Goal: Find contact information: Find contact information

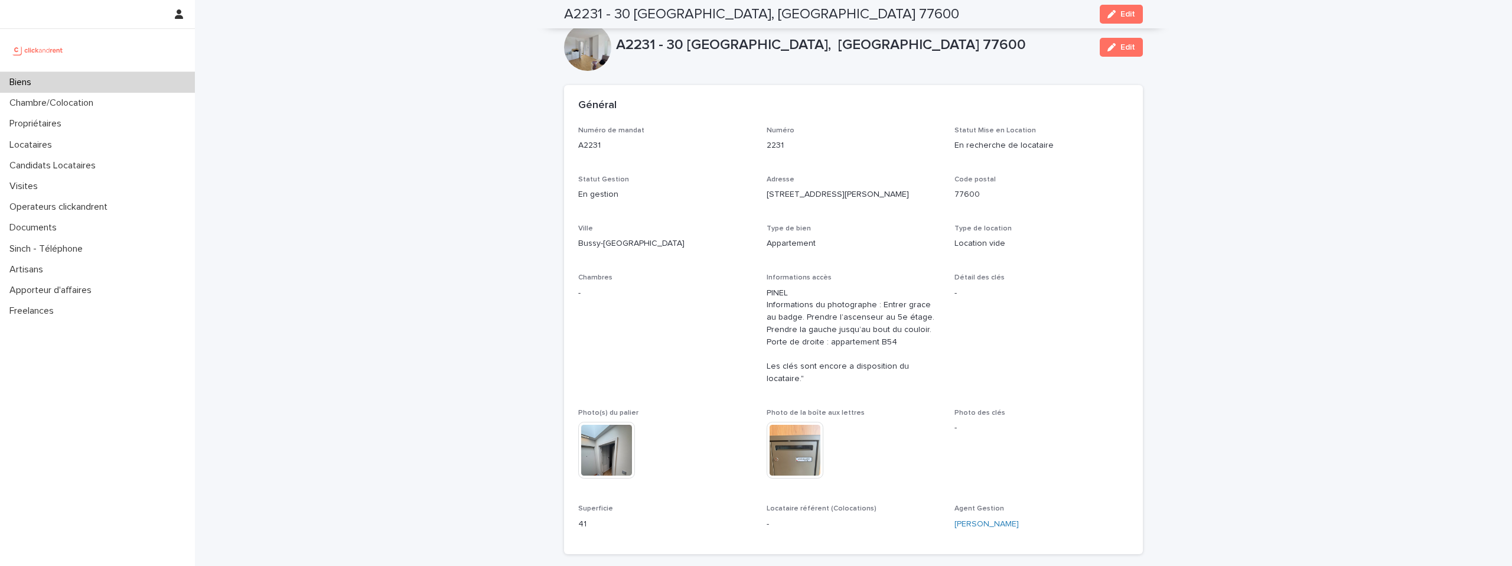
scroll to position [206, 0]
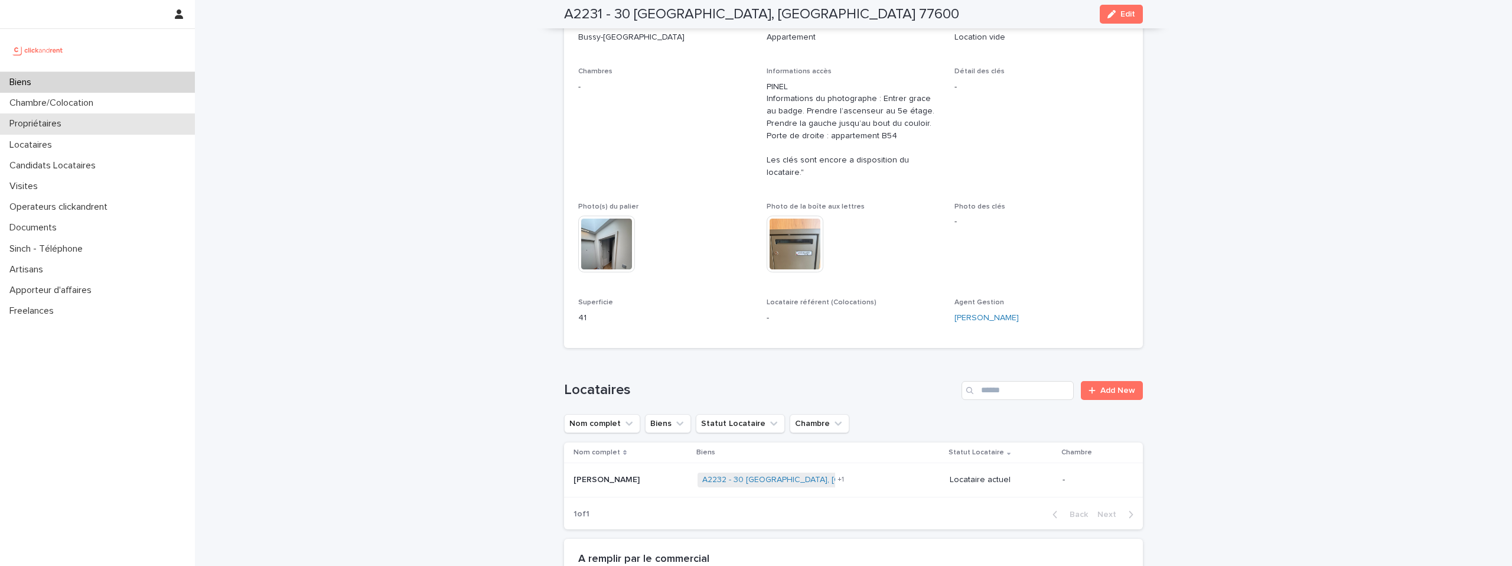
click at [66, 126] on p "Propriétaires" at bounding box center [38, 123] width 66 height 11
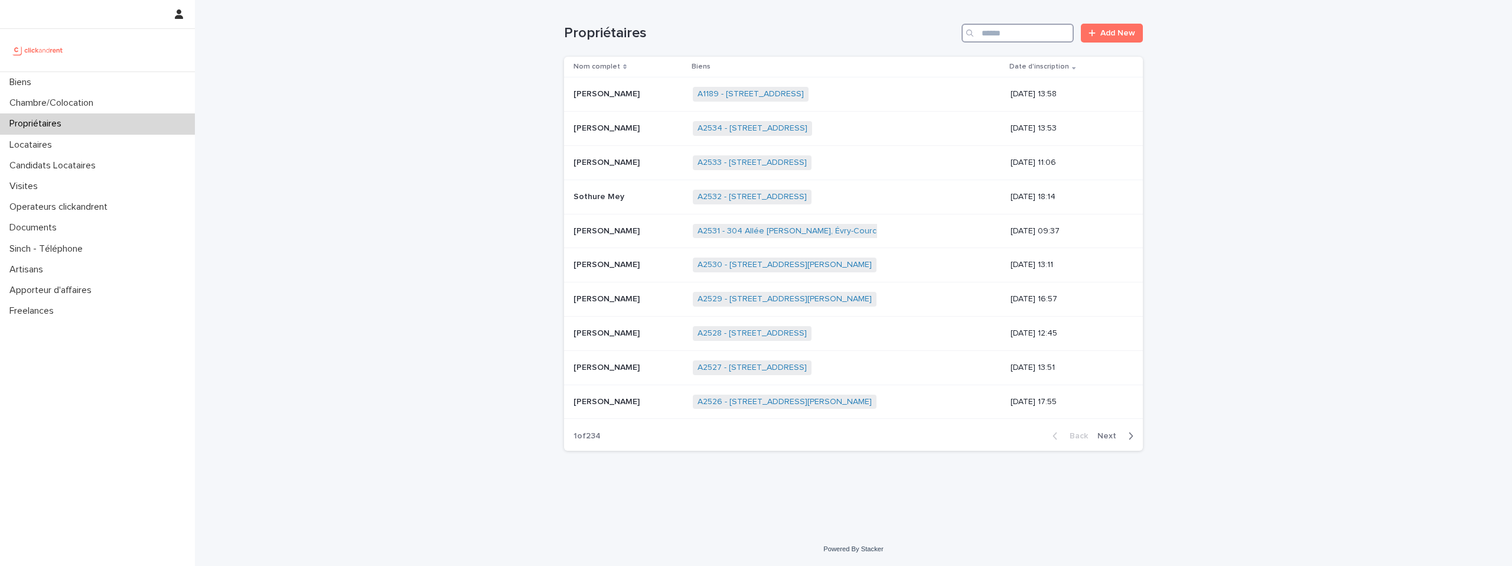
click at [1020, 31] on input "Search" at bounding box center [1018, 33] width 112 height 19
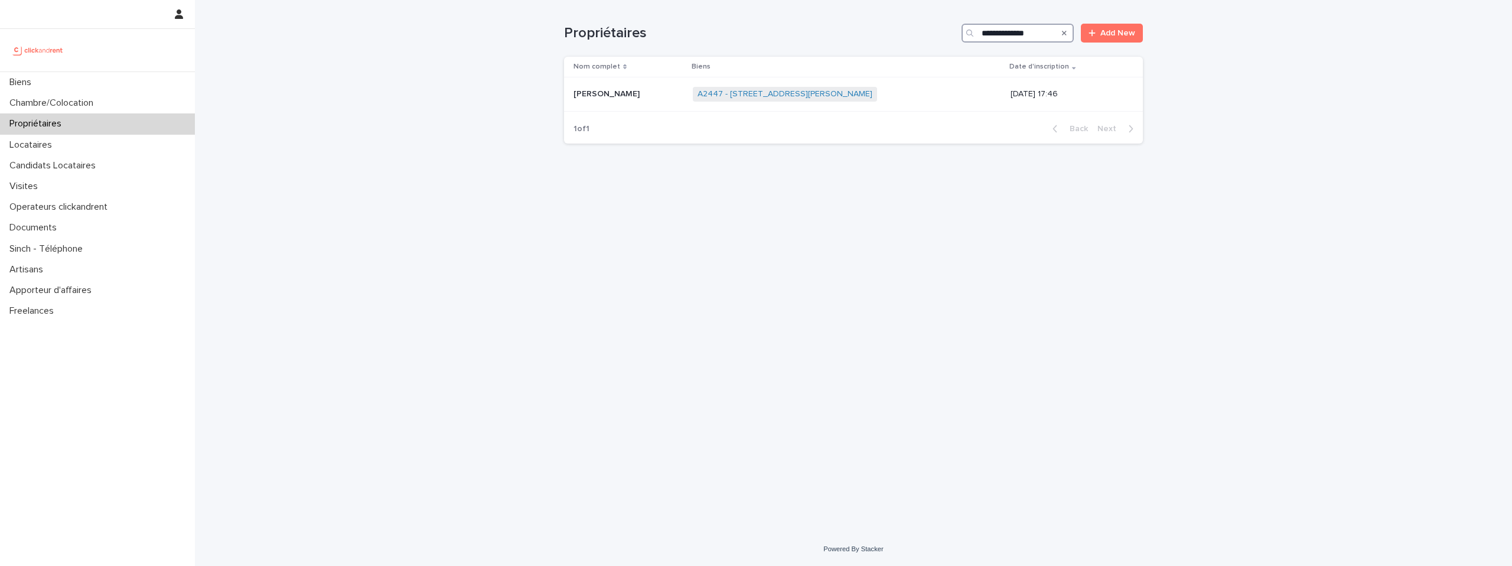
type input "**********"
click at [892, 90] on div "A2447 - 14 rue Jean Jacques Rousseau, Romainville 93230 + 0" at bounding box center [847, 94] width 309 height 24
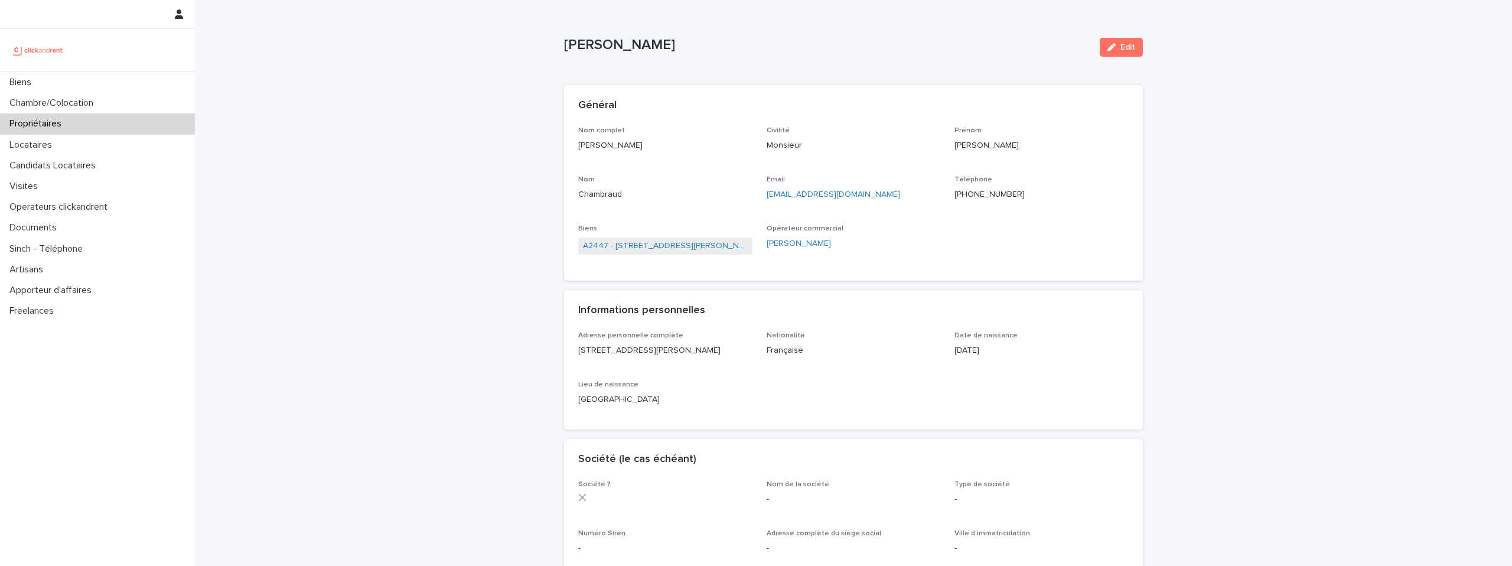
click at [978, 201] on div "Téléphone +33621951628" at bounding box center [1041, 192] width 174 height 35
click at [978, 194] on p "+33621951628" at bounding box center [1041, 194] width 174 height 12
click at [978, 195] on p "+33621951628" at bounding box center [1041, 194] width 174 height 12
copy p "+33621951628"
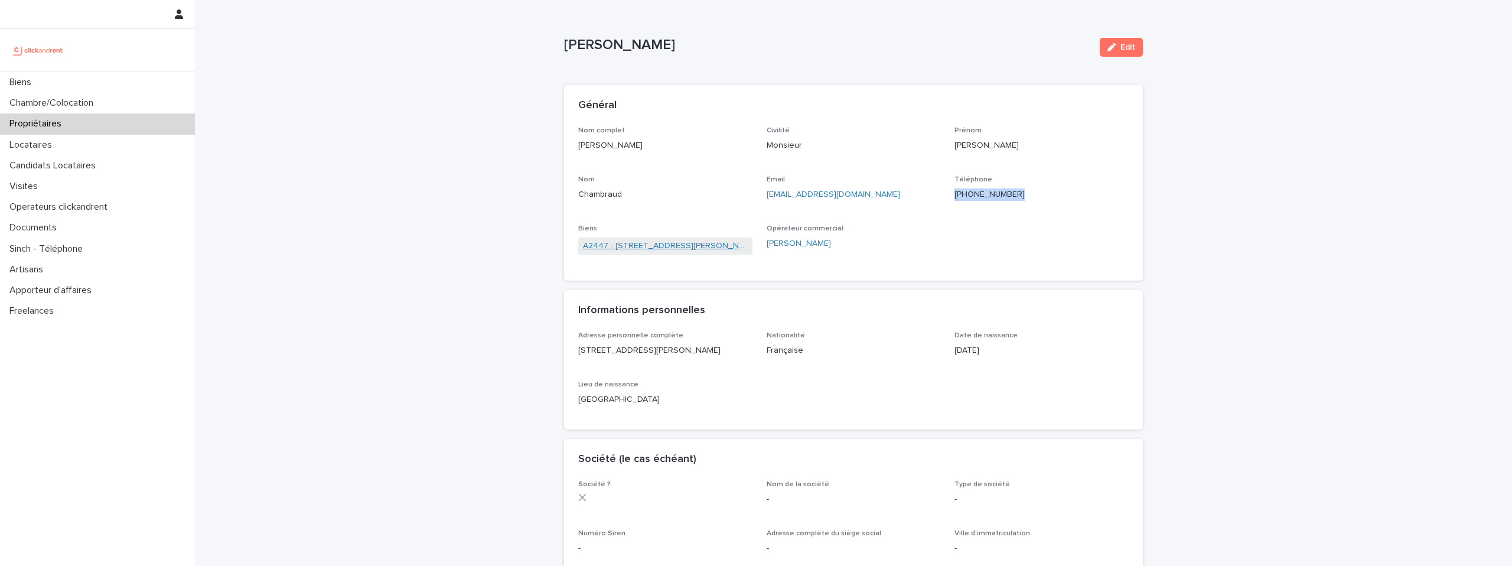
click at [721, 250] on link "A2447 - 14 rue Jean Jacques Rousseau, Romainville 93230" at bounding box center [665, 246] width 165 height 12
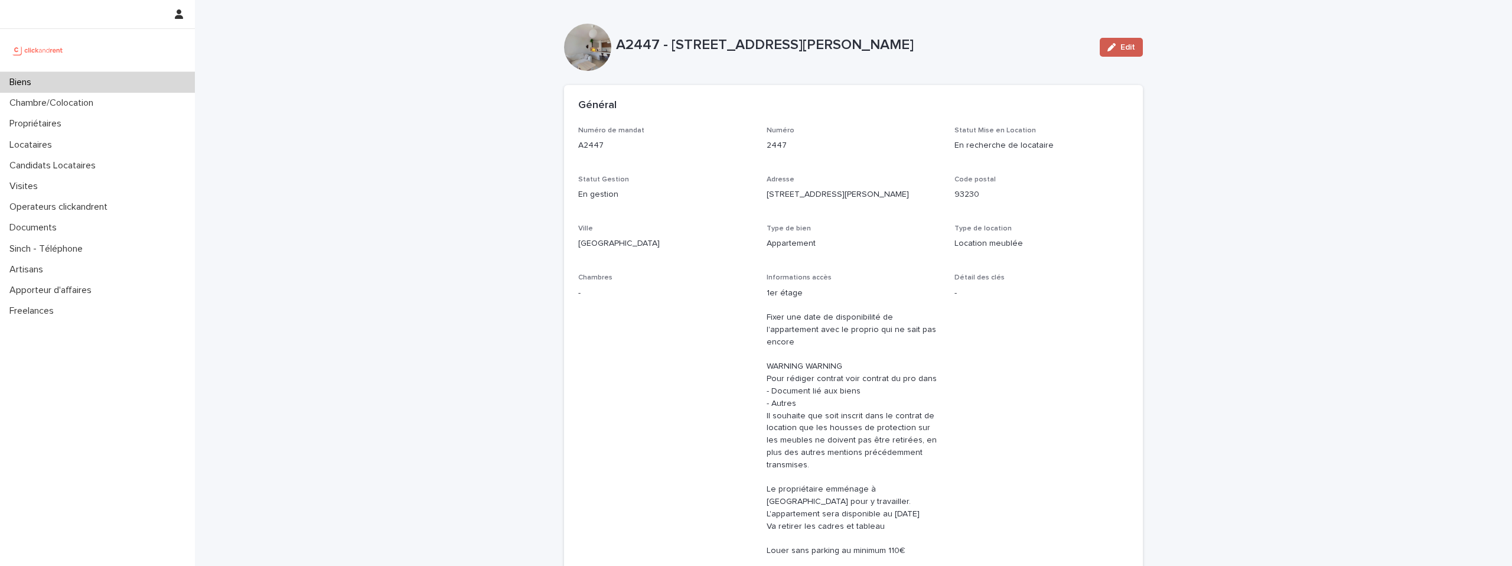
click at [1132, 47] on span "Edit" at bounding box center [1127, 47] width 15 height 8
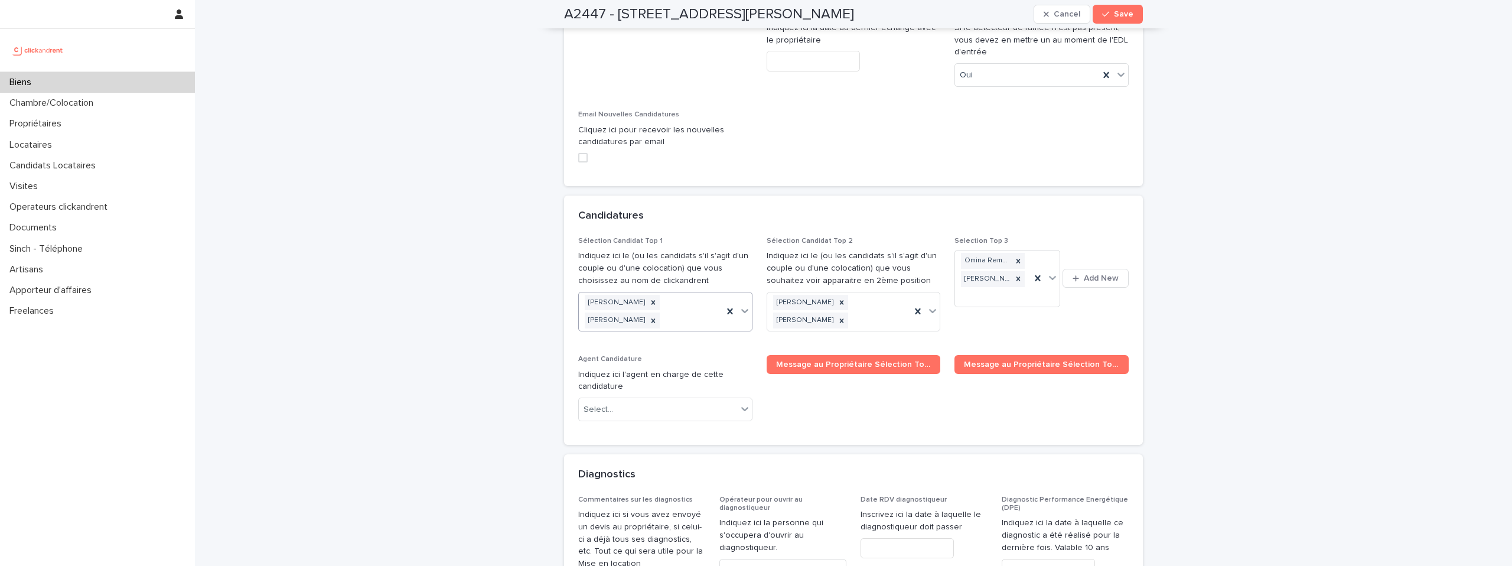
scroll to position [5916, 0]
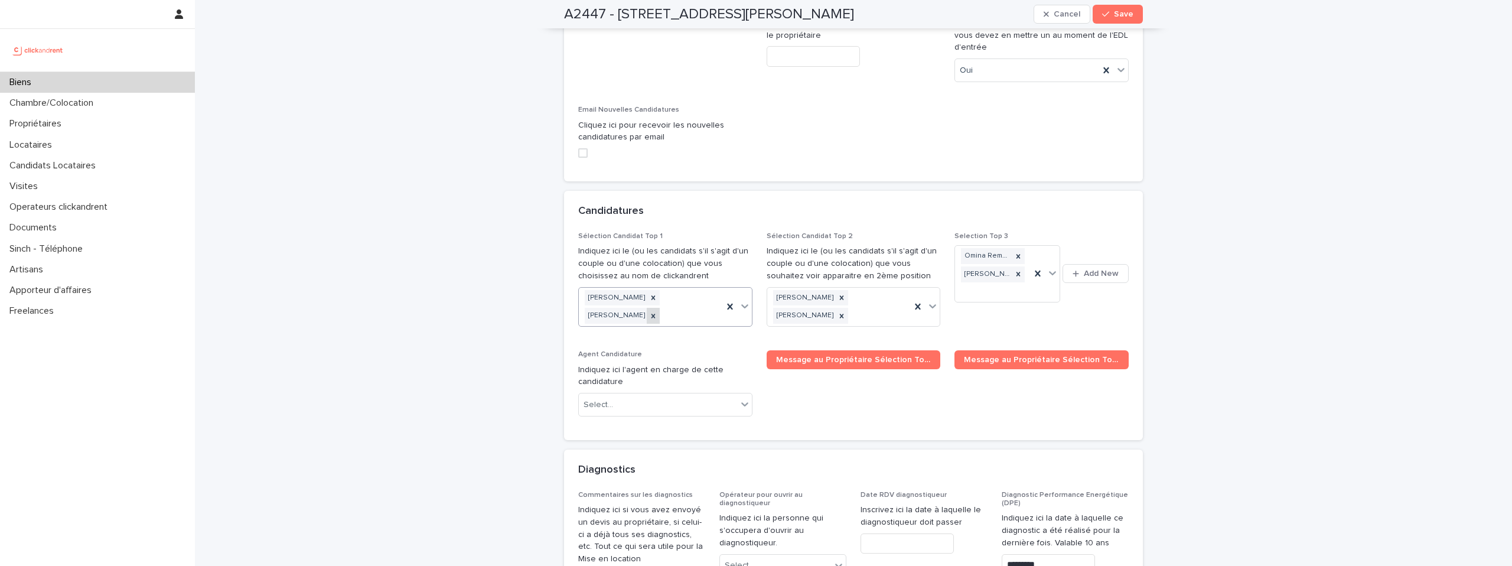
click at [656, 314] on icon at bounding box center [653, 316] width 4 height 4
click at [650, 232] on div "Sélection Candidat Top 1 Indiquez ici le (ou les candidats s'il s'agit d'un cou…" at bounding box center [665, 276] width 174 height 88
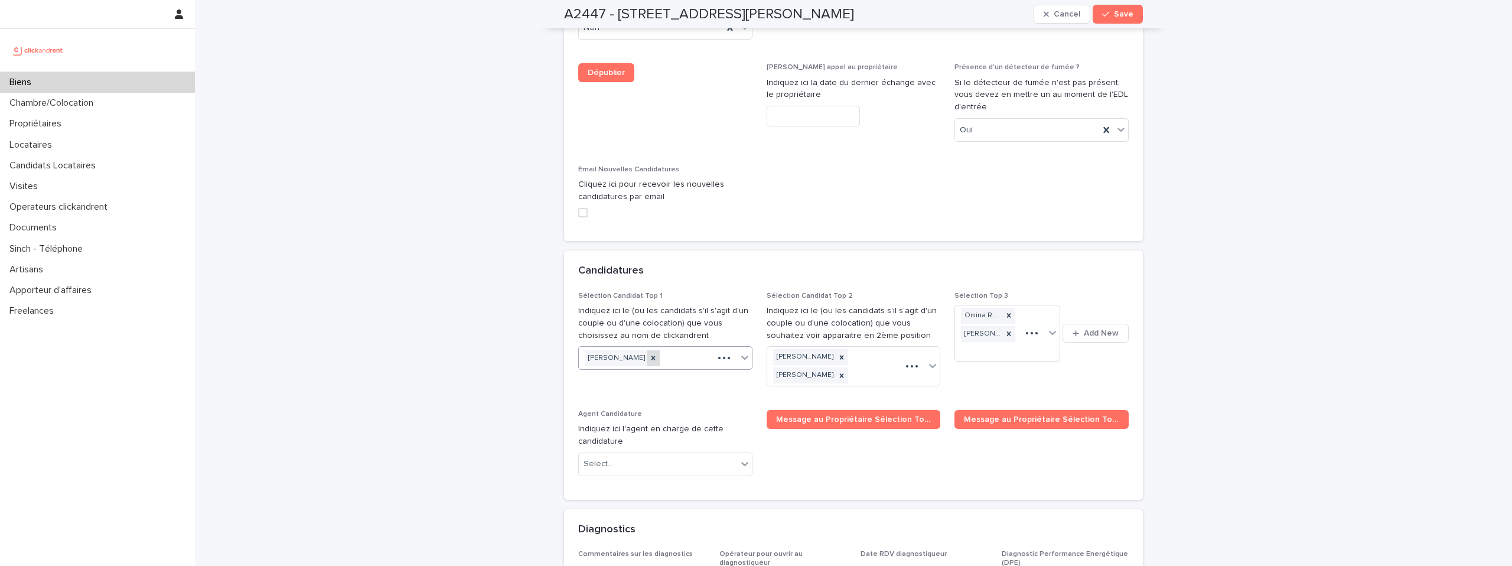
click at [649, 354] on icon at bounding box center [653, 358] width 8 height 8
click at [1107, 14] on icon "button" at bounding box center [1105, 14] width 7 height 8
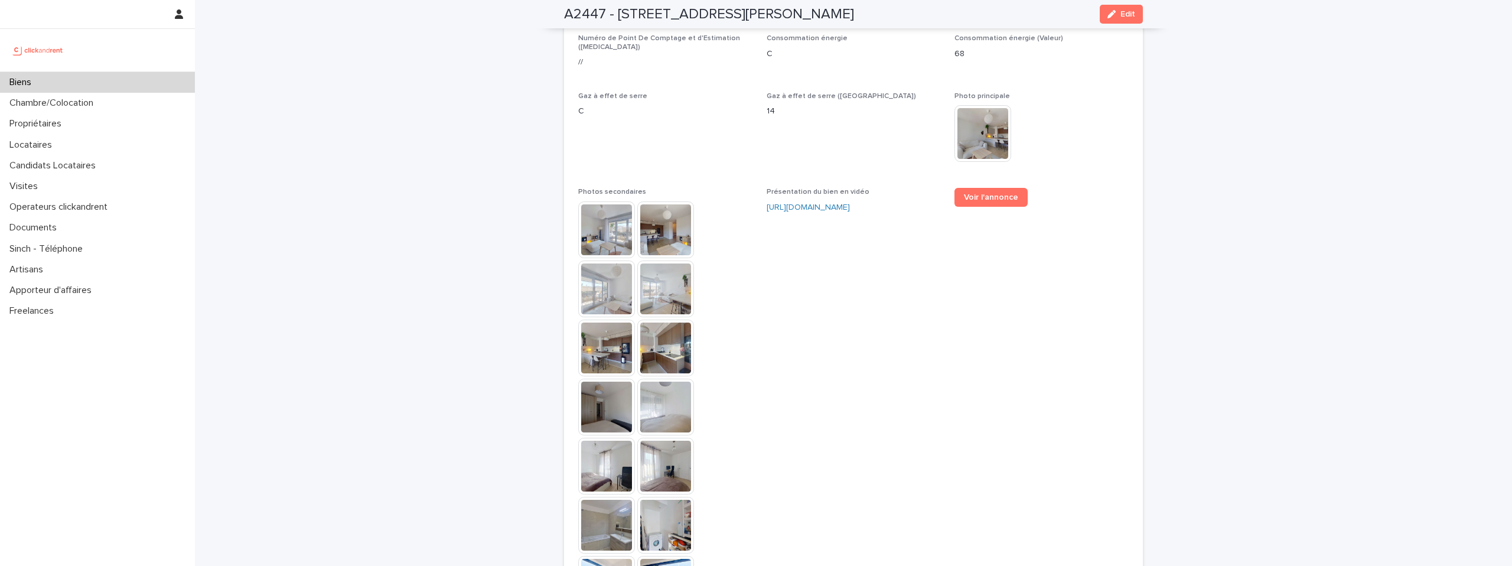
scroll to position [3241, 0]
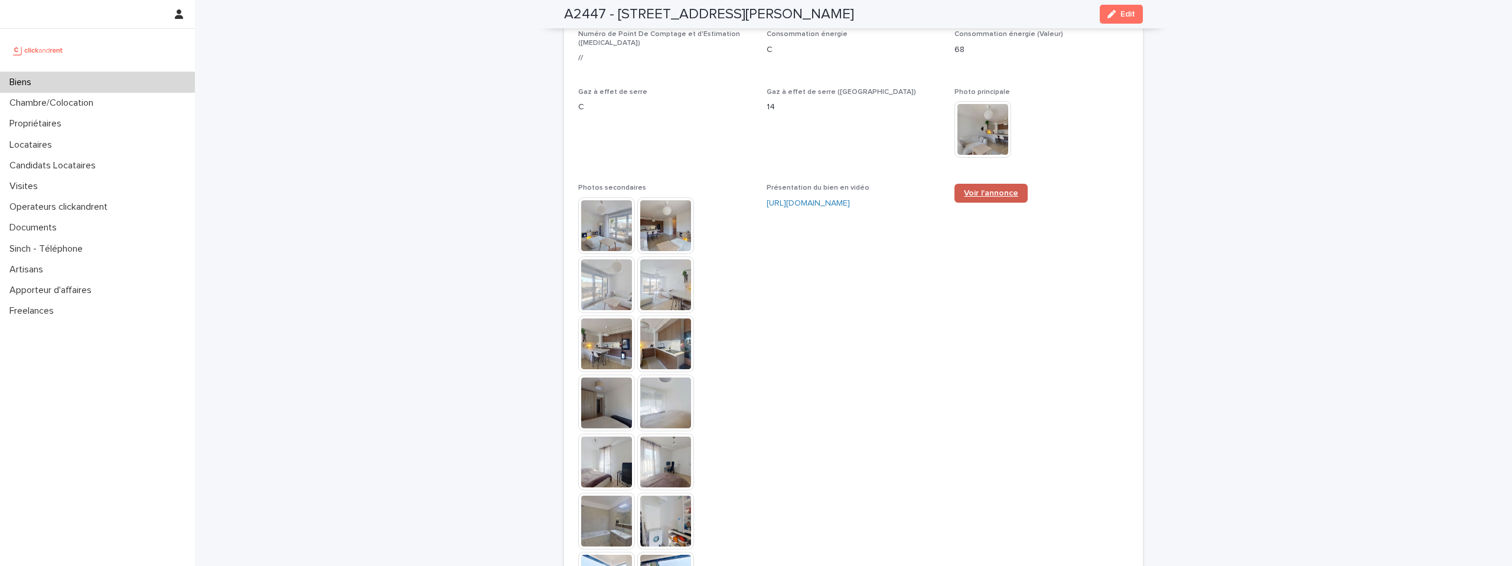
click at [1002, 184] on link "Voir l'annonce" at bounding box center [990, 193] width 73 height 19
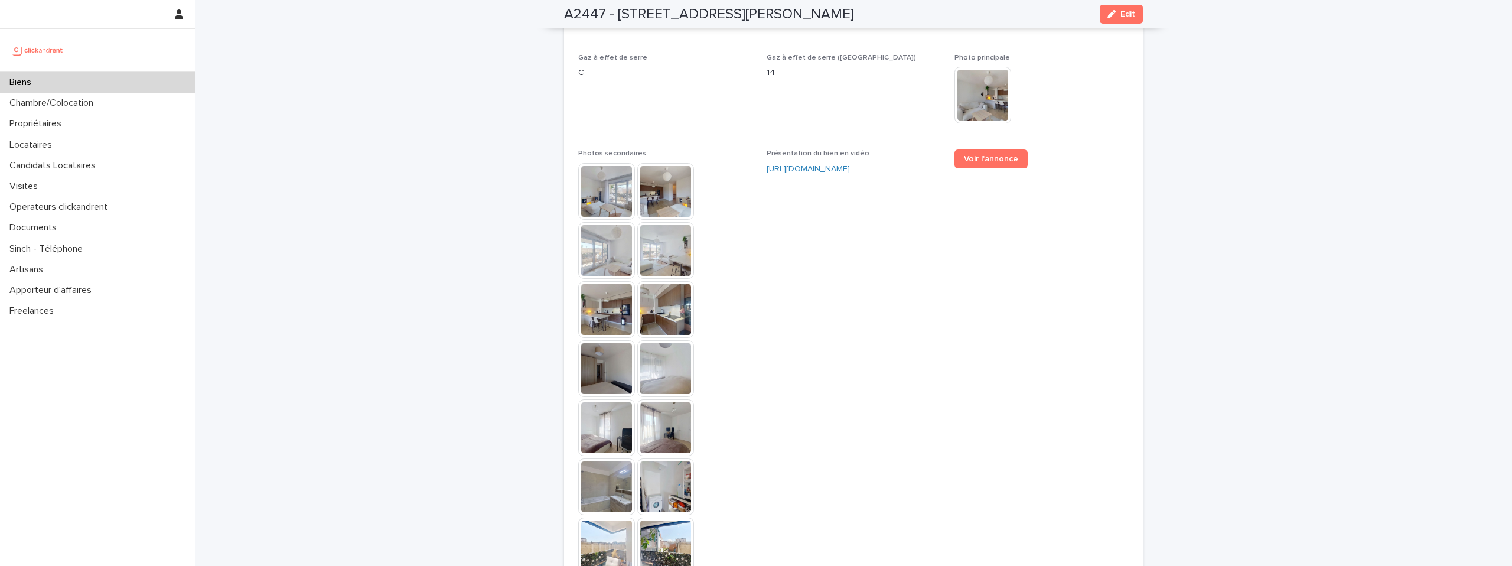
scroll to position [3275, 0]
click at [983, 155] on span "Voir l'annonce" at bounding box center [991, 159] width 54 height 8
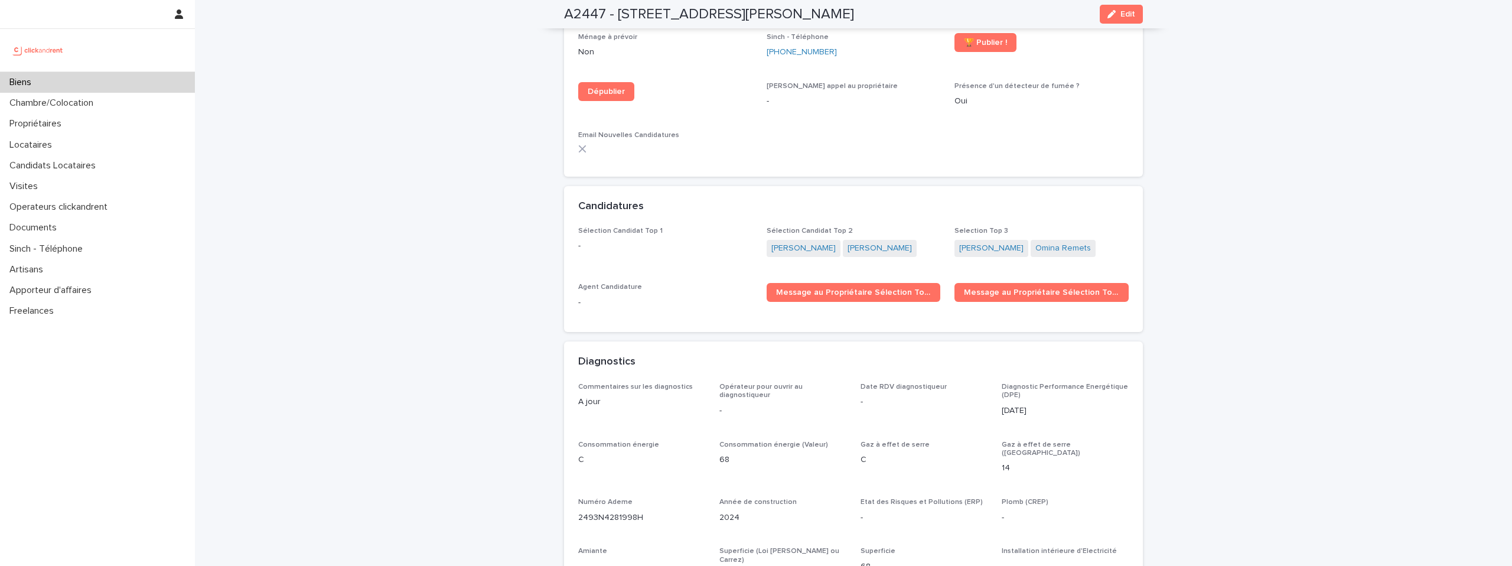
scroll to position [3895, 0]
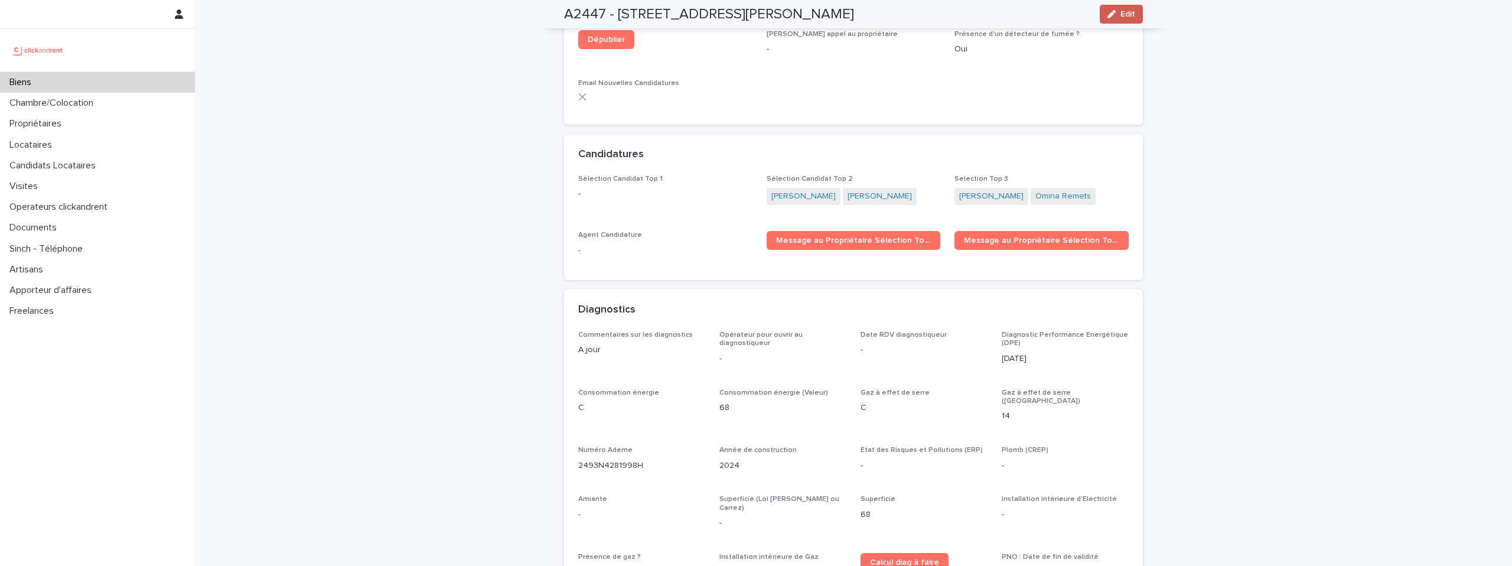
click at [1115, 18] on button "Edit" at bounding box center [1121, 14] width 43 height 19
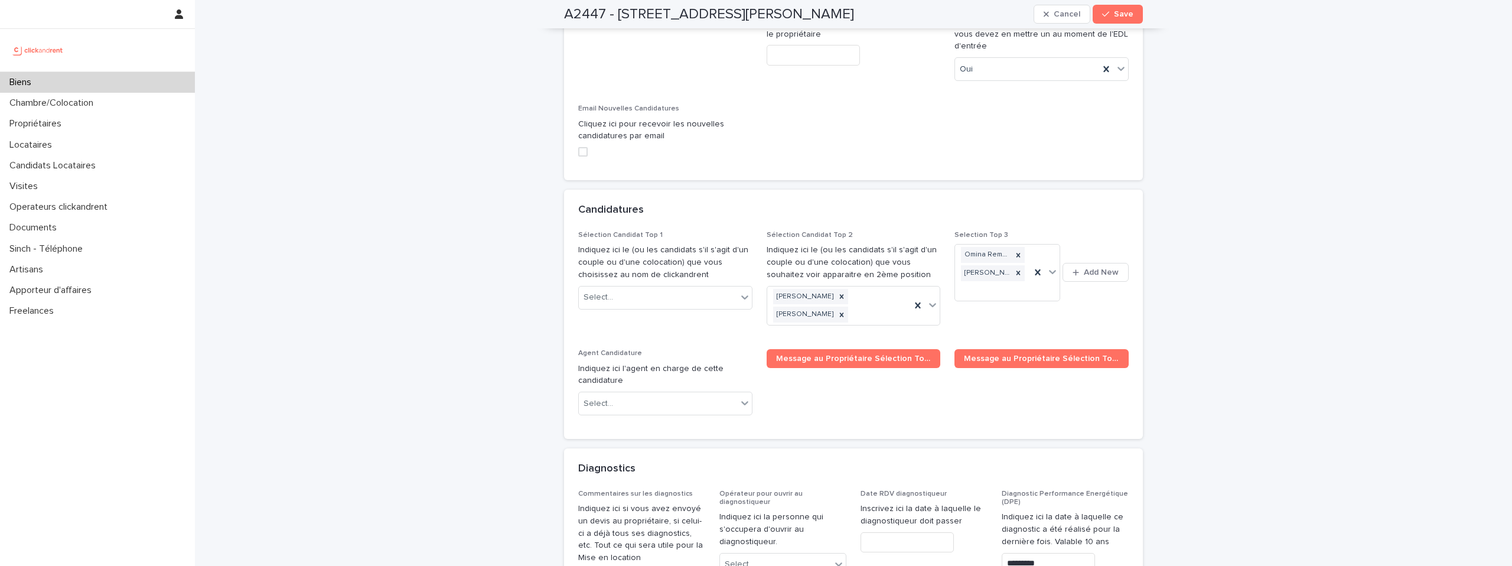
scroll to position [5901, 0]
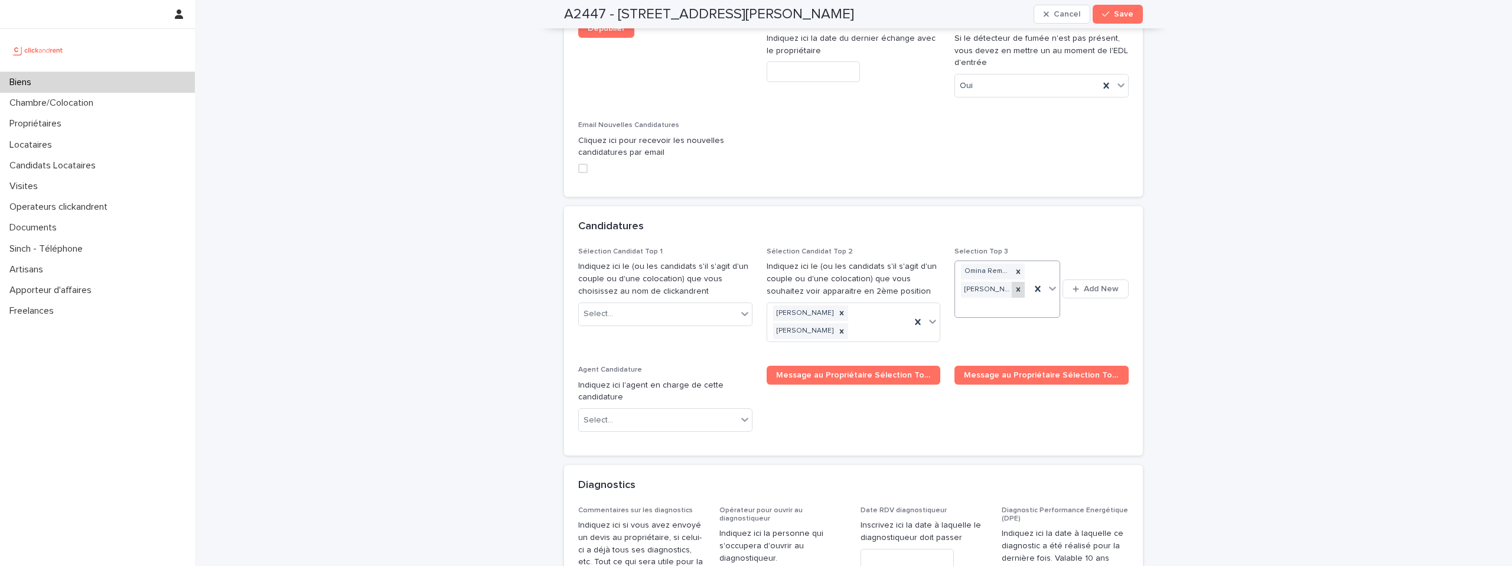
click at [1014, 285] on icon at bounding box center [1018, 289] width 8 height 8
click at [1018, 268] on icon at bounding box center [1018, 272] width 8 height 8
click at [1132, 19] on button "Save" at bounding box center [1118, 14] width 50 height 19
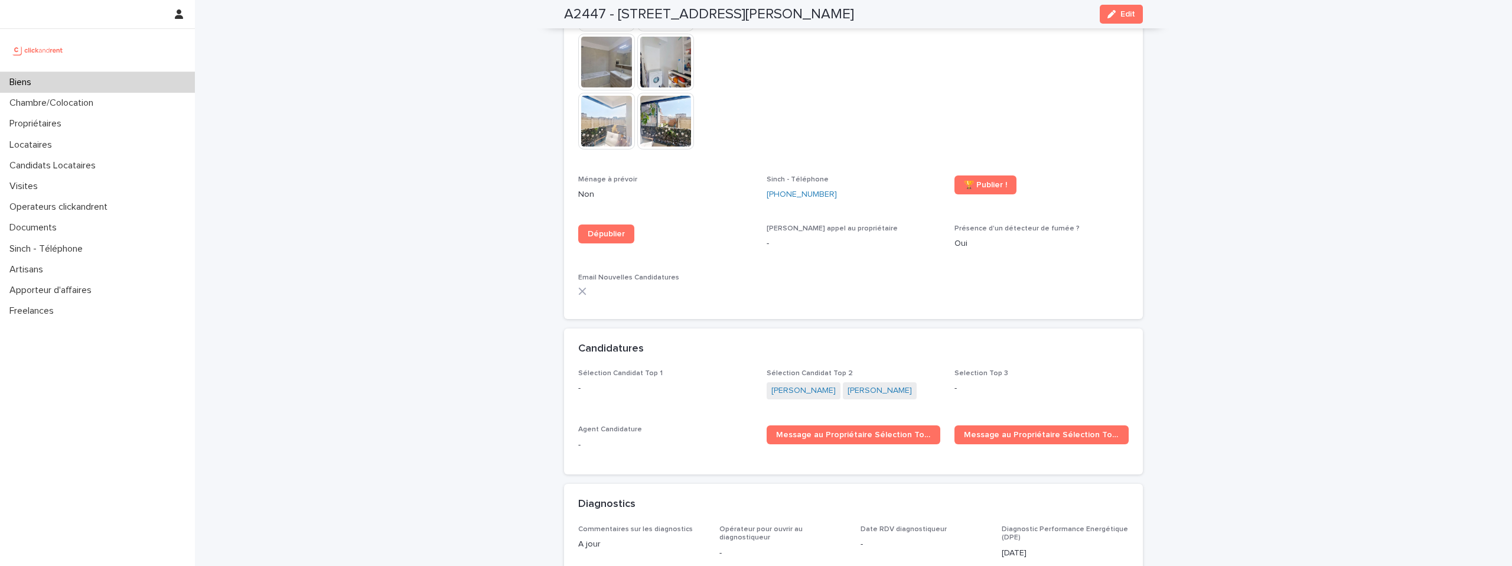
scroll to position [3700, 0]
click at [89, 51] on link at bounding box center [97, 50] width 176 height 24
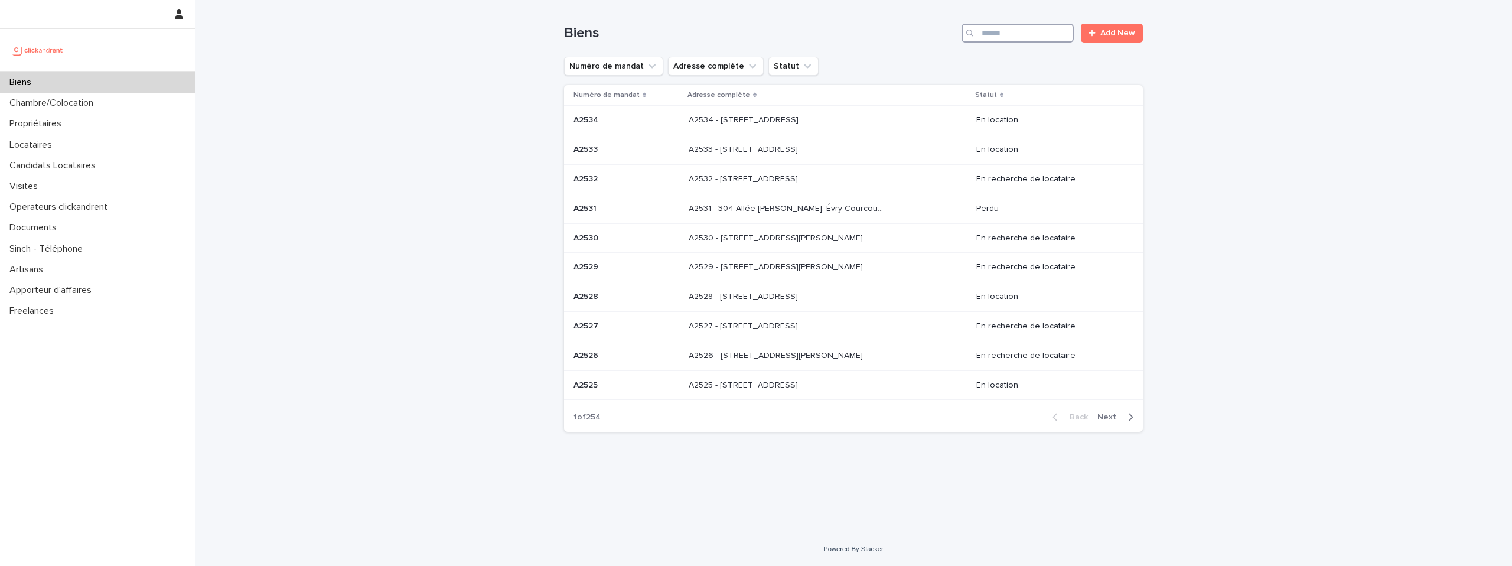
click at [1022, 36] on input "Search" at bounding box center [1018, 33] width 112 height 19
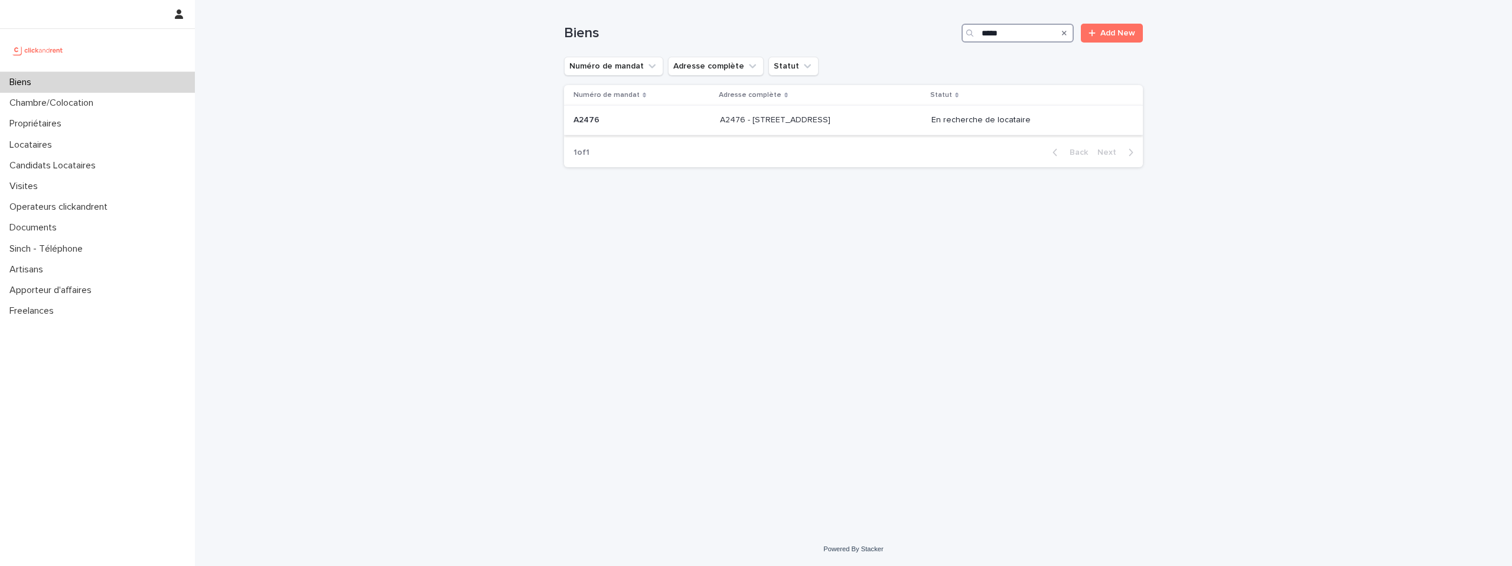
type input "*****"
click at [885, 113] on div "A2476 - 152 rue du Faubourg Saint-Antoine, Paris 75012 A2476 - 152 rue du Faubo…" at bounding box center [821, 119] width 202 height 19
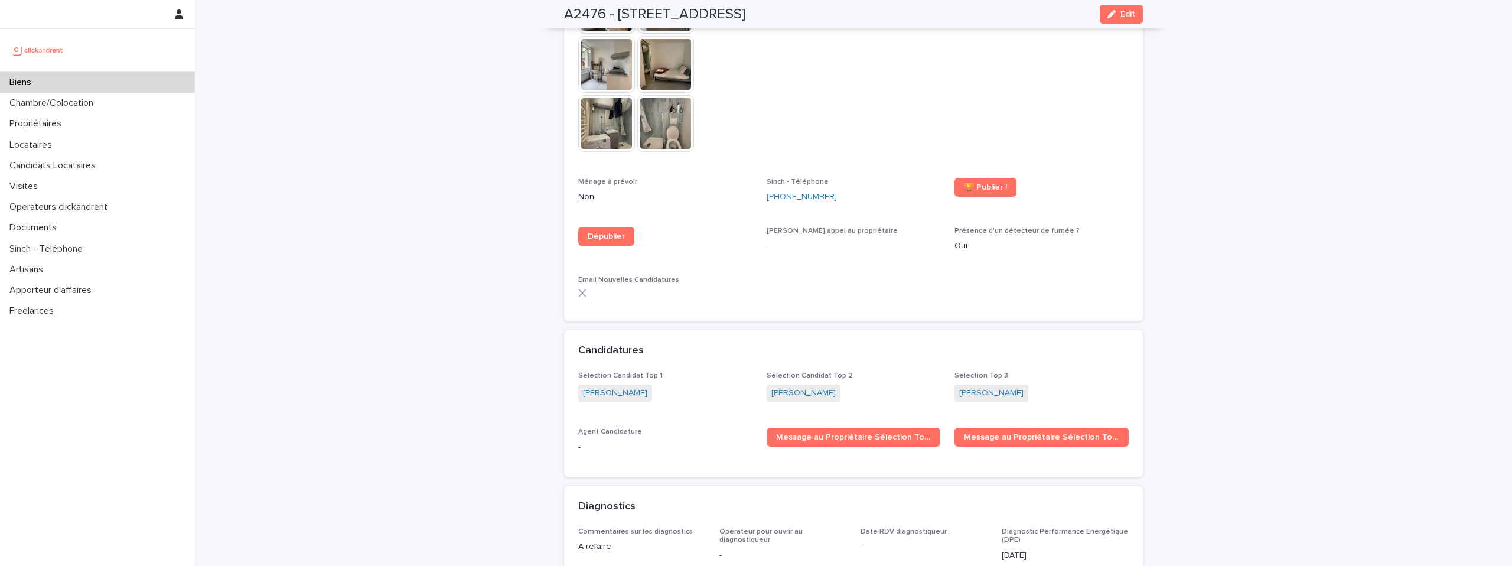
scroll to position [3278, 0]
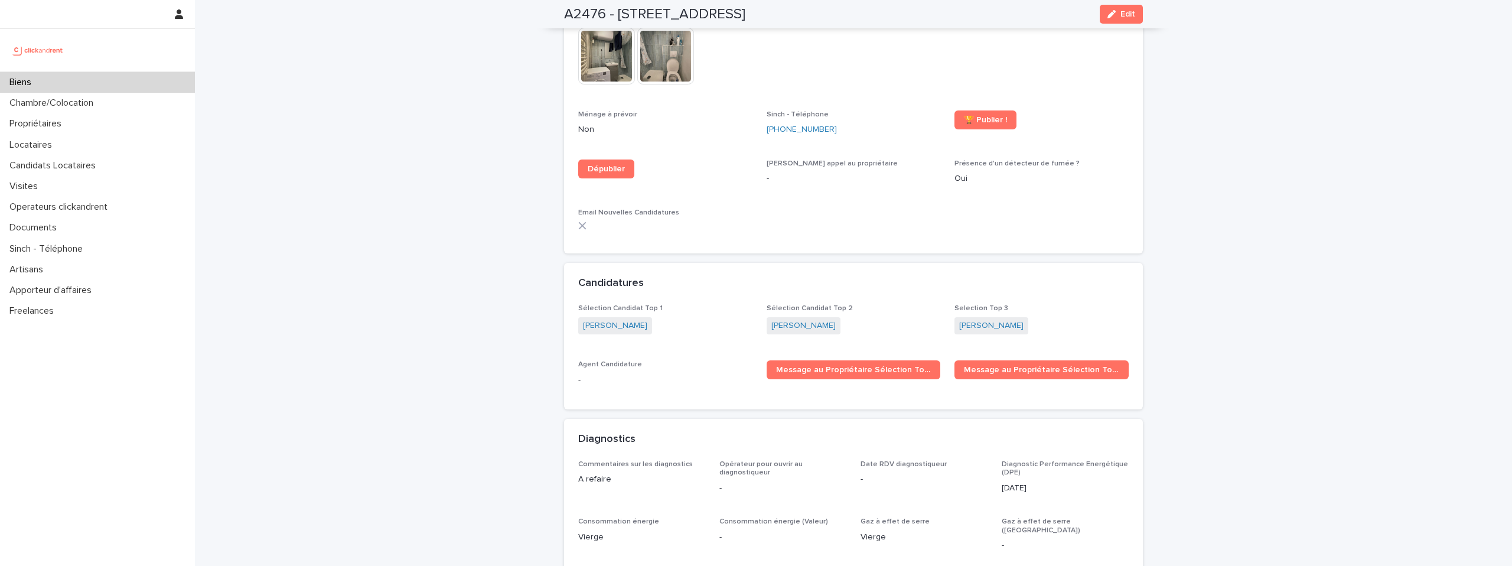
click at [127, 85] on div "Biens" at bounding box center [97, 82] width 195 height 21
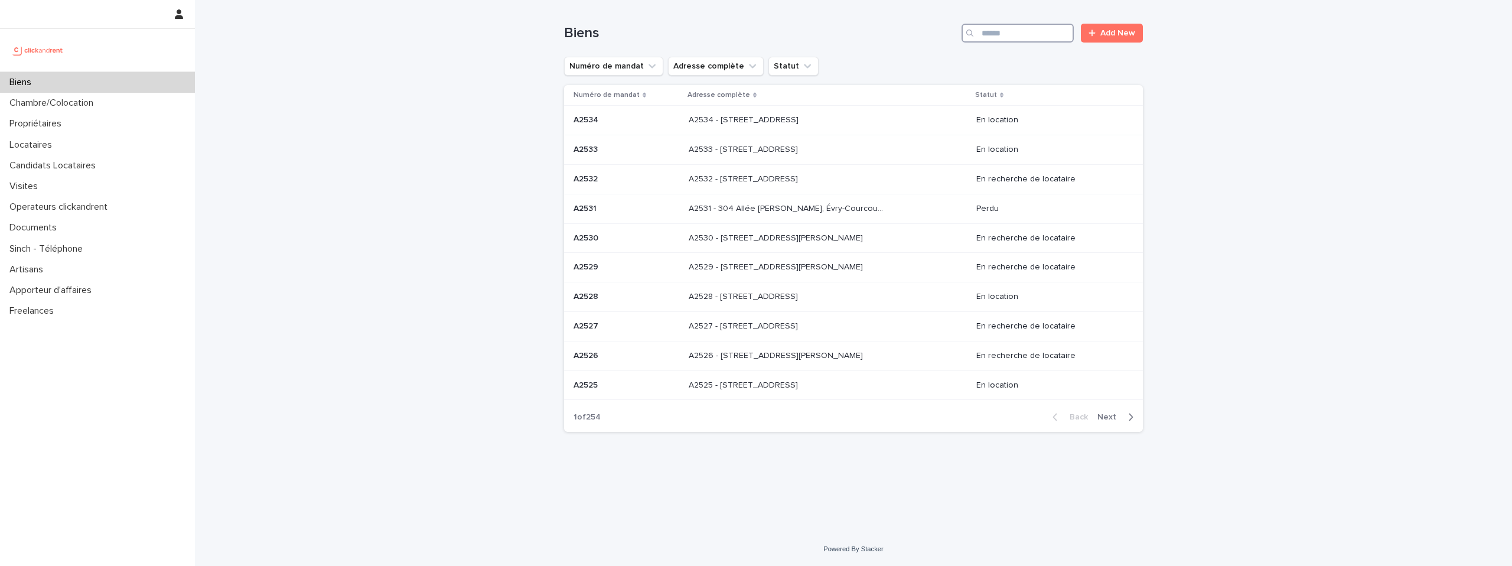
click at [990, 41] on input "Search" at bounding box center [1018, 33] width 112 height 19
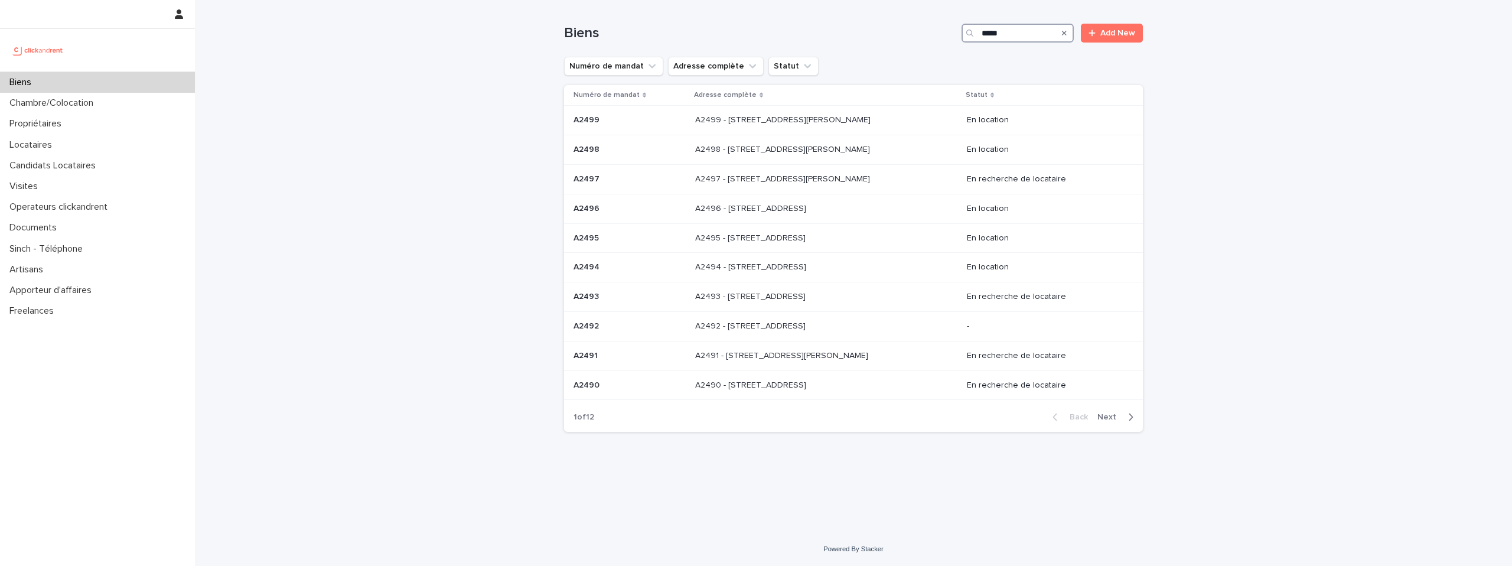
type input "*****"
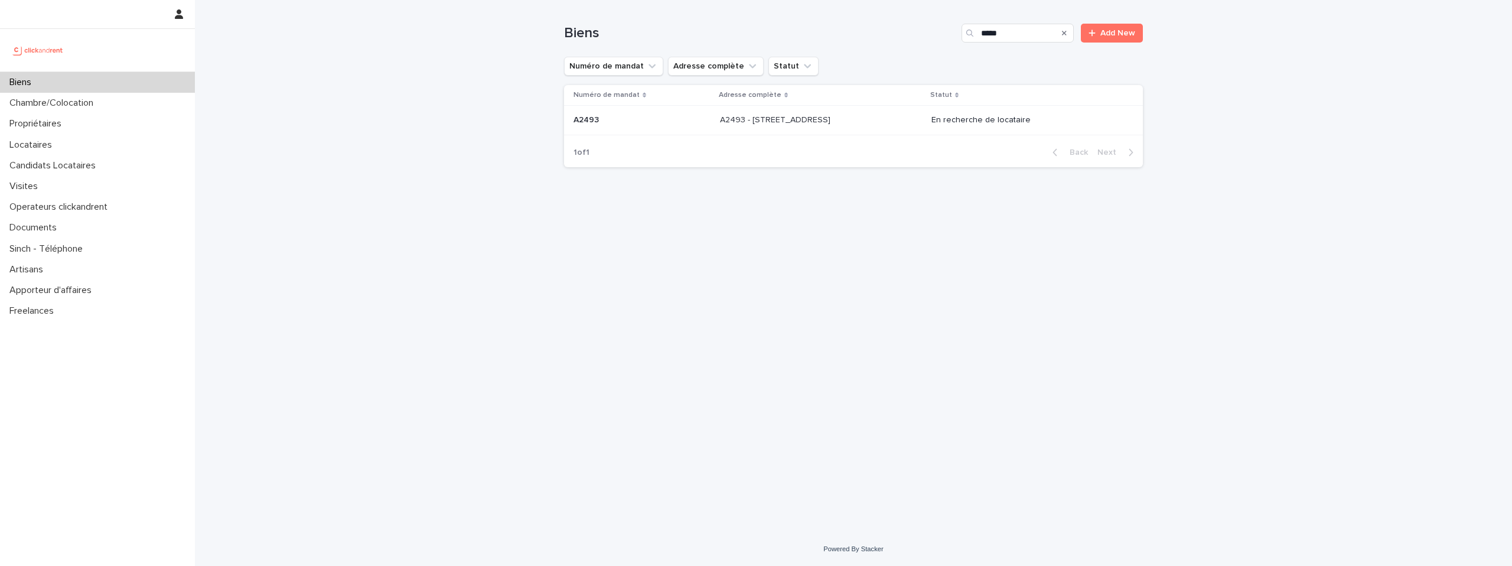
click at [833, 114] on p "A2493 - 26 rue de Poitou, Paris 75003" at bounding box center [776, 119] width 113 height 12
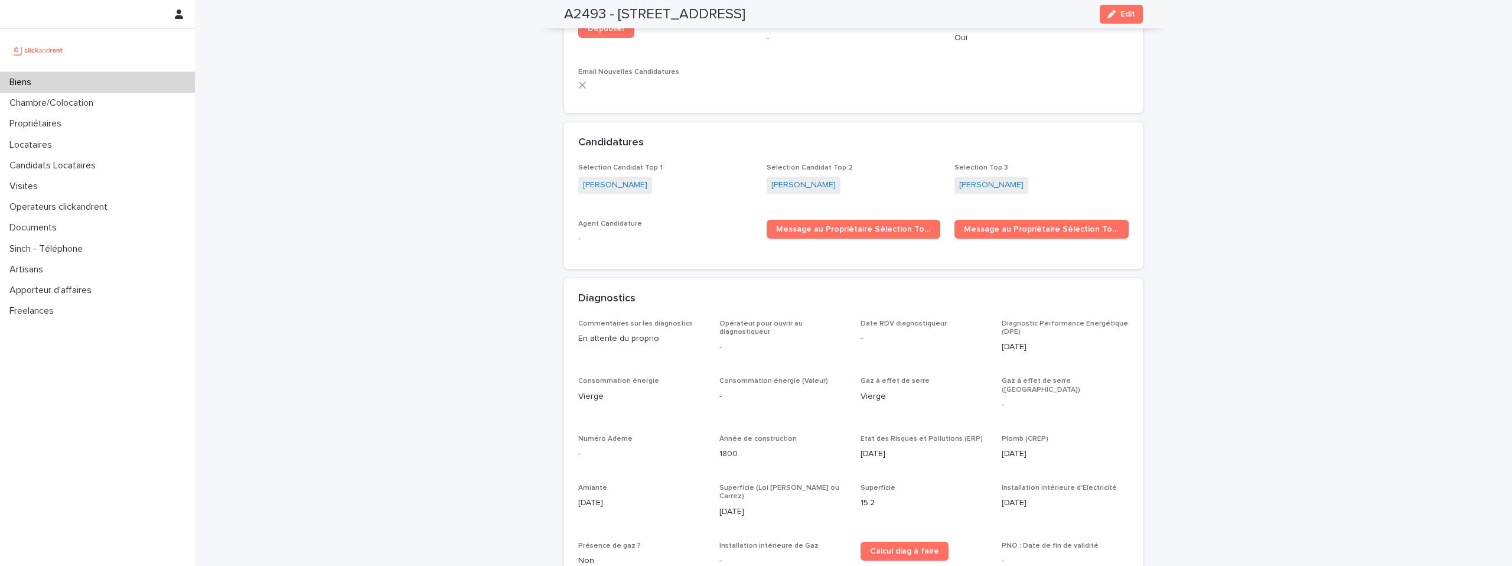
scroll to position [3592, 0]
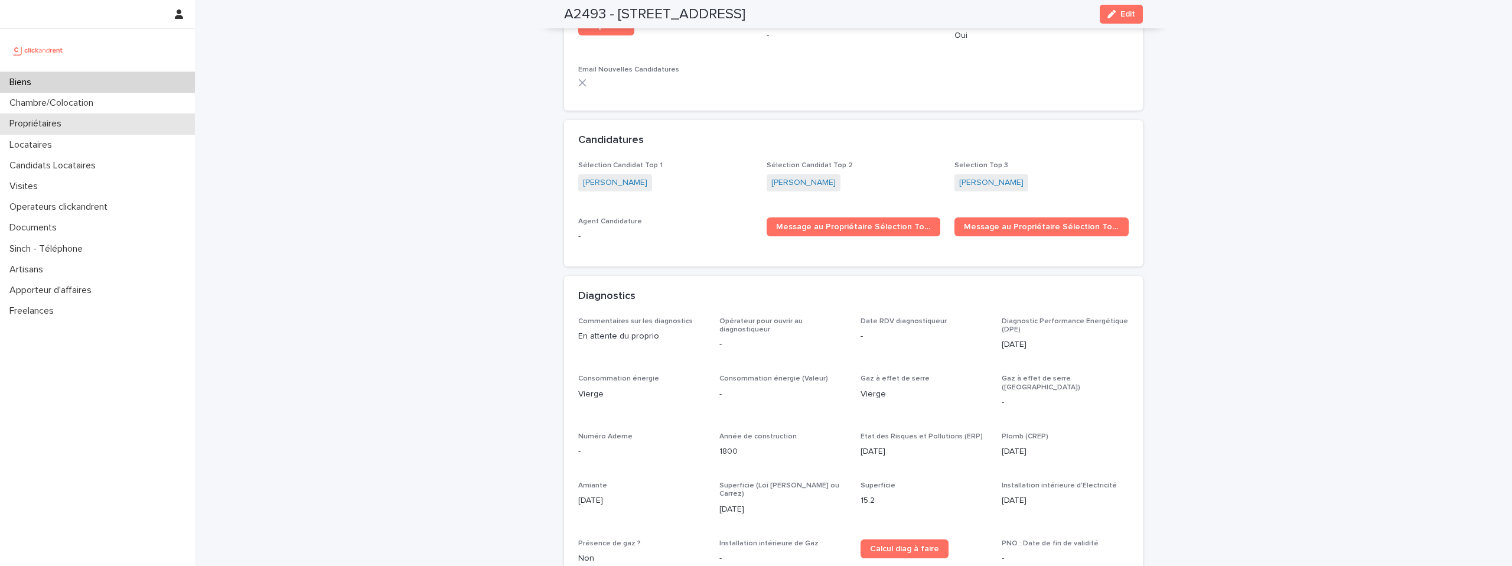
click at [37, 121] on p "Propriétaires" at bounding box center [38, 123] width 66 height 11
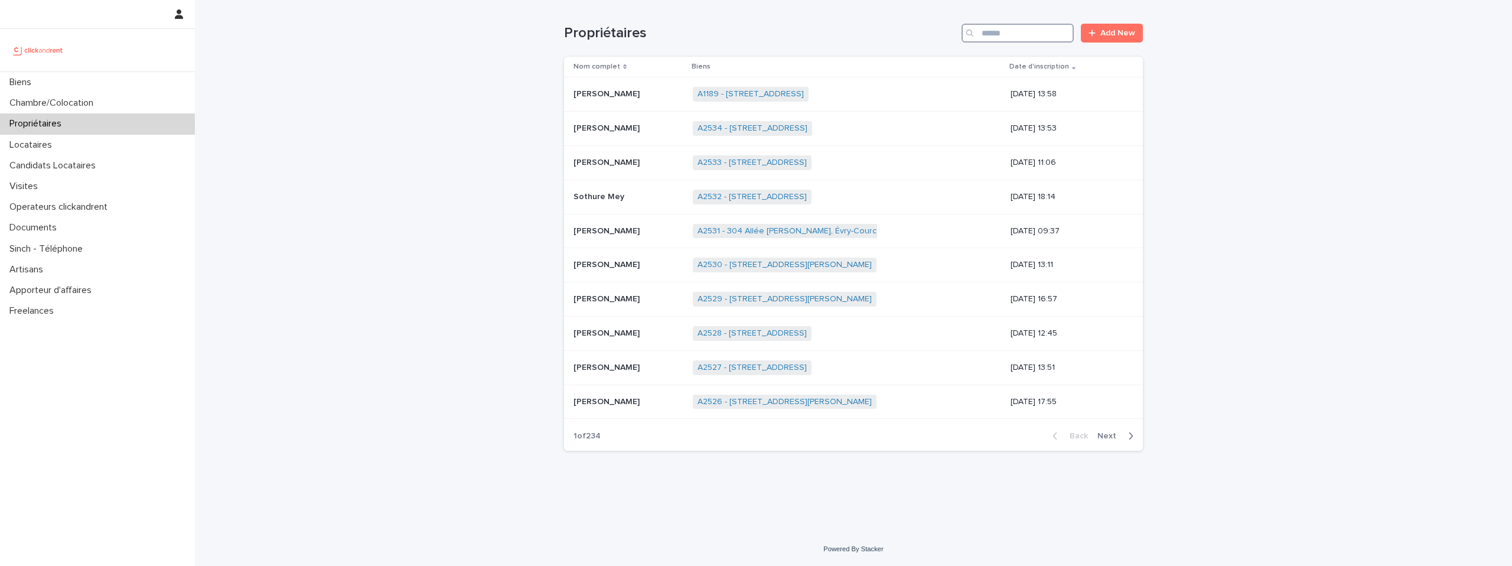
click at [1002, 37] on input "Search" at bounding box center [1018, 33] width 112 height 19
paste input "**********"
type input "**********"
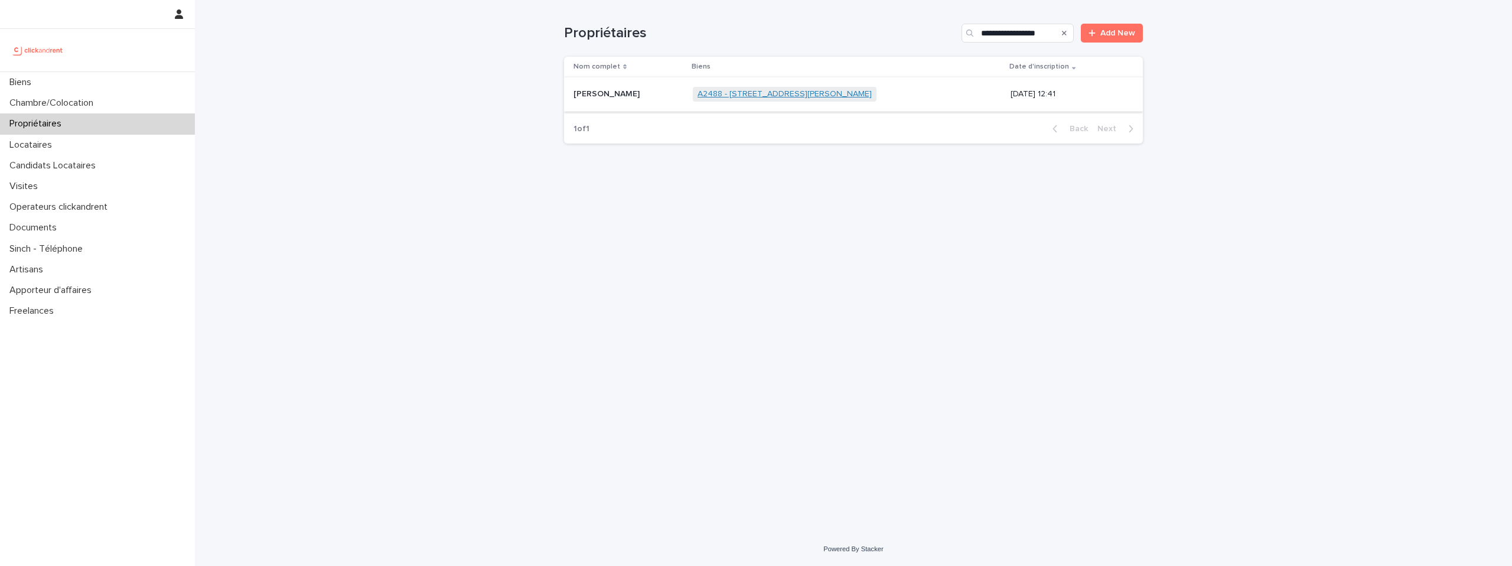
click at [734, 93] on link "A2488 - 33 Rue Françoise Cachin, Lille 59000" at bounding box center [785, 94] width 174 height 10
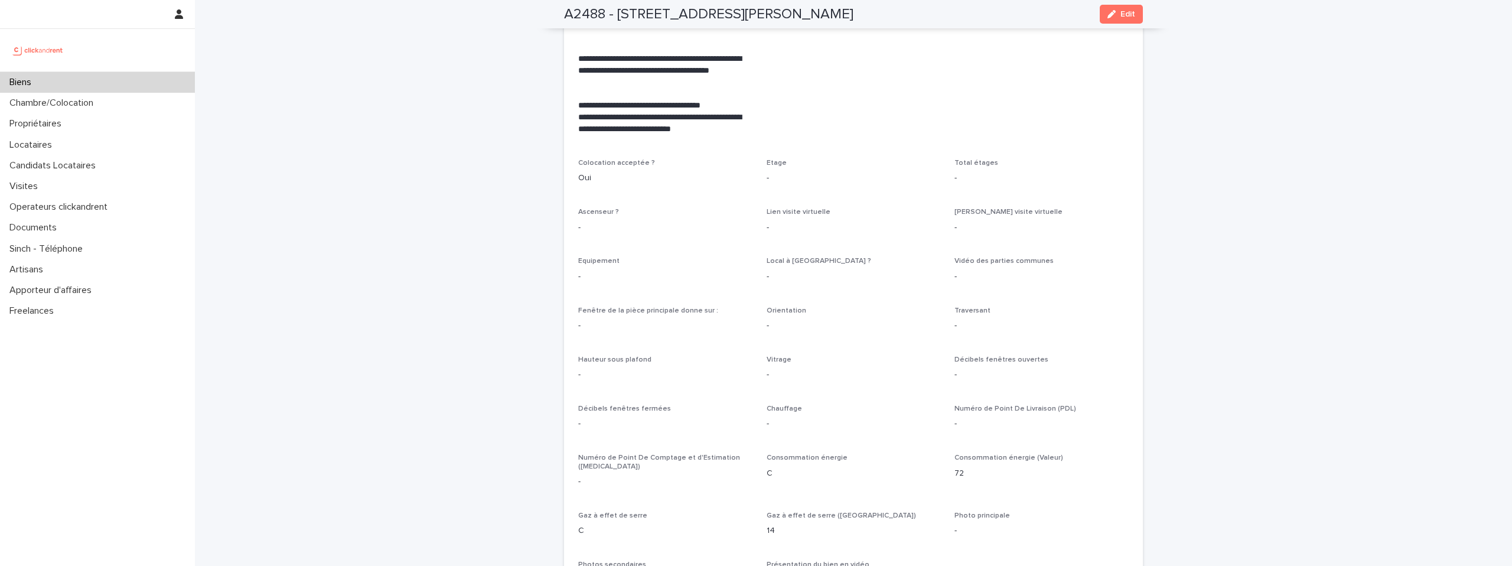
scroll to position [2324, 0]
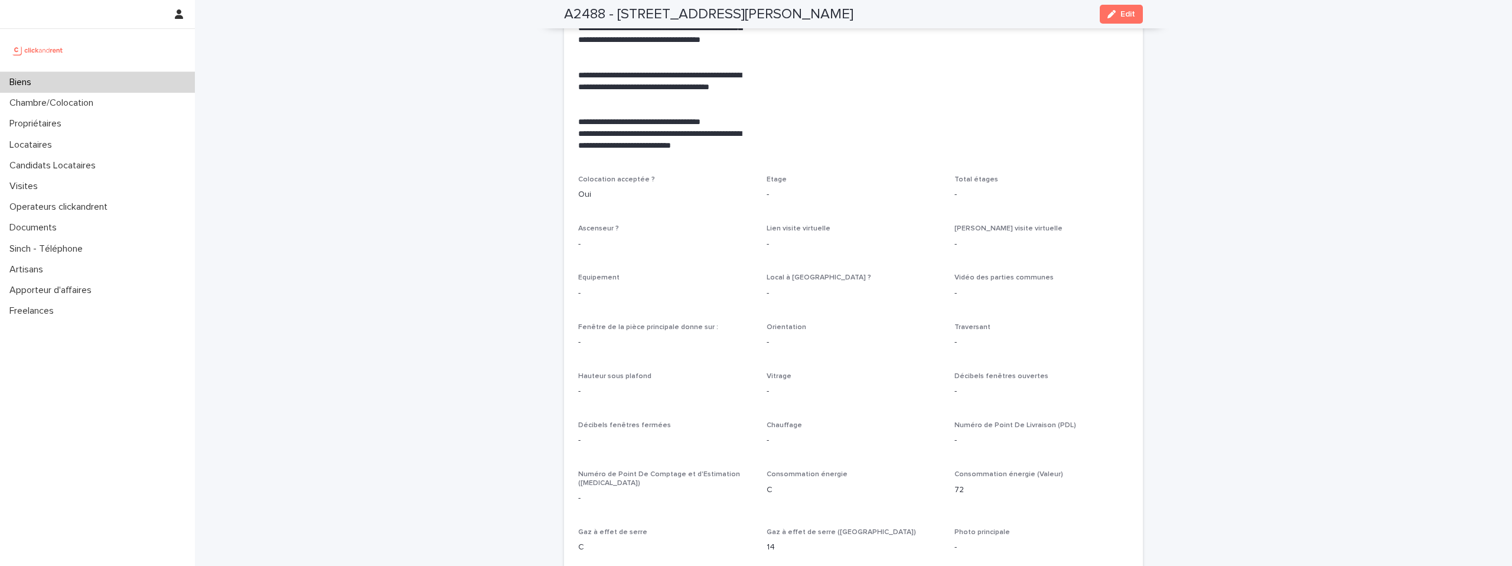
click at [697, 23] on div "A2488 - 33 Rue Françoise Cachin, Lille 59000 Edit" at bounding box center [853, 14] width 579 height 28
copy div "A2488 - 33 Rue Françoise Cachin, Lille 59000 Edit"
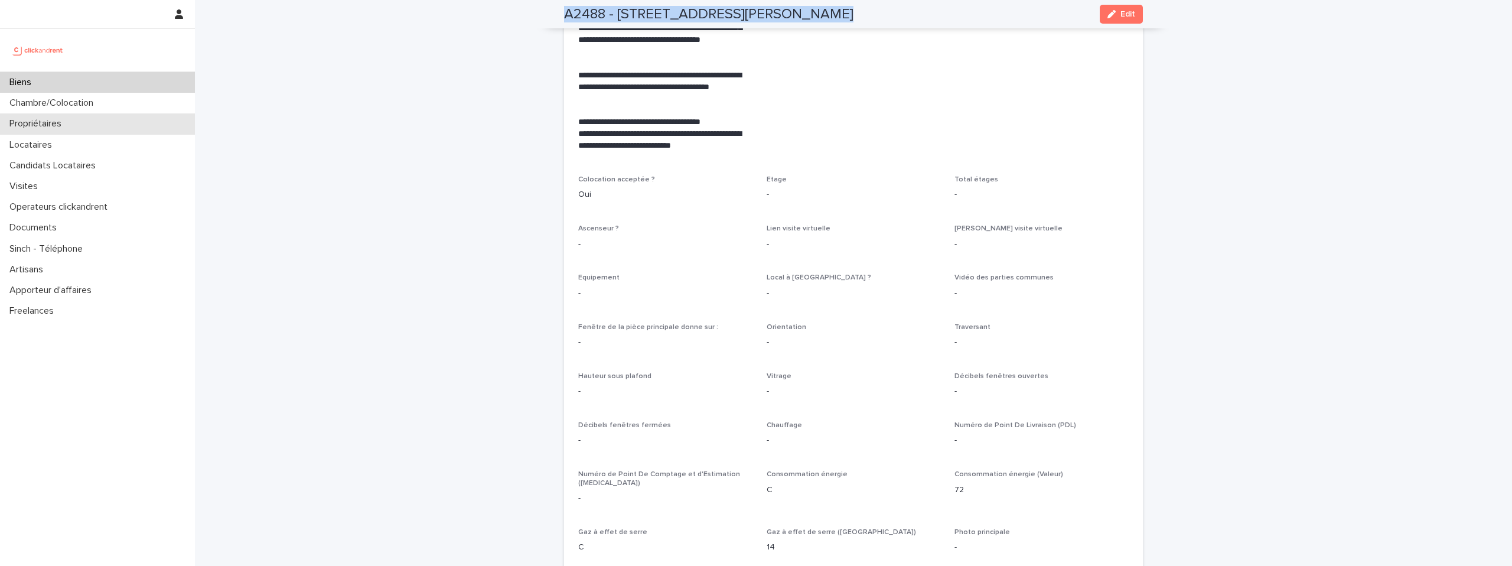
click at [76, 127] on div "Propriétaires" at bounding box center [97, 123] width 195 height 21
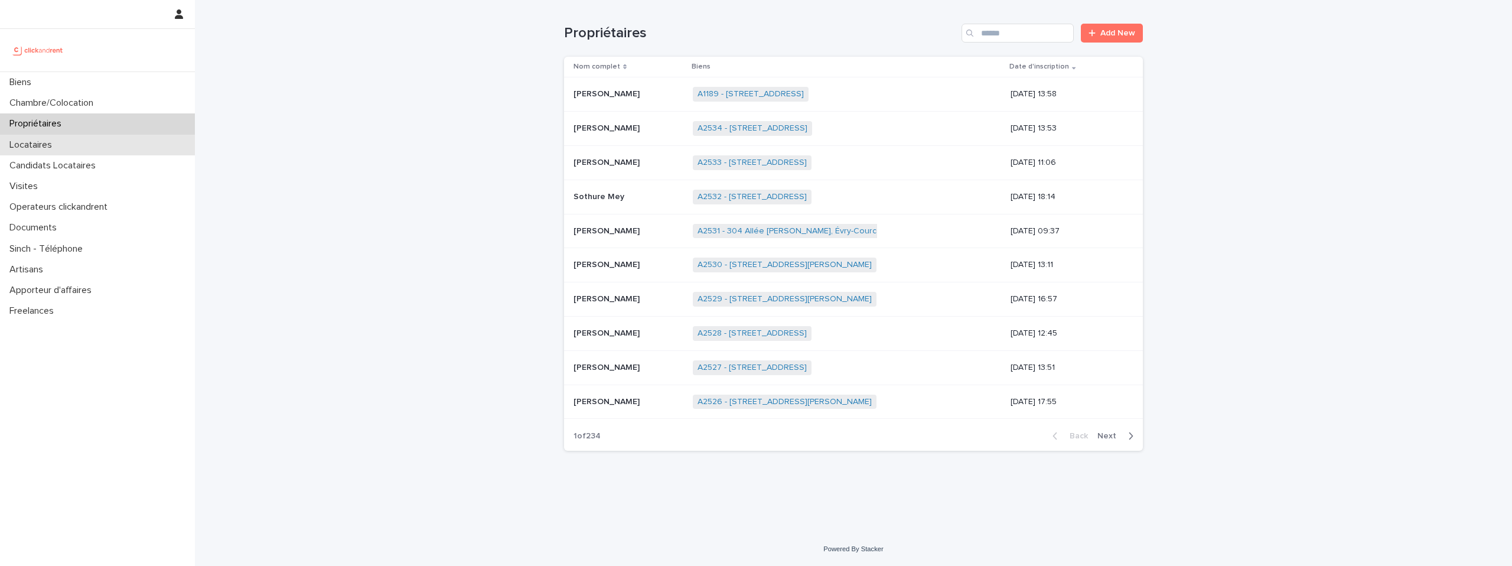
click at [66, 149] on div "Locataires" at bounding box center [97, 145] width 195 height 21
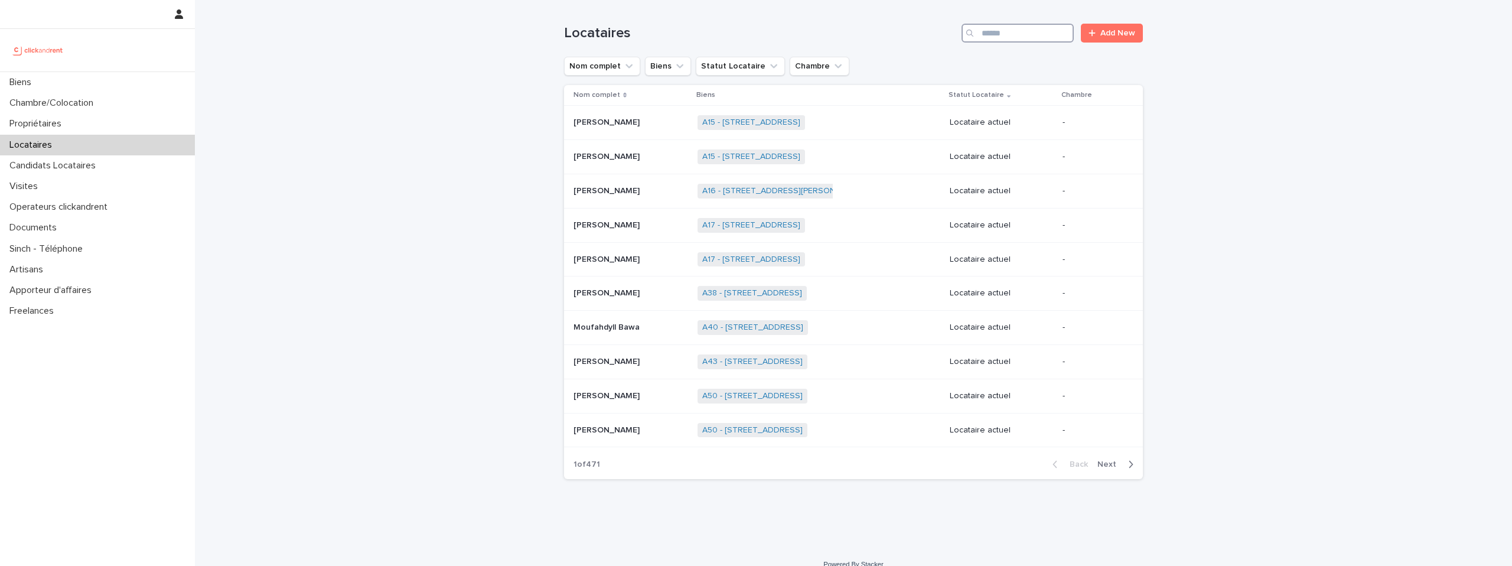
click at [1012, 34] on input "Search" at bounding box center [1018, 33] width 112 height 19
paste input "**********"
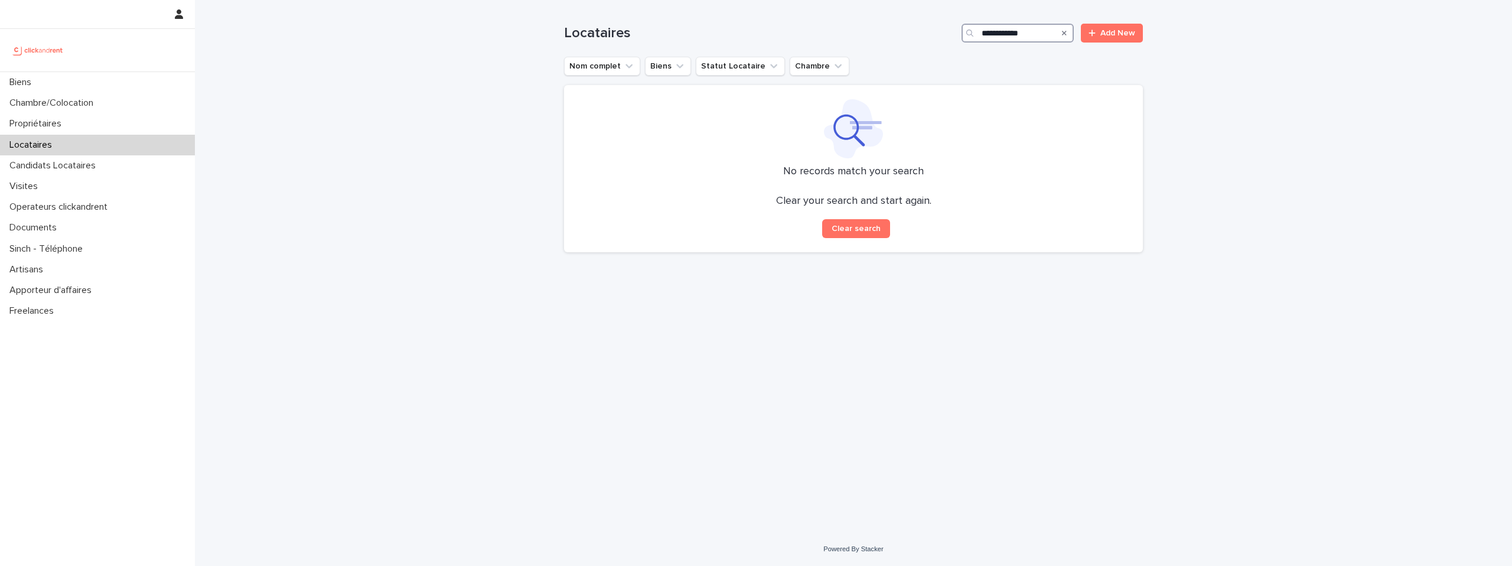
drag, startPoint x: 992, startPoint y: 33, endPoint x: 965, endPoint y: 33, distance: 27.8
click at [965, 33] on div "**********" at bounding box center [1018, 33] width 112 height 19
type input "********"
click at [48, 129] on p "Propriétaires" at bounding box center [38, 123] width 66 height 11
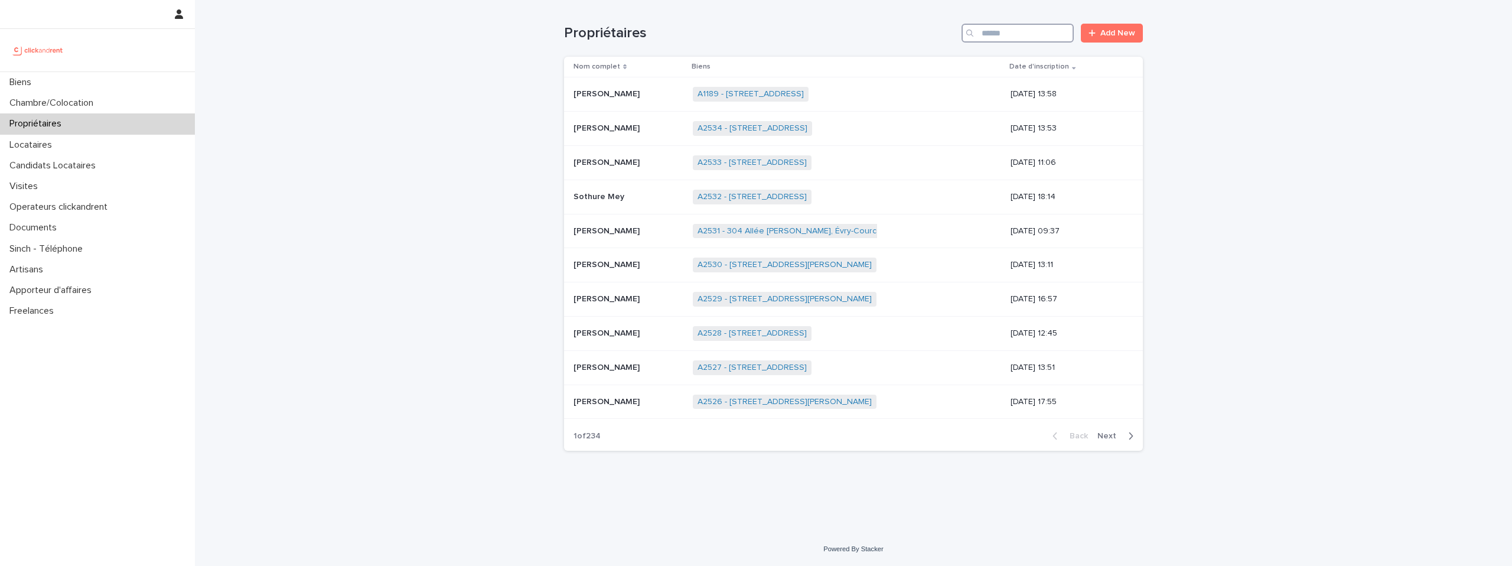
click at [990, 31] on input "Search" at bounding box center [1018, 33] width 112 height 19
paste input "**********"
type input "**********"
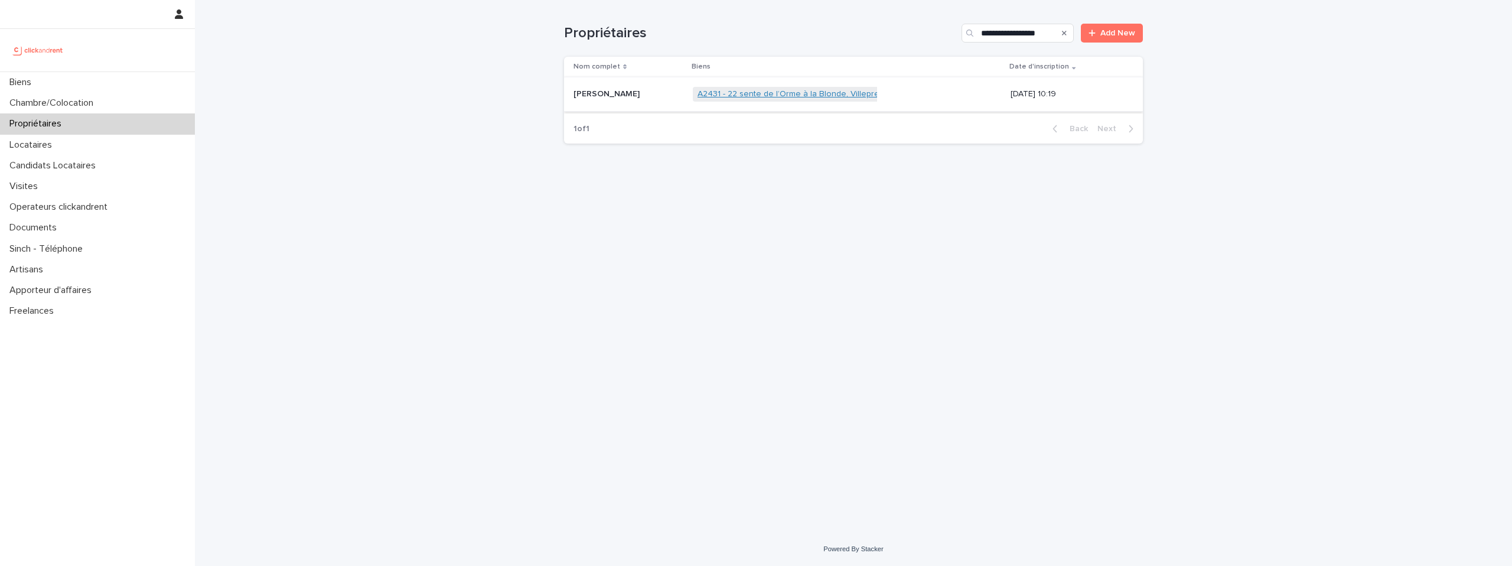
click at [795, 97] on link "A2431 - 22 sente de l’Orme à la Blonde, Villepreux 78450" at bounding box center [807, 94] width 218 height 10
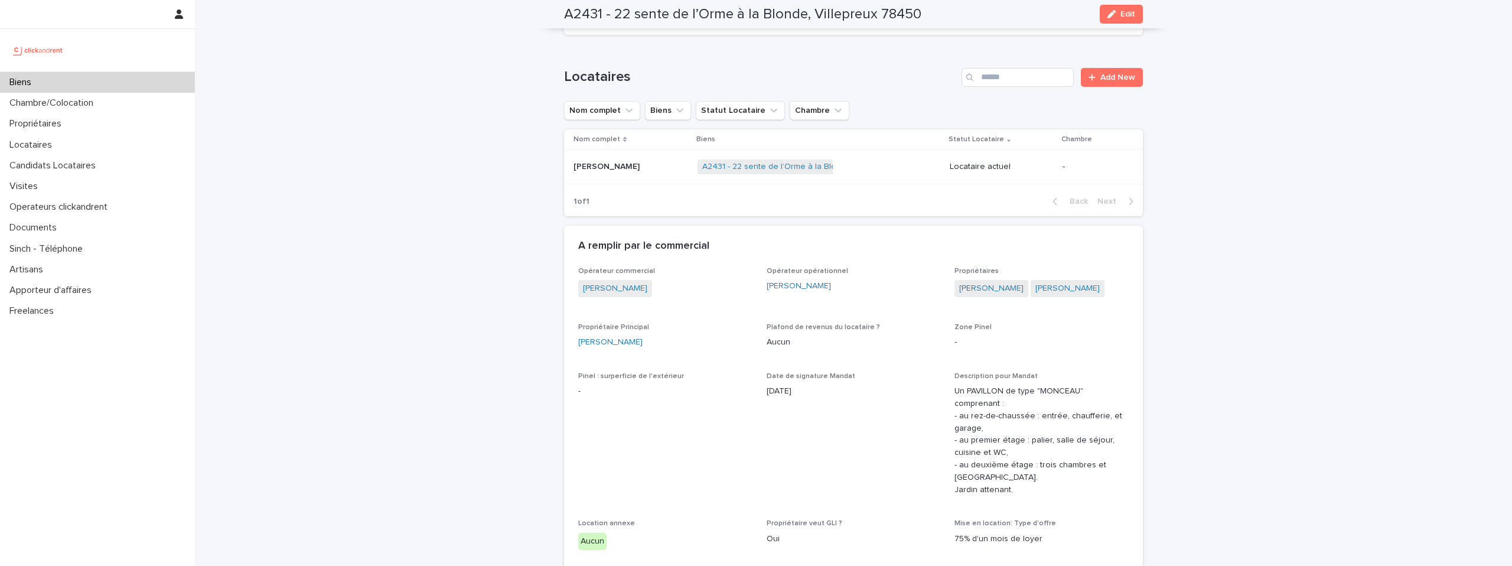
scroll to position [391, 0]
click at [672, 165] on p at bounding box center [631, 162] width 115 height 10
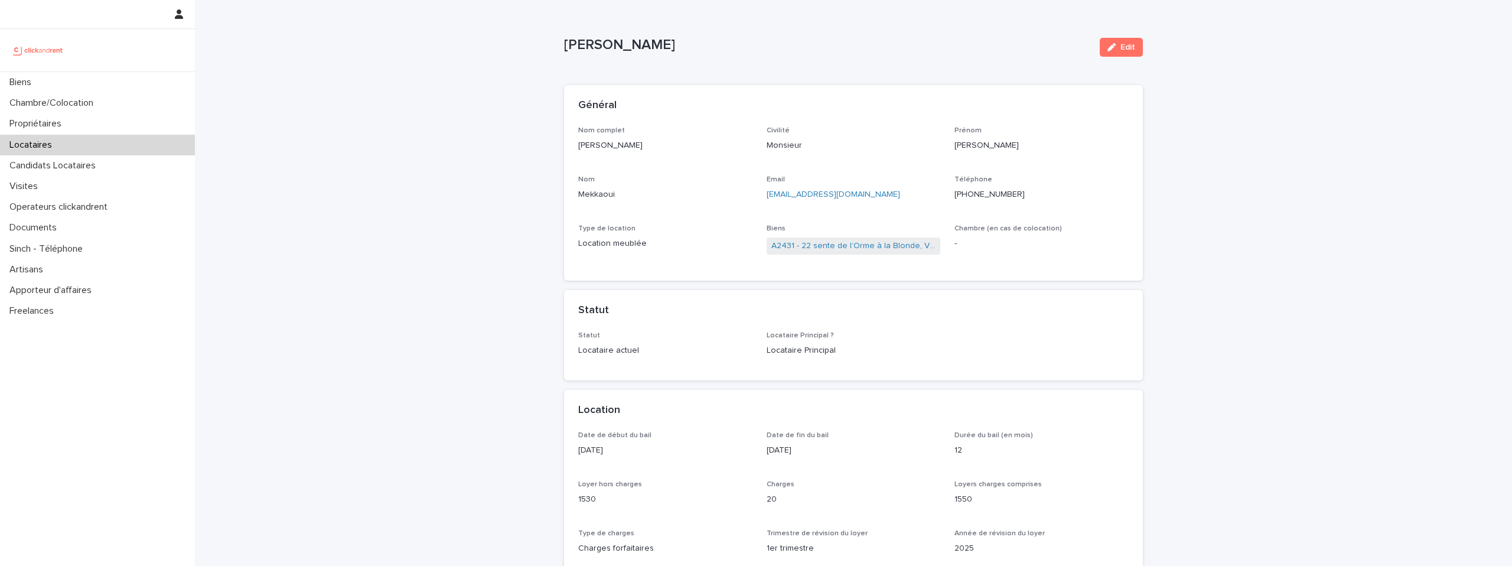
click at [971, 196] on p "+33648926505" at bounding box center [1041, 194] width 174 height 12
copy p "+33648926505"
click at [848, 197] on p "m_kader@hotmail.fr" at bounding box center [854, 194] width 174 height 12
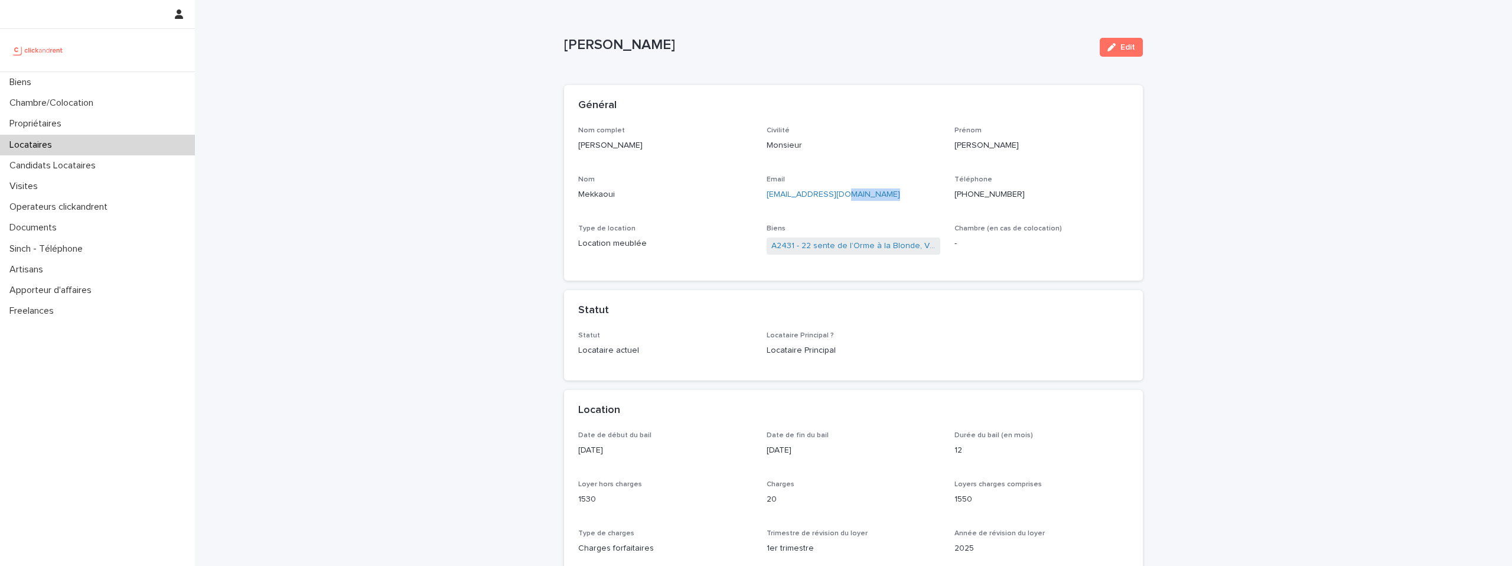
click at [848, 197] on p "m_kader@hotmail.fr" at bounding box center [854, 194] width 174 height 12
copy link "m_kader@hotmail.fr"
click at [898, 242] on link "A2431 - 22 sente de l’Orme à la Blonde, Villepreux 78450" at bounding box center [853, 246] width 165 height 12
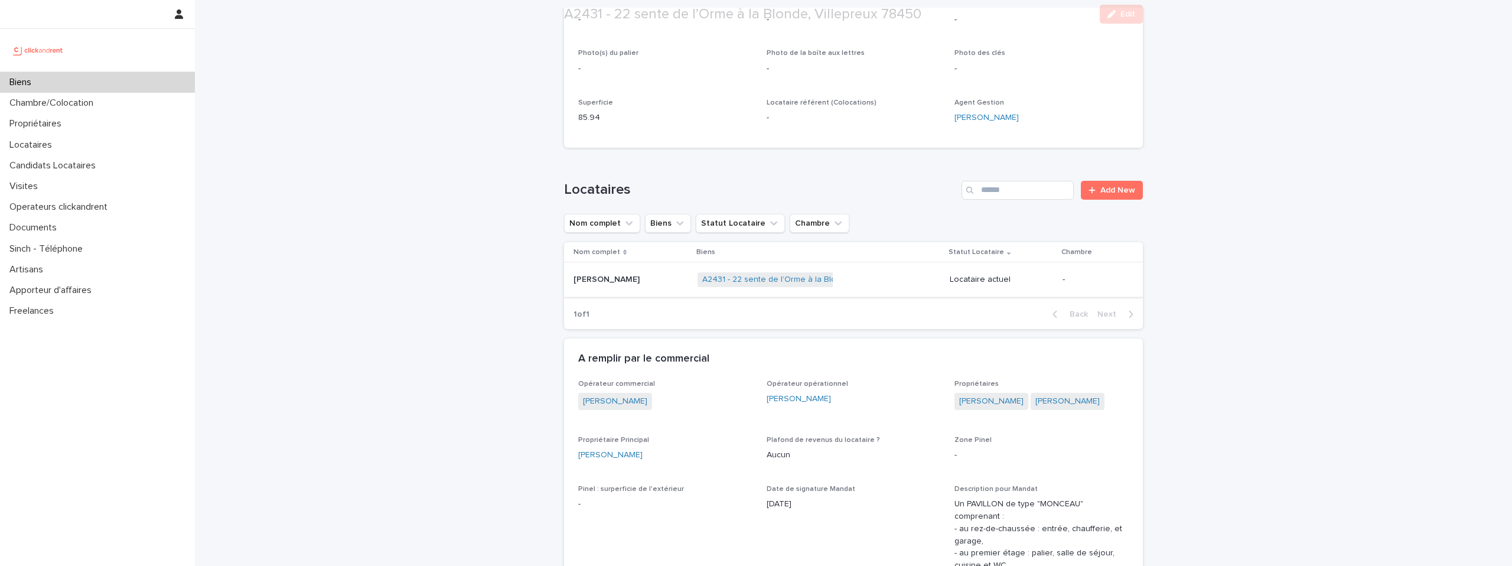
scroll to position [280, 0]
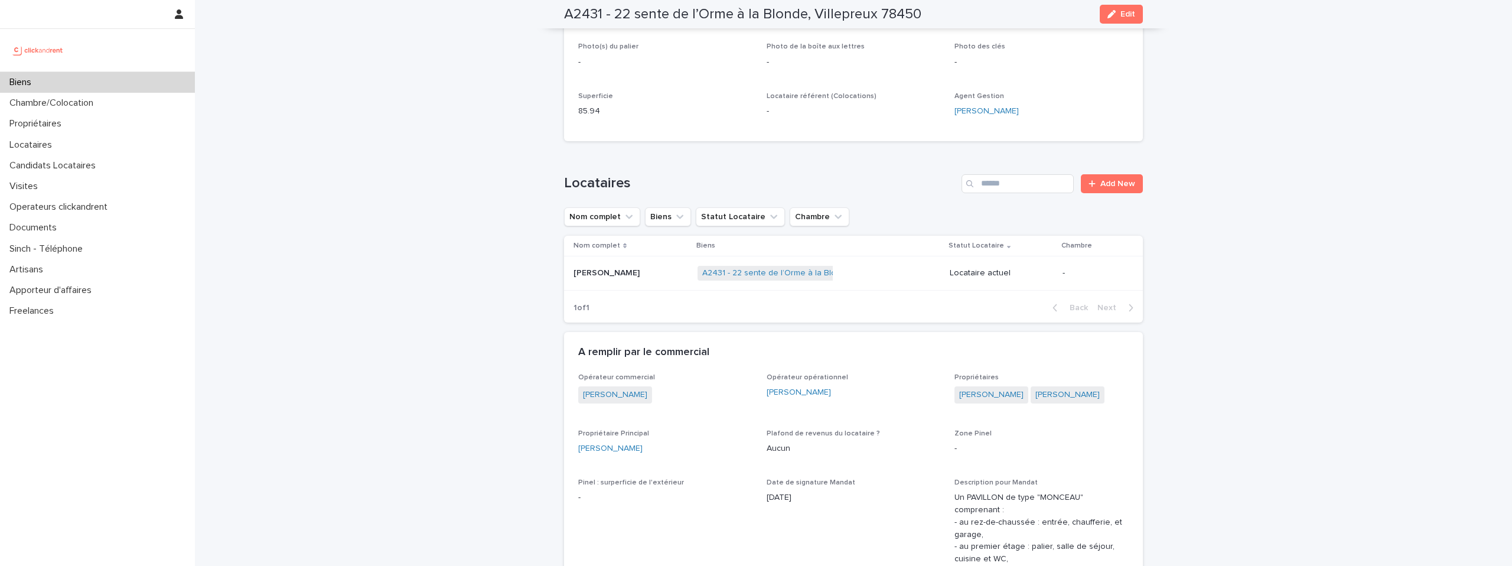
click at [663, 19] on h2 "A2431 - 22 sente de l’Orme à la Blonde, Villepreux 78450" at bounding box center [742, 14] width 357 height 17
copy div "A2431 - 22 sente de l’Orme à la Blonde, Villepreux 78450 Edit"
click at [31, 44] on img at bounding box center [37, 50] width 57 height 24
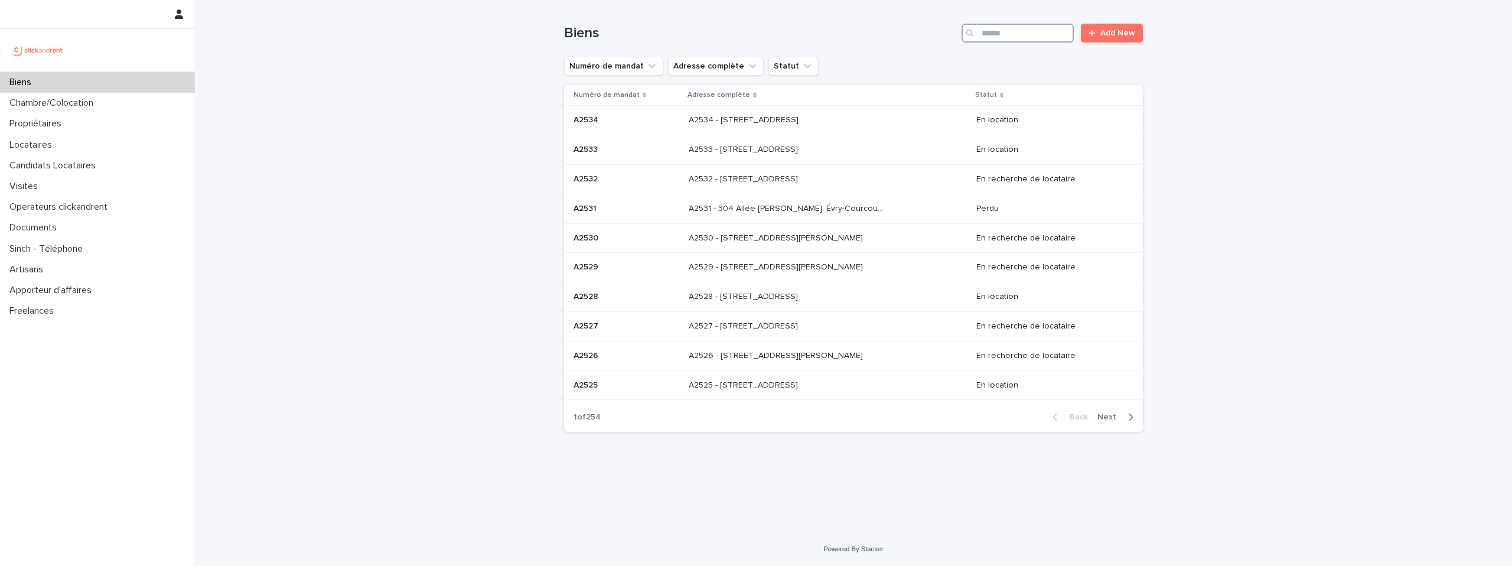
click at [1005, 30] on input "Search" at bounding box center [1018, 33] width 112 height 19
type input "*****"
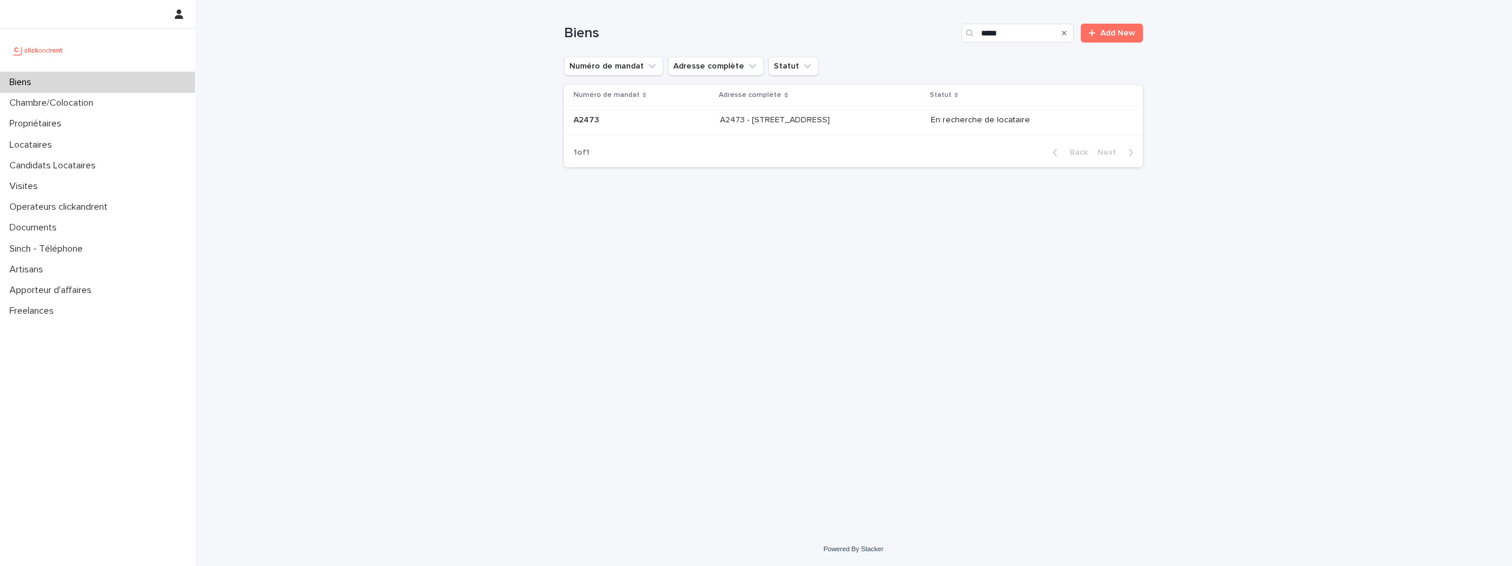
click at [877, 115] on div "A2473 - 2 Rue De L'Abbé Cochet, Rouen 76000 A2473 - 2 Rue De L'Abbé Cochet, Rou…" at bounding box center [820, 119] width 201 height 19
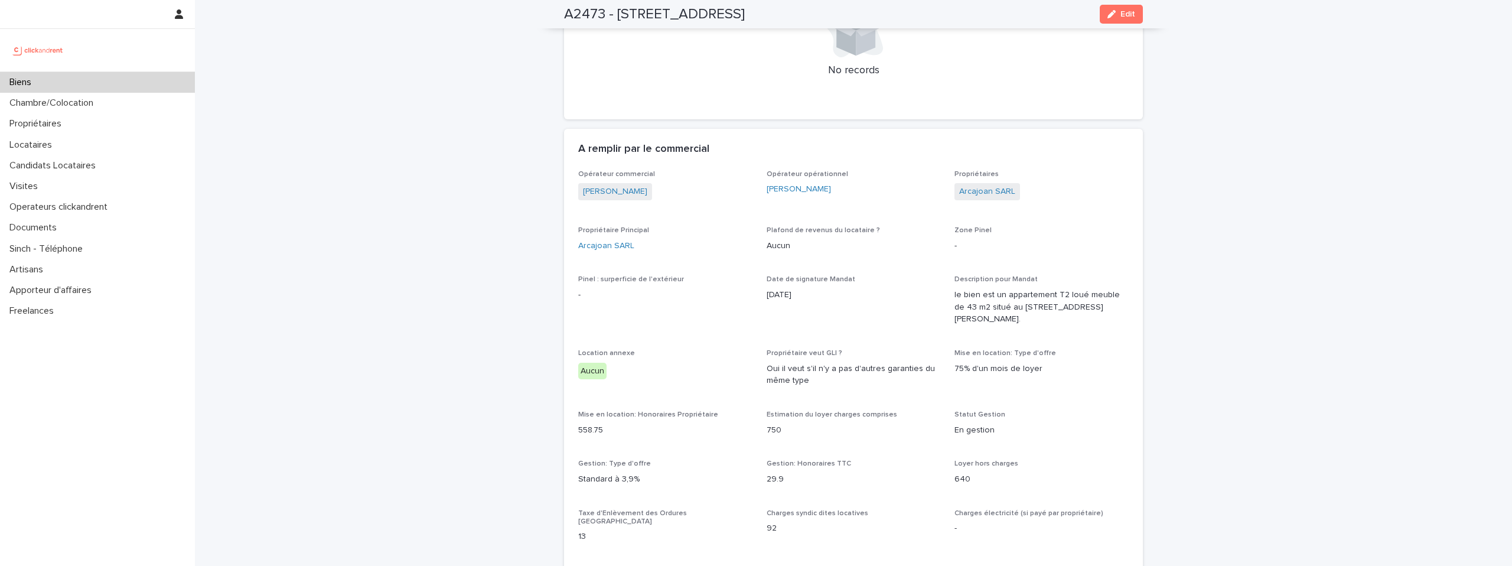
scroll to position [836, 0]
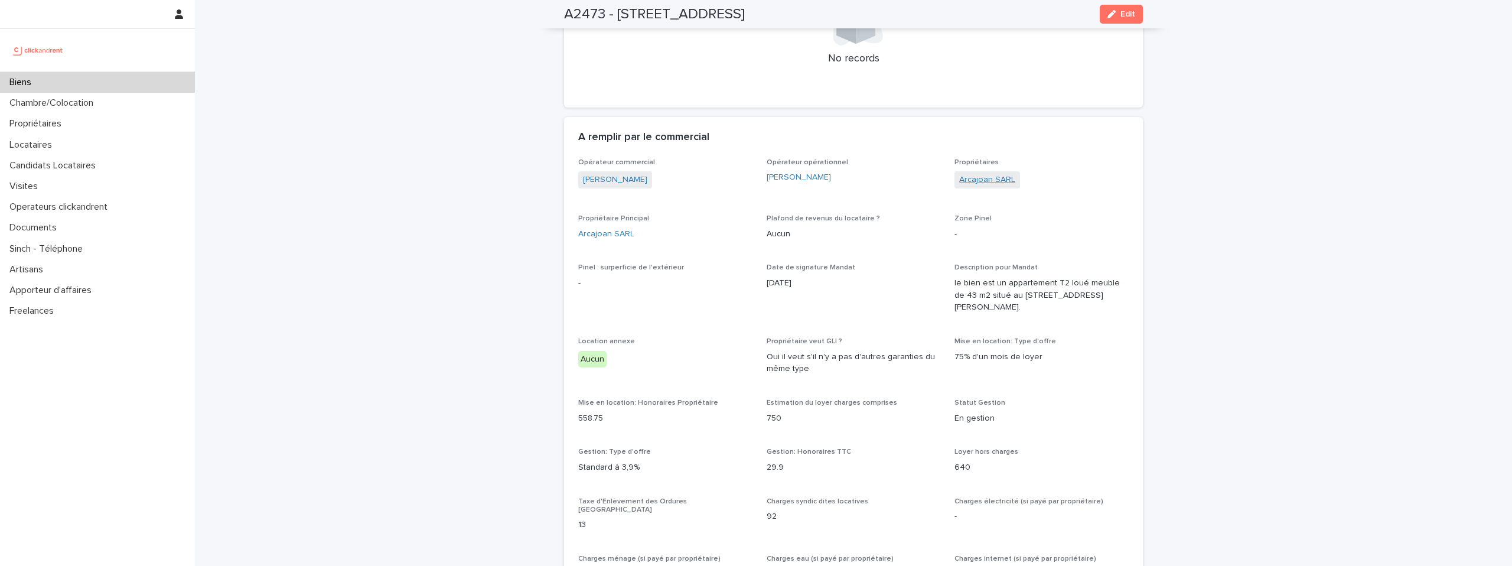
click at [991, 174] on link "Arcajoan SARL" at bounding box center [987, 180] width 56 height 12
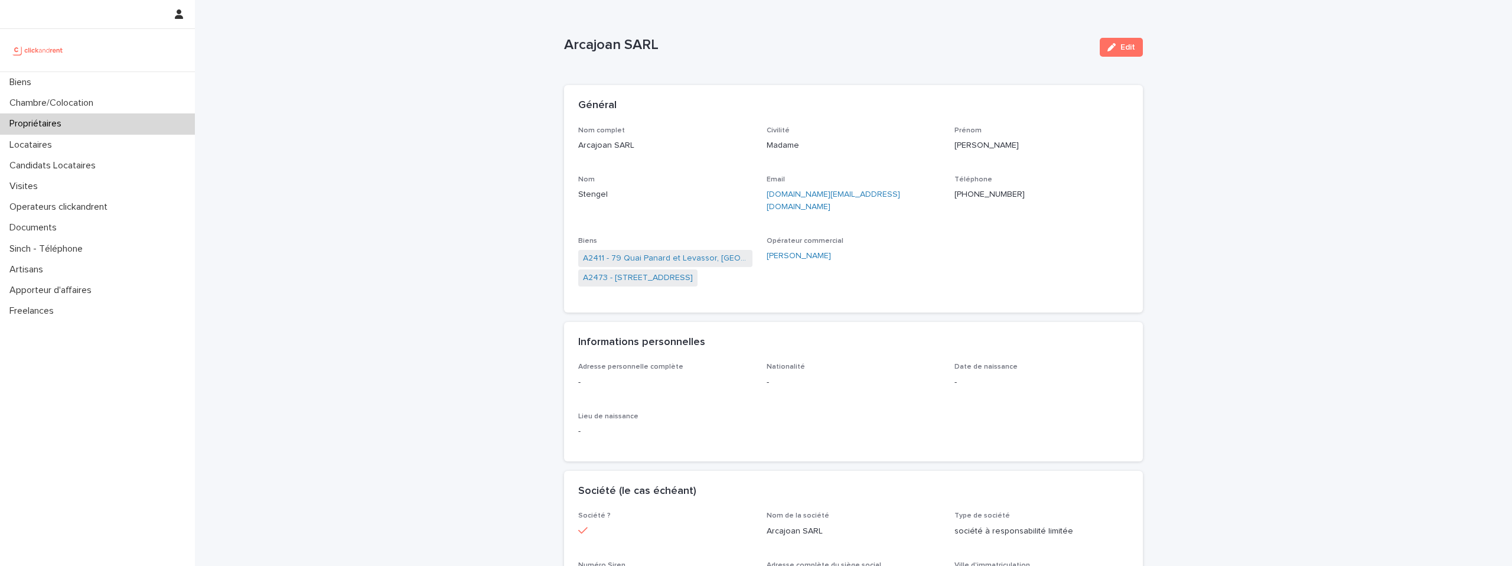
click at [987, 194] on p "+41764544595" at bounding box center [1041, 194] width 174 height 12
copy p "+41764544595"
click at [991, 199] on p "+41764544595" at bounding box center [1041, 194] width 174 height 12
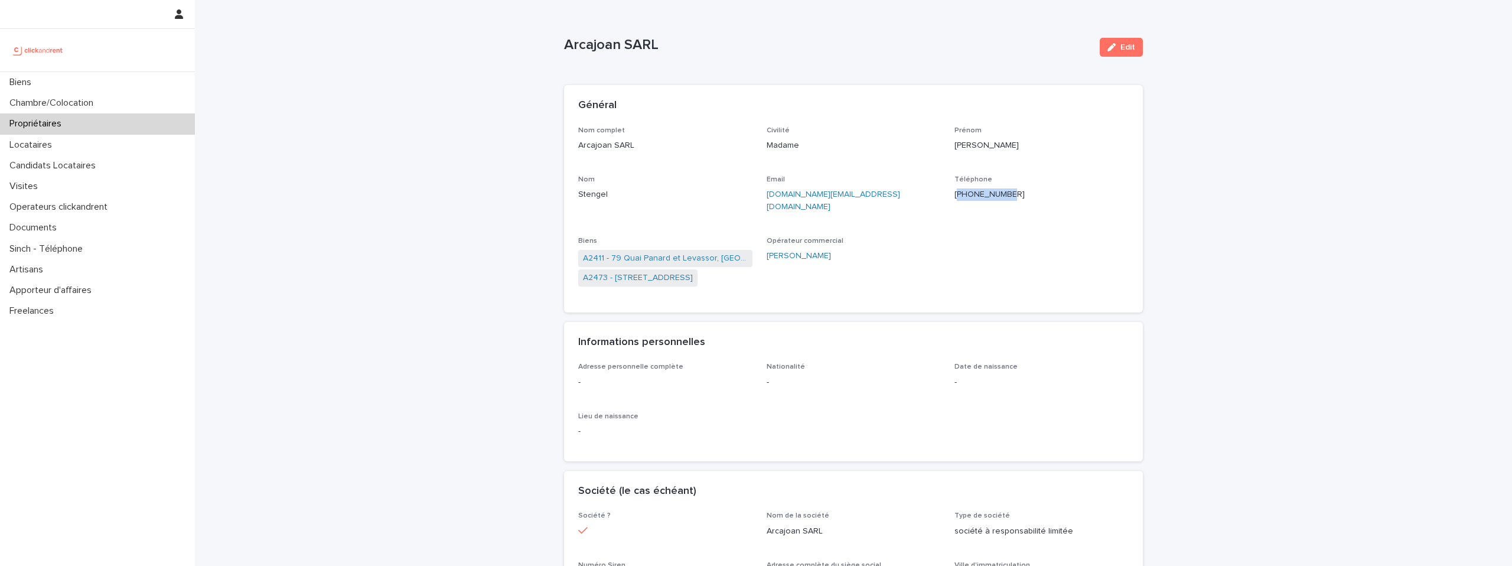
click at [991, 199] on p "+41764544595" at bounding box center [1041, 194] width 174 height 12
copy p "+41764544595"
click at [908, 223] on div "Nom complet Arcajoan SARL Civilité Madame Prénom Camille Nom Stengel Email arca…" at bounding box center [853, 212] width 550 height 172
click at [1115, 47] on icon "button" at bounding box center [1111, 47] width 8 height 8
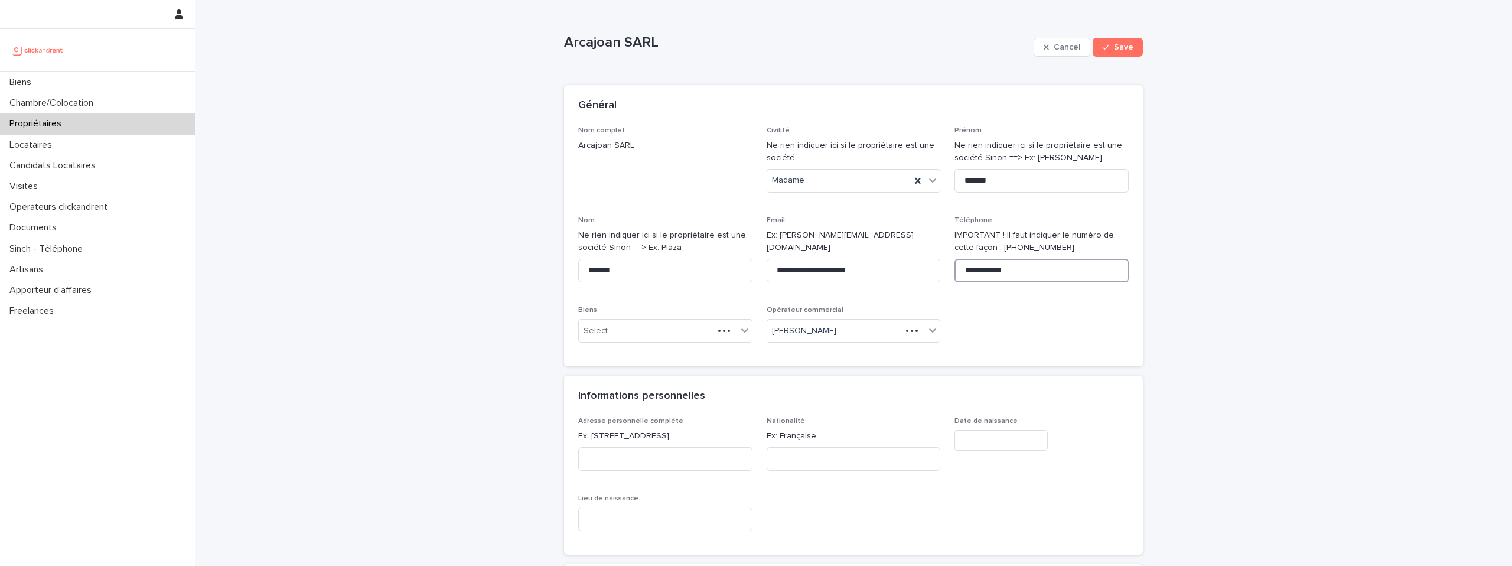
click at [1025, 272] on input "**********" at bounding box center [1041, 271] width 174 height 24
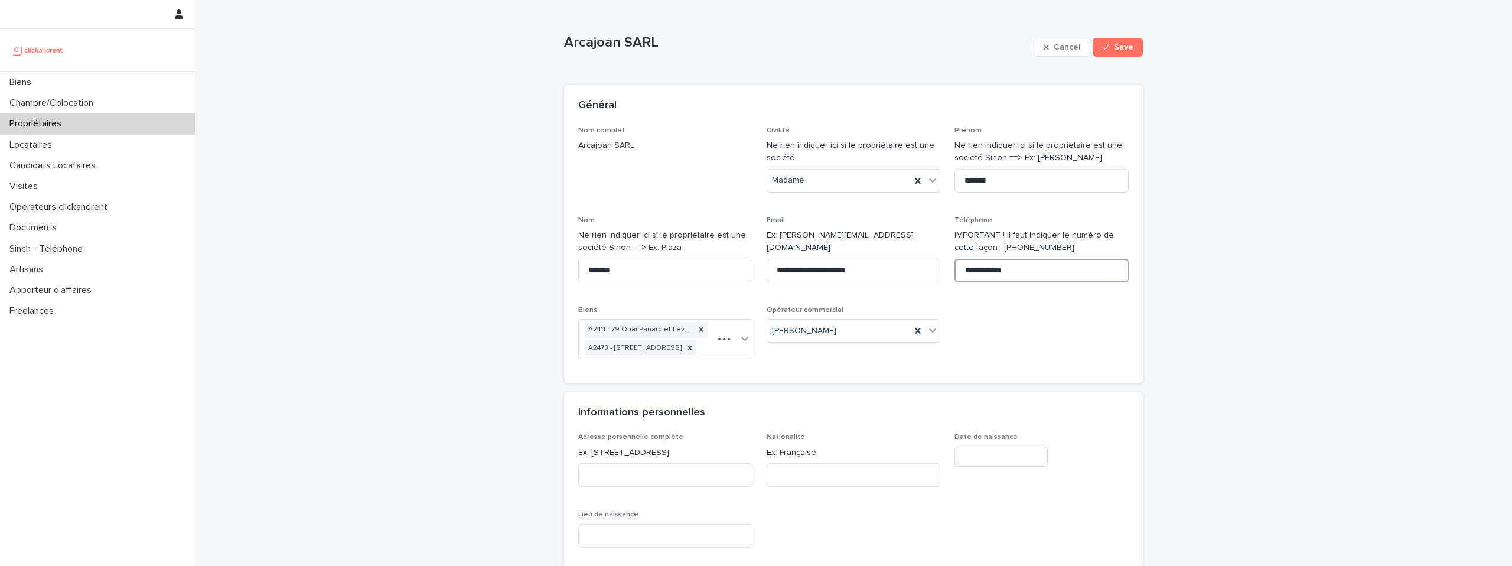
paste input "****"
type input "**********"
click at [1115, 47] on span "Save" at bounding box center [1123, 47] width 19 height 8
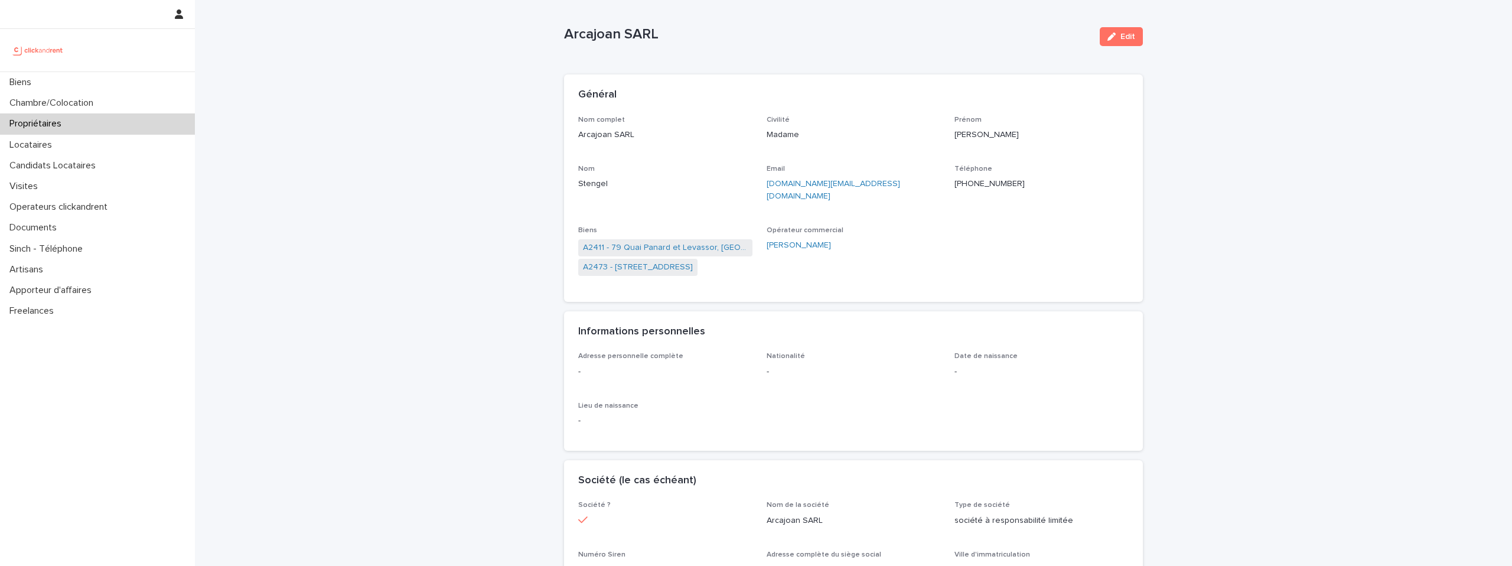
scroll to position [12, 0]
click at [985, 180] on p "+41 79 954 27 70" at bounding box center [1041, 183] width 174 height 12
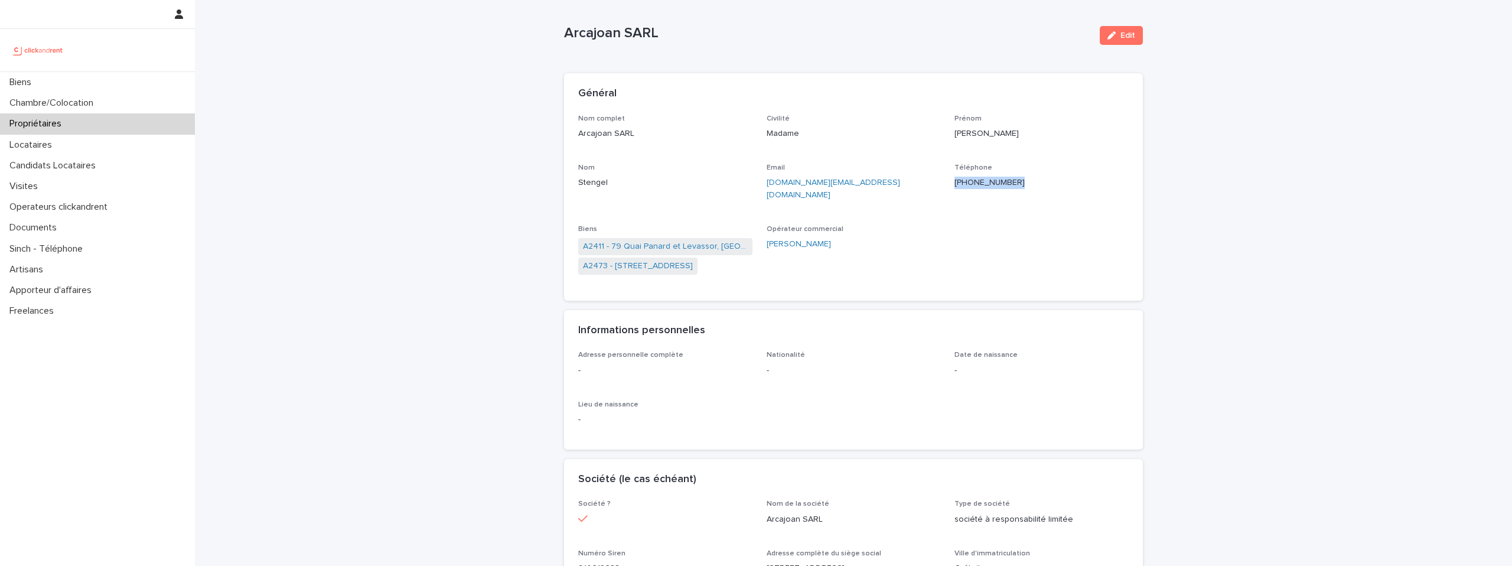
click at [985, 180] on p "+41 79 954 27 70" at bounding box center [1041, 183] width 174 height 12
click at [43, 125] on p "Propriétaires" at bounding box center [38, 123] width 66 height 11
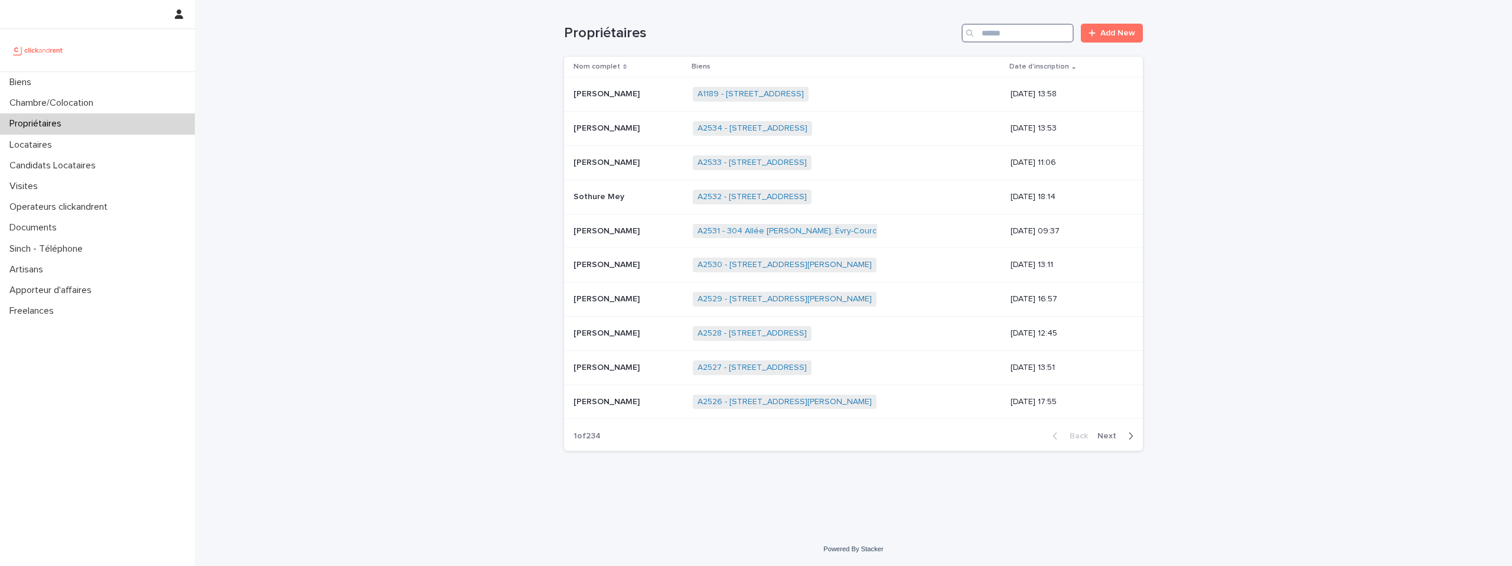
click at [1005, 37] on input "Search" at bounding box center [1018, 33] width 112 height 19
paste input "**********"
type input "**********"
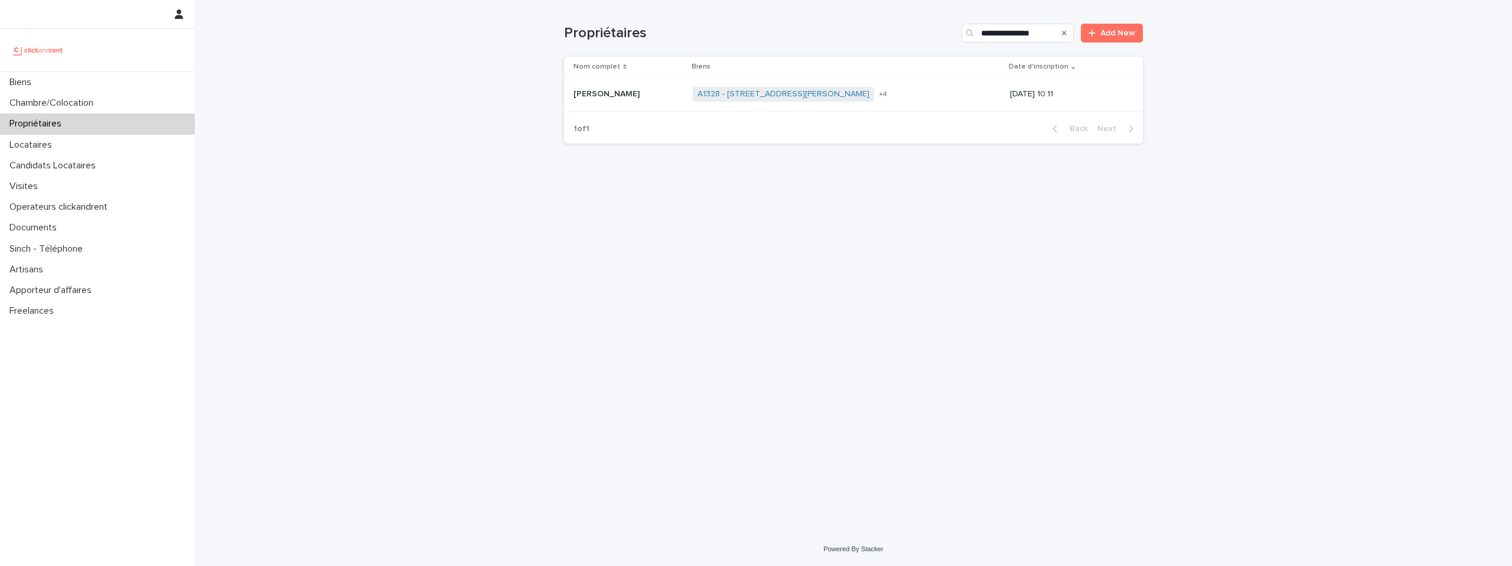
click at [621, 92] on p "Abdoulaye Camara" at bounding box center [608, 93] width 69 height 12
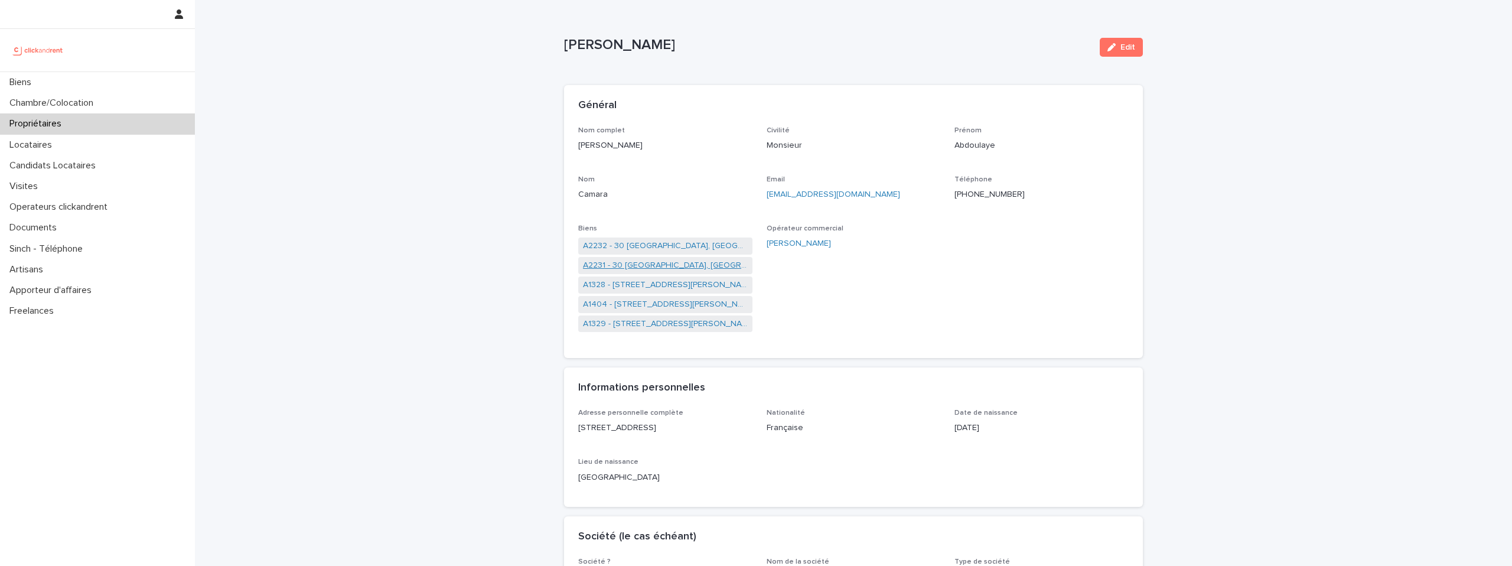
click at [666, 269] on link "A2231 - 30 Allée Madame de Montespan, Bussy-Saint-Georges 77600" at bounding box center [665, 265] width 165 height 12
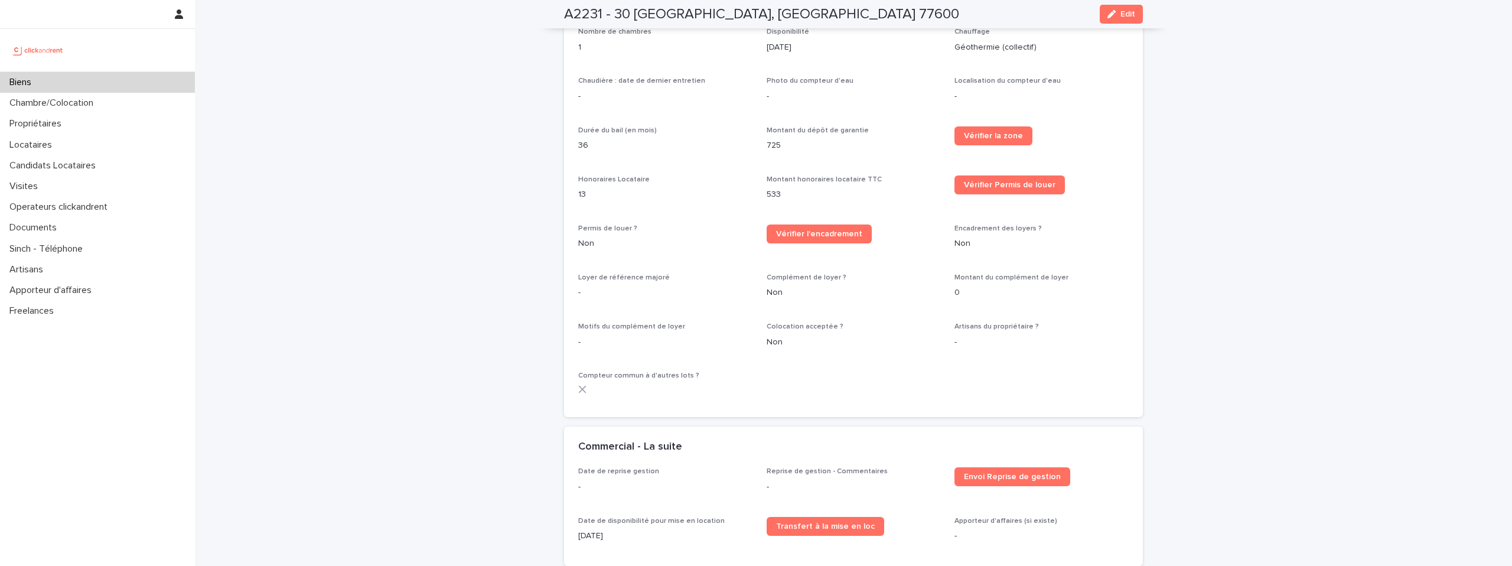
scroll to position [1423, 0]
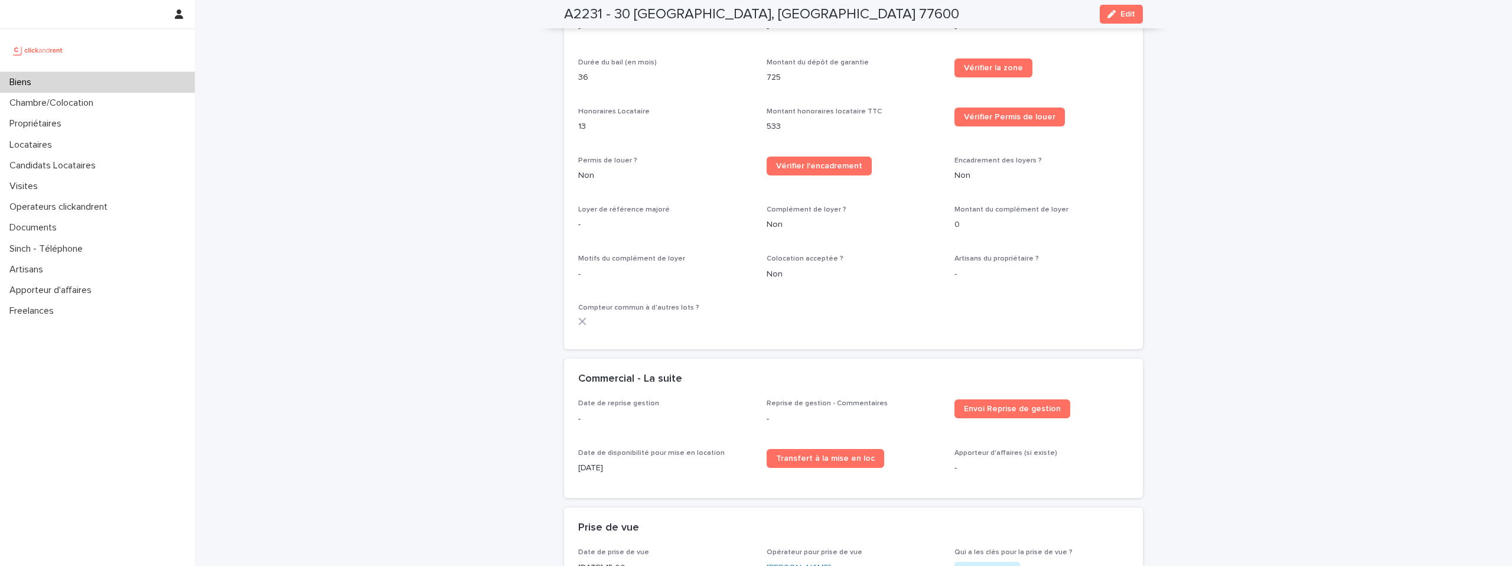
click at [644, 17] on h2 "A2231 - 30 Allée Madame de Montespan, Bussy-Saint-Georges 77600" at bounding box center [761, 14] width 395 height 17
copy div "A2231 - 30 Allée Madame de Montespan, Bussy-Saint-Georges 77600 Edit"
click at [28, 87] on p "Biens" at bounding box center [23, 82] width 36 height 11
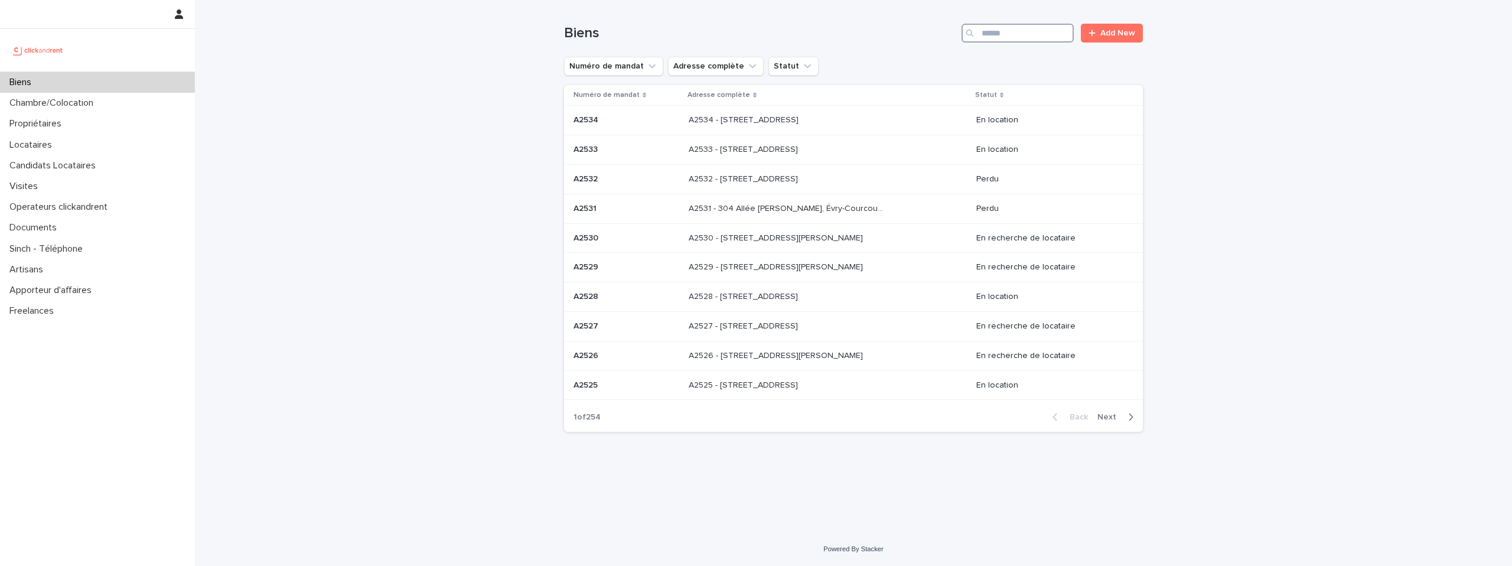
click at [1016, 31] on input "Search" at bounding box center [1018, 33] width 112 height 19
type input "*****"
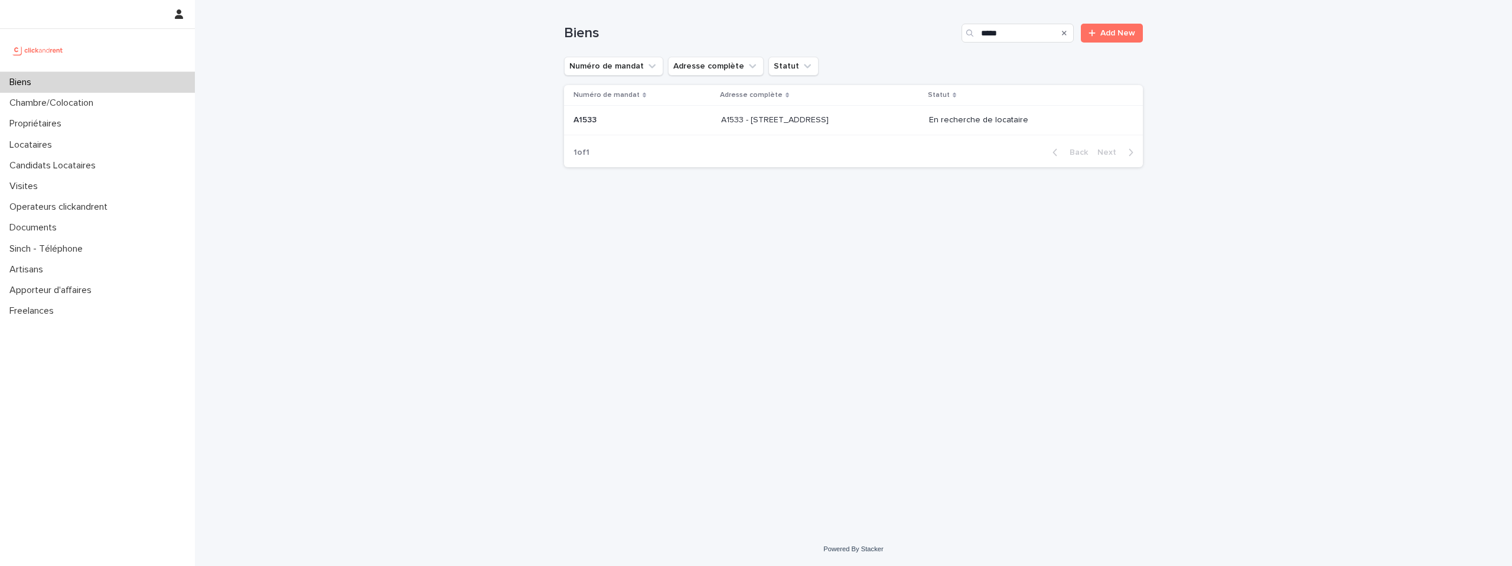
click at [831, 120] on p "A1533 - [STREET_ADDRESS]" at bounding box center [776, 119] width 110 height 12
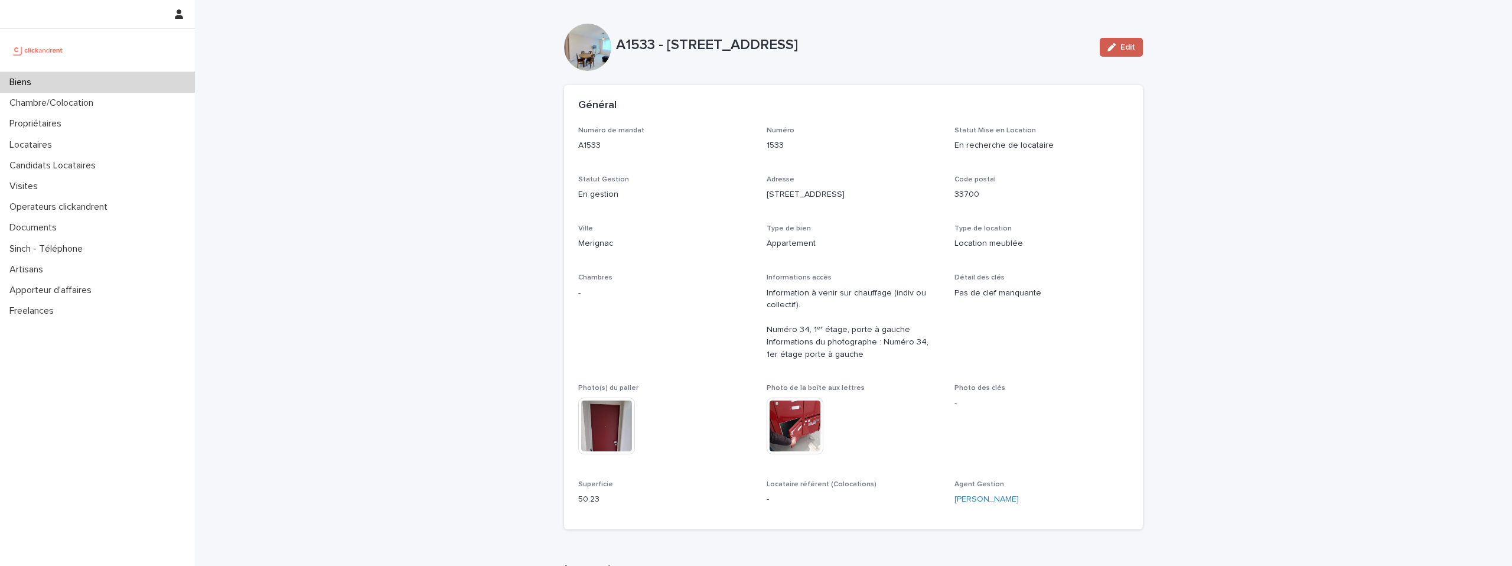
click at [1130, 47] on span "Edit" at bounding box center [1127, 47] width 15 height 8
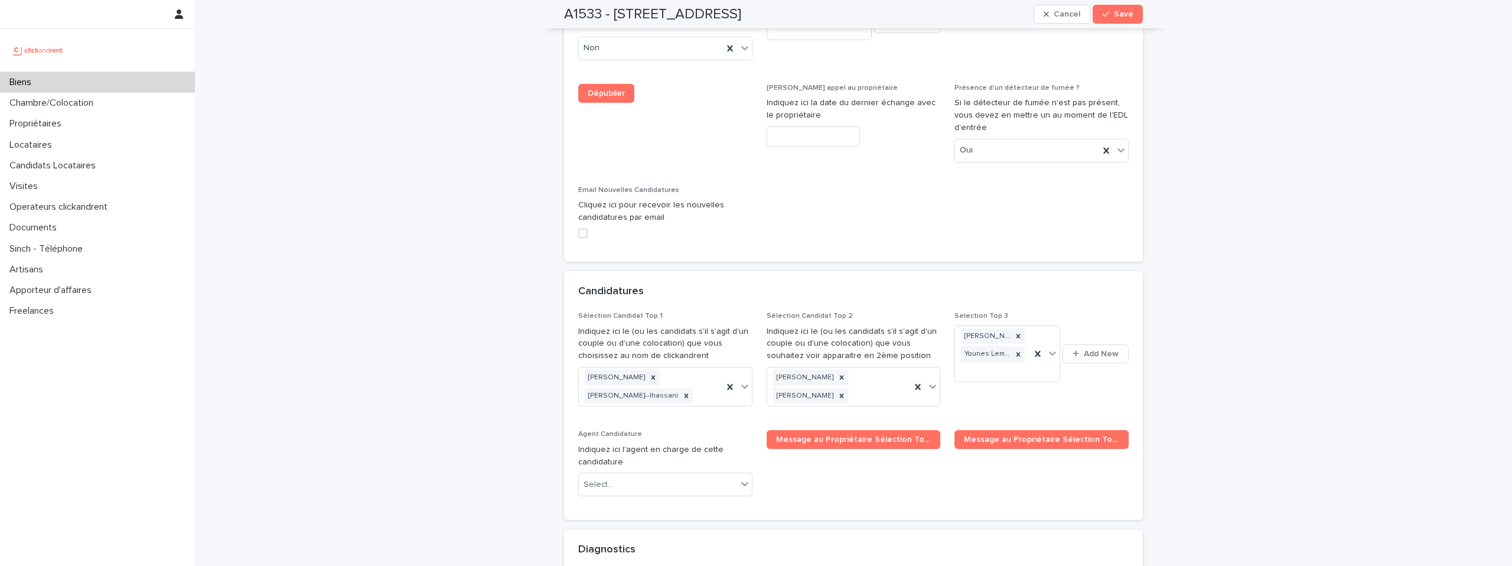
scroll to position [5778, 0]
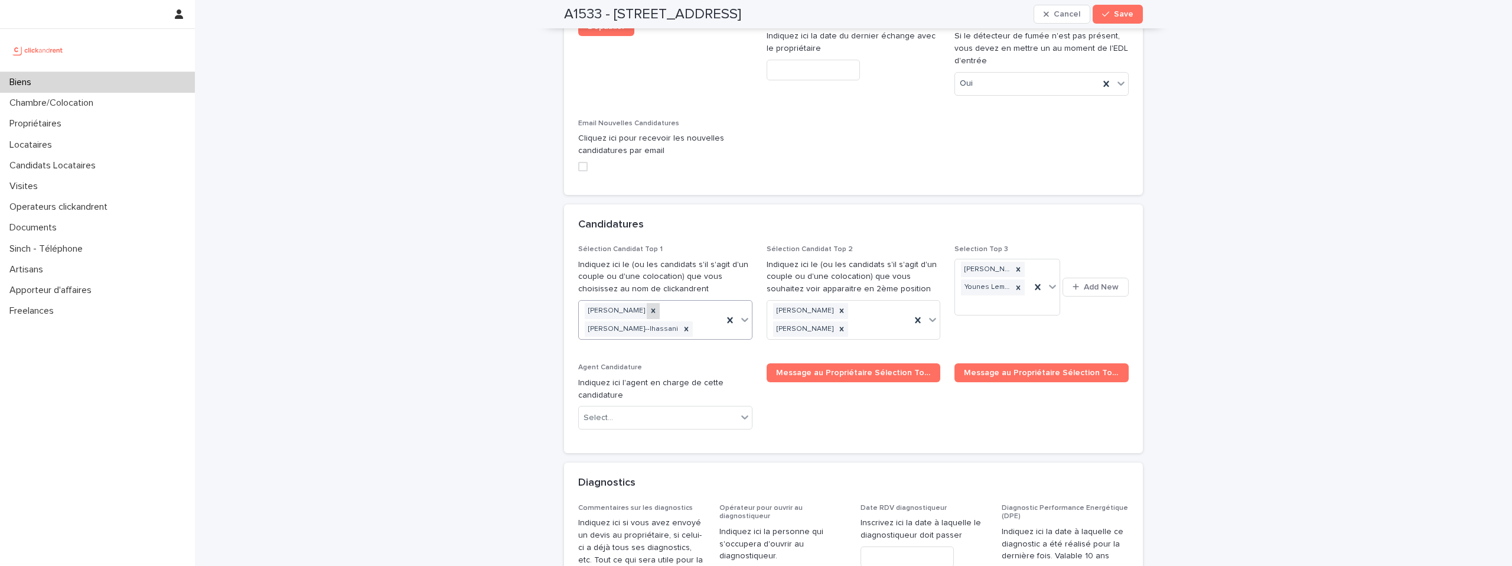
click at [657, 307] on icon at bounding box center [653, 311] width 8 height 8
click at [680, 304] on div at bounding box center [686, 312] width 13 height 16
click at [1115, 20] on button "Save" at bounding box center [1118, 14] width 50 height 19
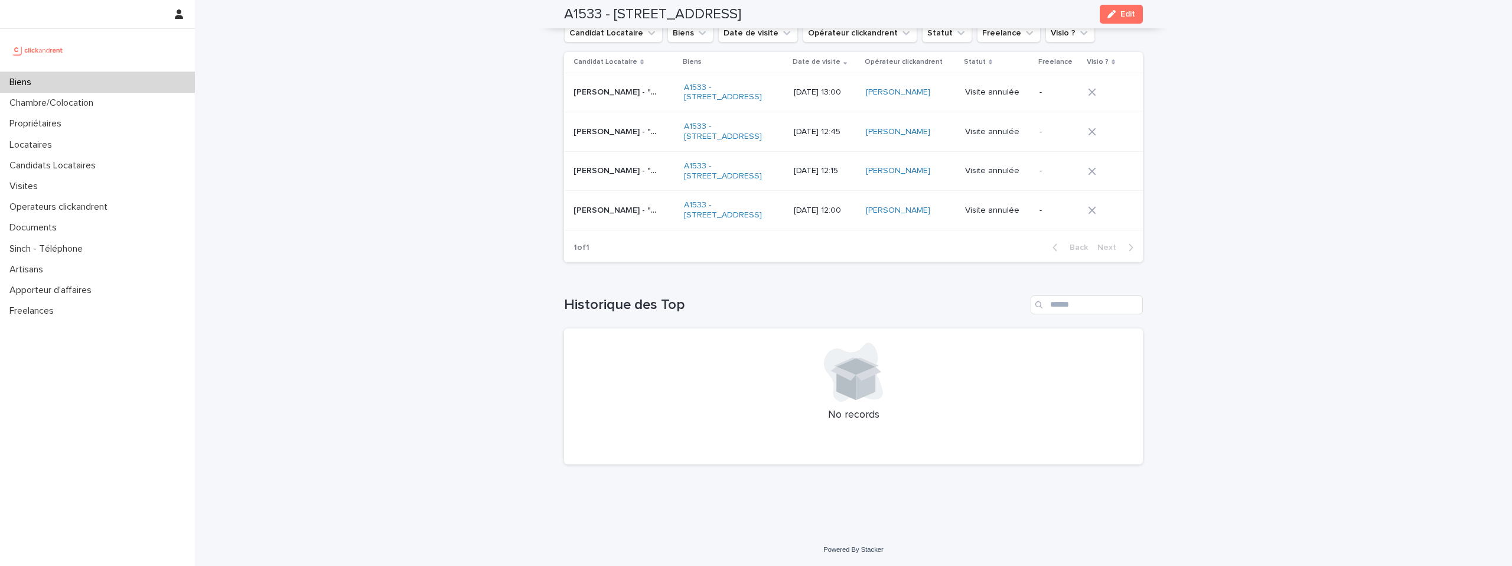
scroll to position [4777, 0]
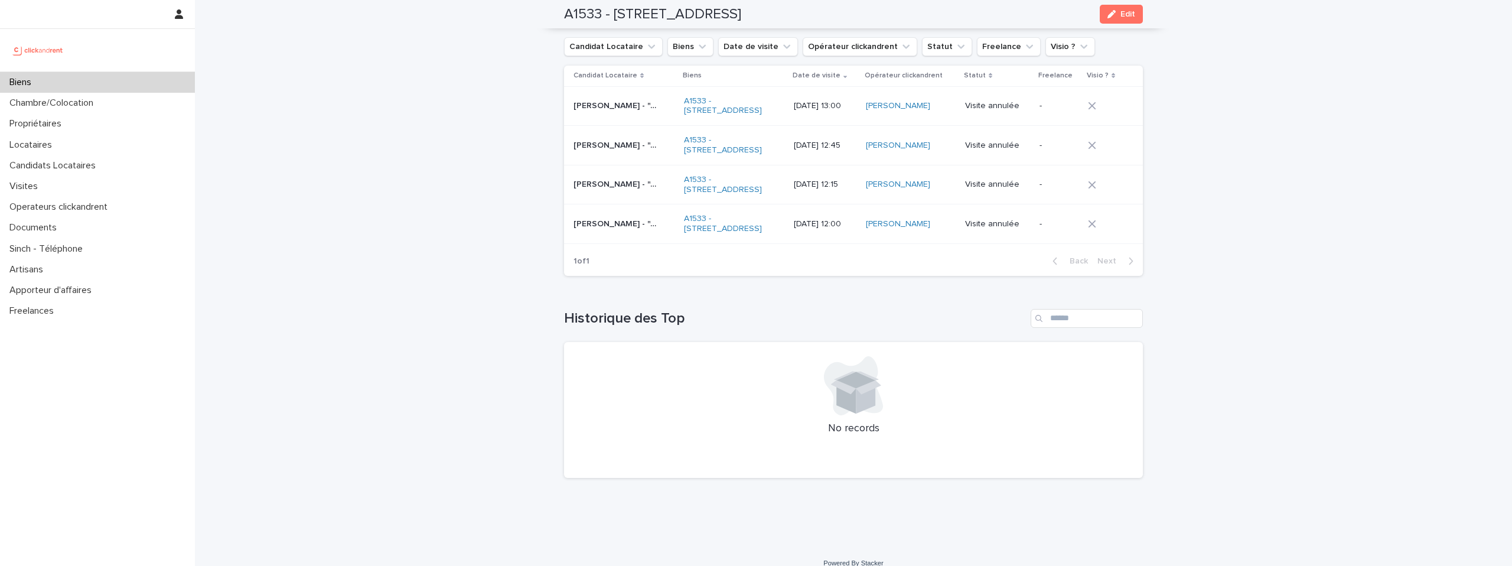
click at [28, 46] on img at bounding box center [37, 50] width 57 height 24
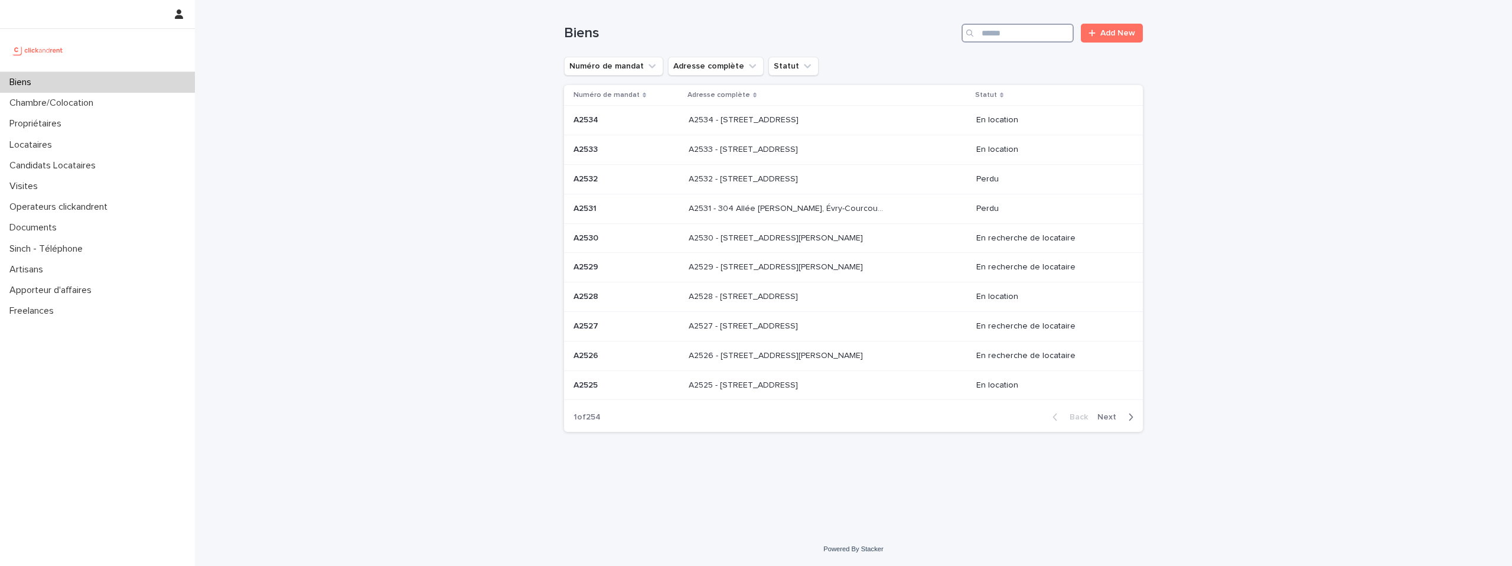
click at [1041, 32] on input "Search" at bounding box center [1018, 33] width 112 height 19
paste input "****"
type input "****"
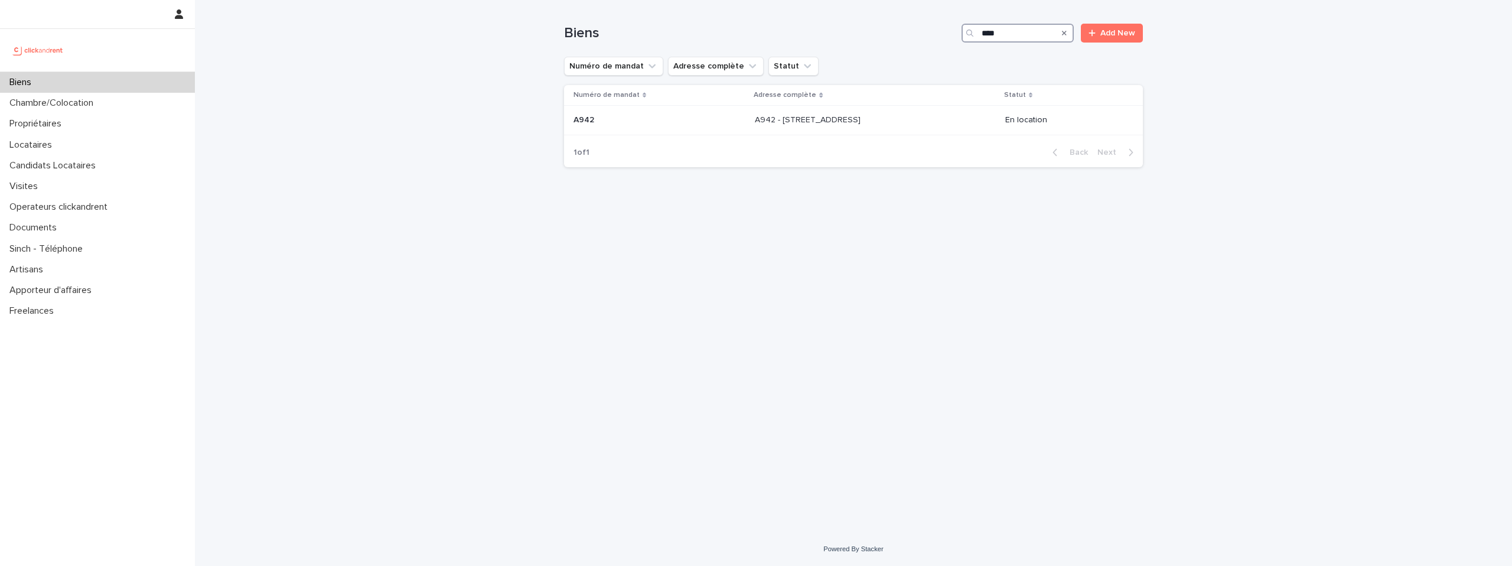
click at [1022, 41] on input "****" at bounding box center [1018, 33] width 112 height 19
click at [1022, 39] on input "****" at bounding box center [1018, 33] width 112 height 19
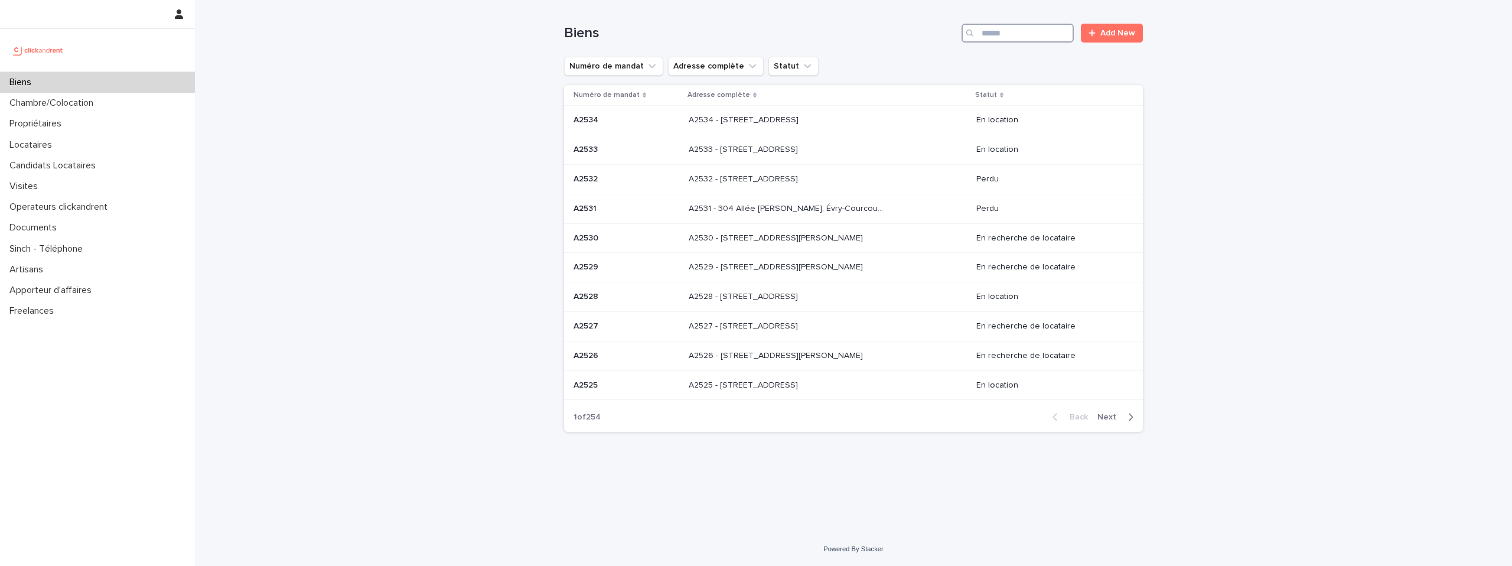
click at [1007, 35] on input "Search" at bounding box center [1018, 33] width 112 height 19
paste input "**********"
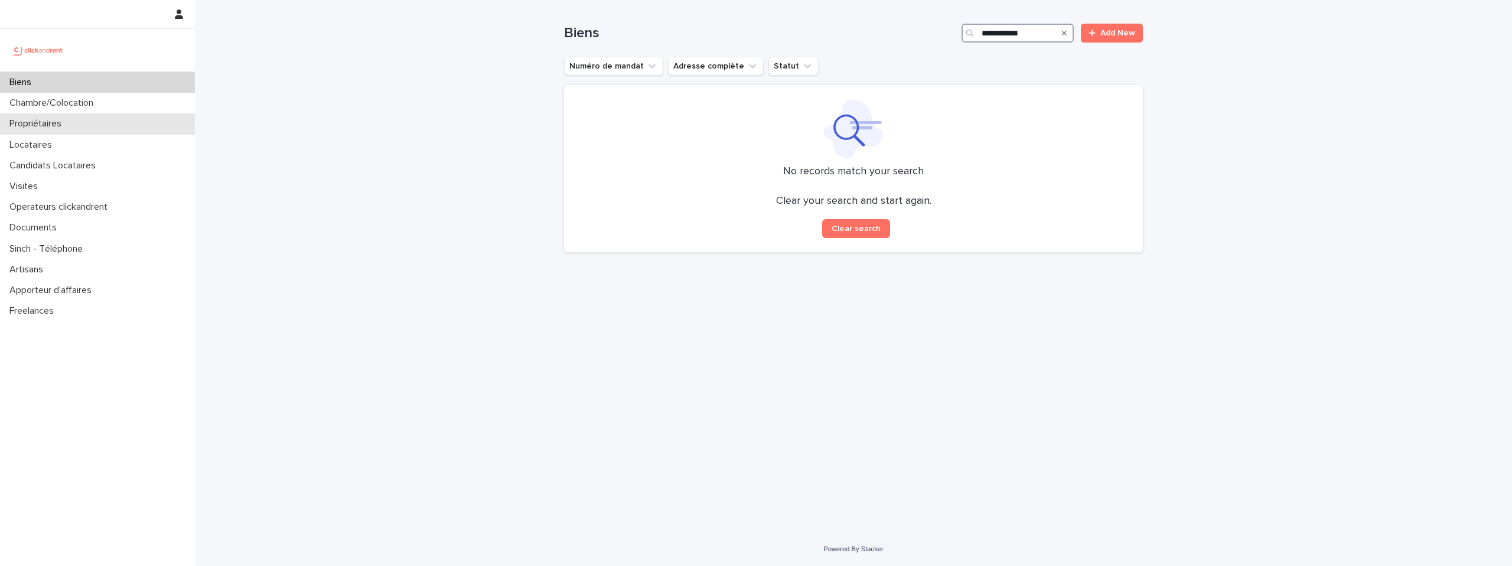
type input "**********"
click at [117, 125] on div "Propriétaires" at bounding box center [97, 123] width 195 height 21
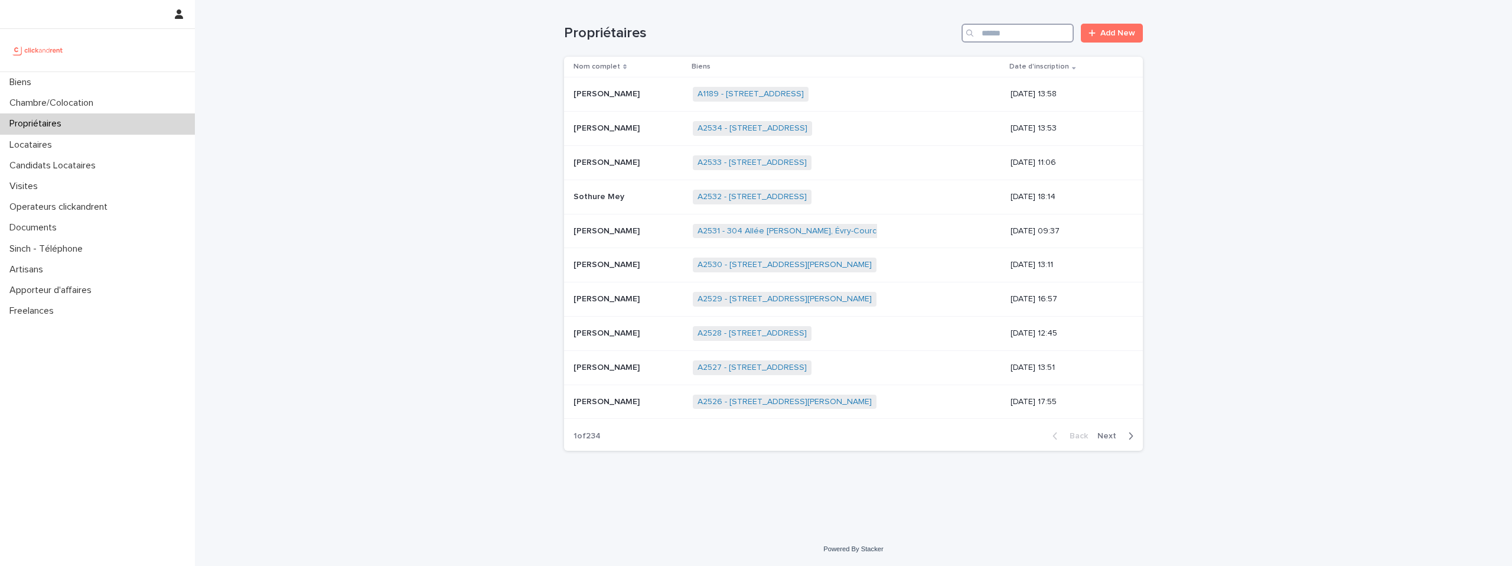
click at [1034, 28] on input "Search" at bounding box center [1018, 33] width 112 height 19
paste input "**********"
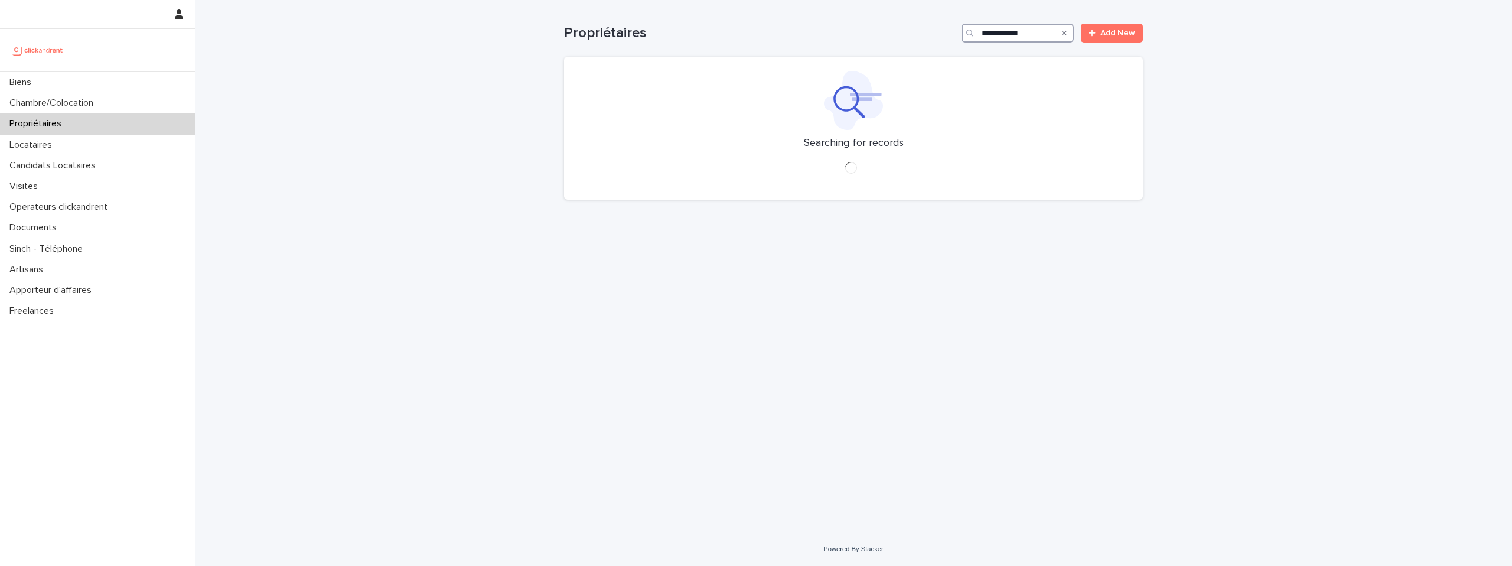
type input "**********"
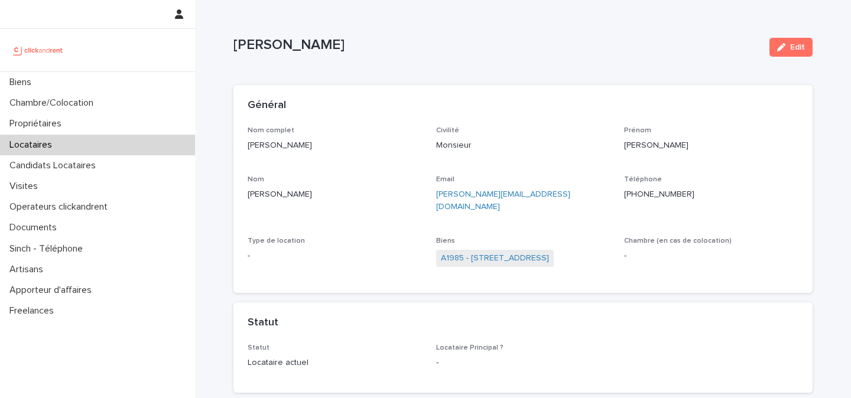
click at [57, 51] on img at bounding box center [37, 50] width 57 height 24
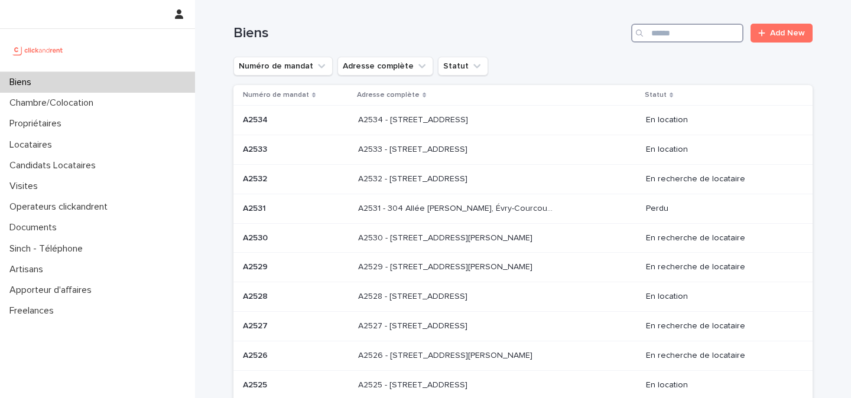
click at [662, 39] on input "Search" at bounding box center [687, 33] width 112 height 19
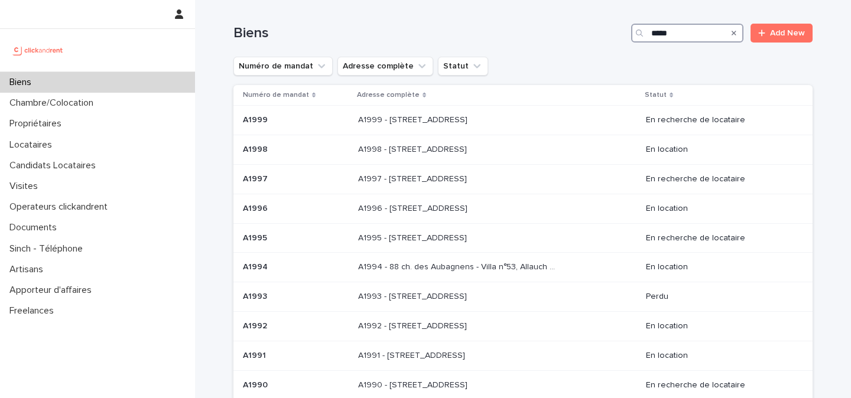
type input "*****"
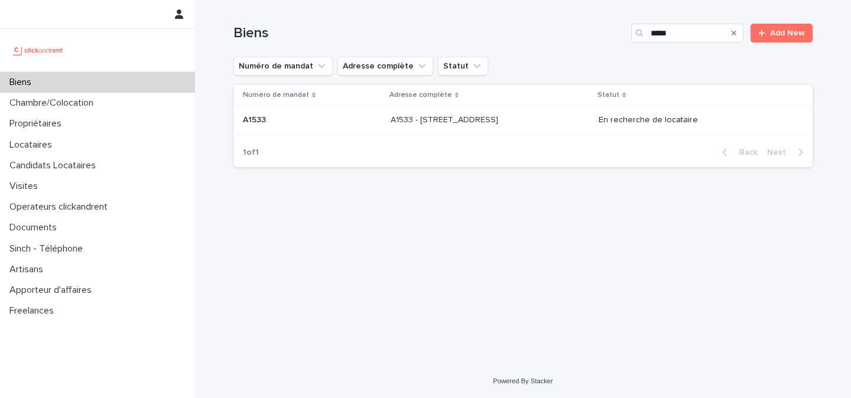
click at [500, 119] on p "A1533 - 34 Avenue du Maréchal Juin, Merignac 33700" at bounding box center [445, 119] width 110 height 12
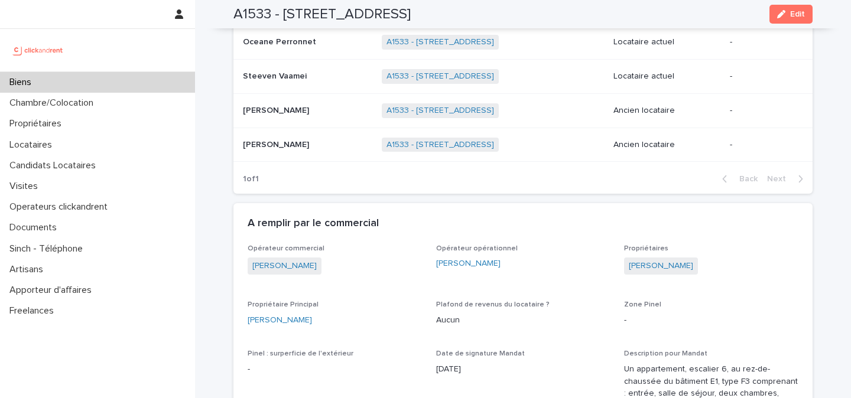
scroll to position [649, 0]
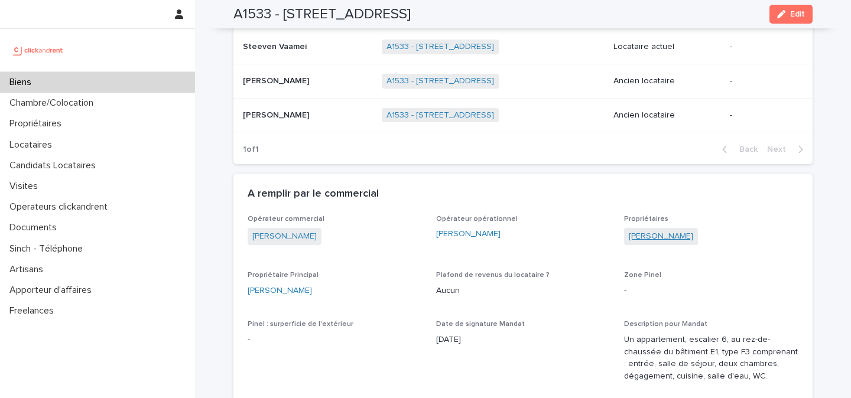
click at [649, 236] on link "Mélanie Hallouin" at bounding box center [660, 236] width 64 height 12
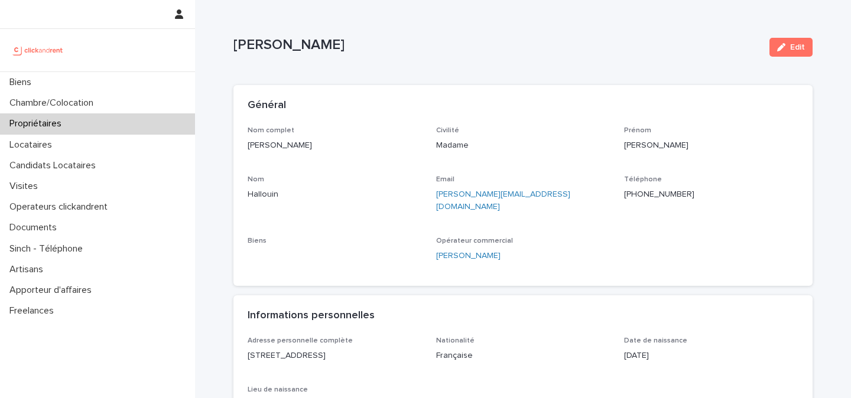
click at [639, 208] on div "Téléphone +33641842796" at bounding box center [711, 192] width 174 height 35
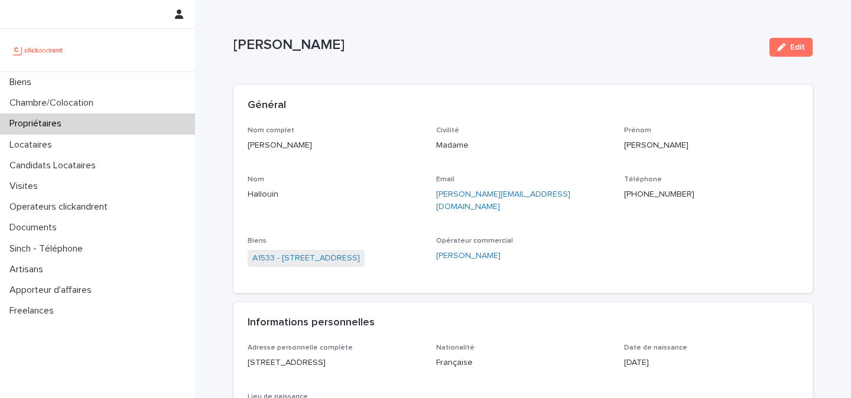
click at [639, 203] on div "Téléphone +33641842796" at bounding box center [711, 192] width 174 height 35
click at [639, 194] on p "+33641842796" at bounding box center [711, 194] width 174 height 12
copy p "+33641842796"
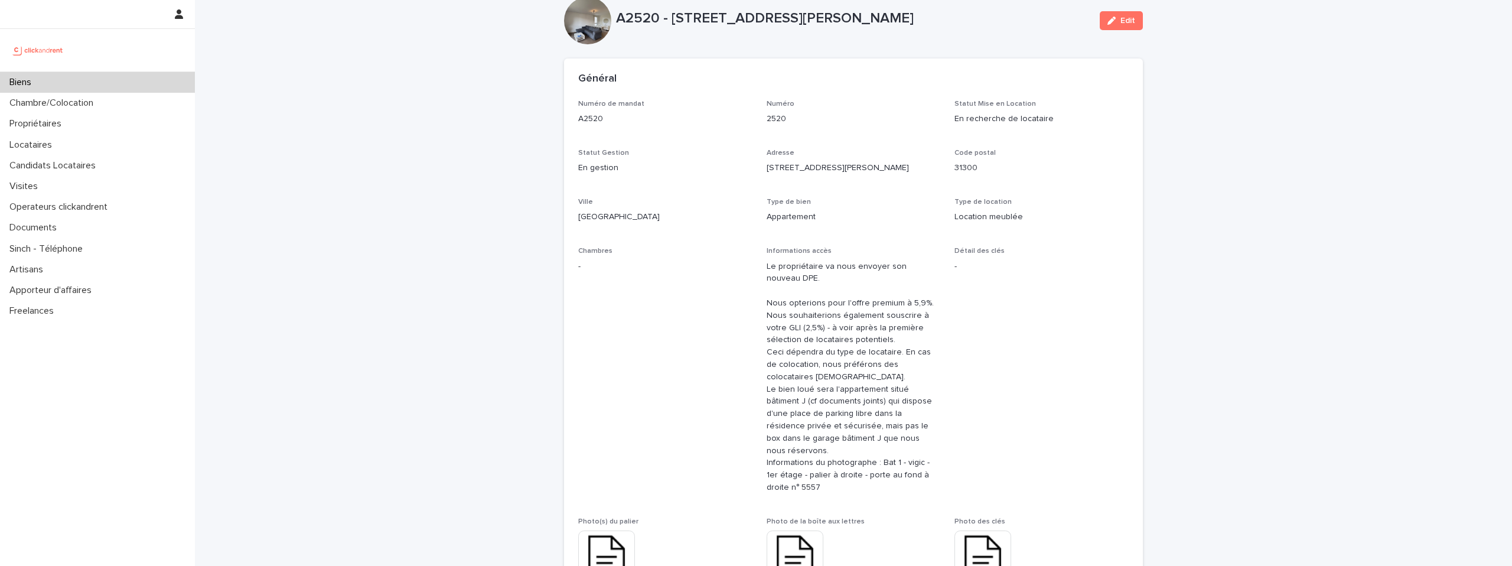
scroll to position [24, 0]
click at [131, 86] on div "Biens" at bounding box center [97, 82] width 195 height 21
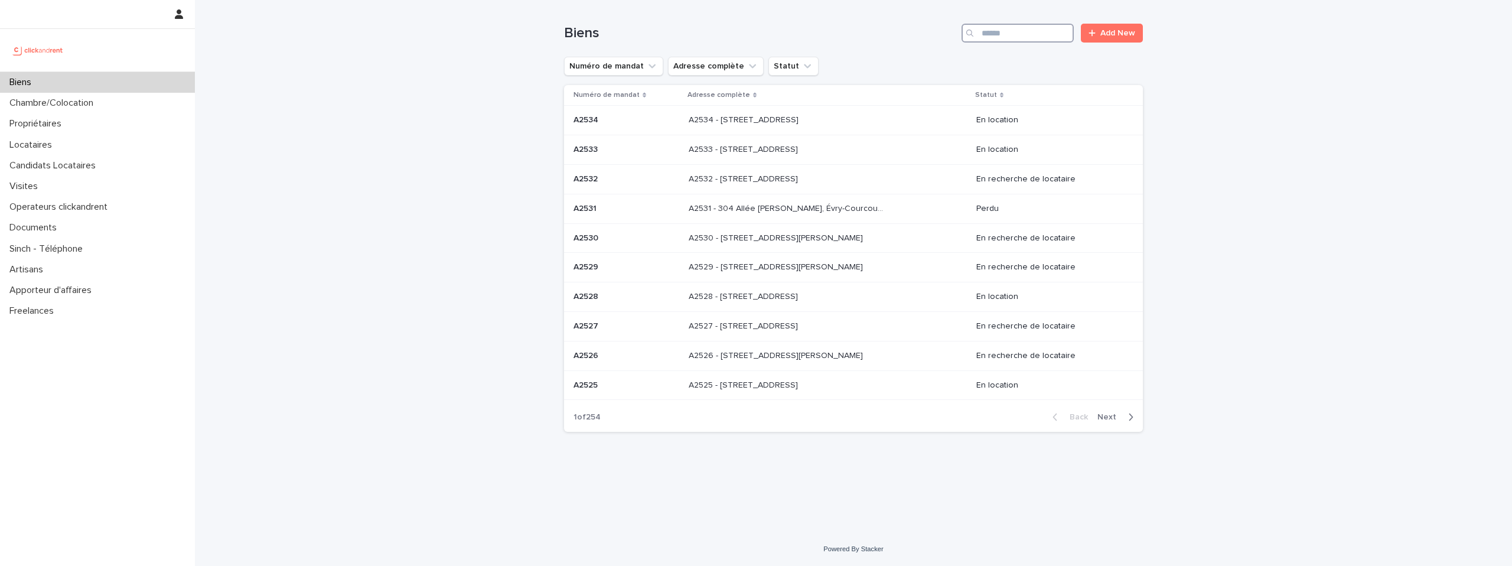
click at [1012, 31] on input "Search" at bounding box center [1018, 33] width 112 height 19
paste input "****"
type input "****"
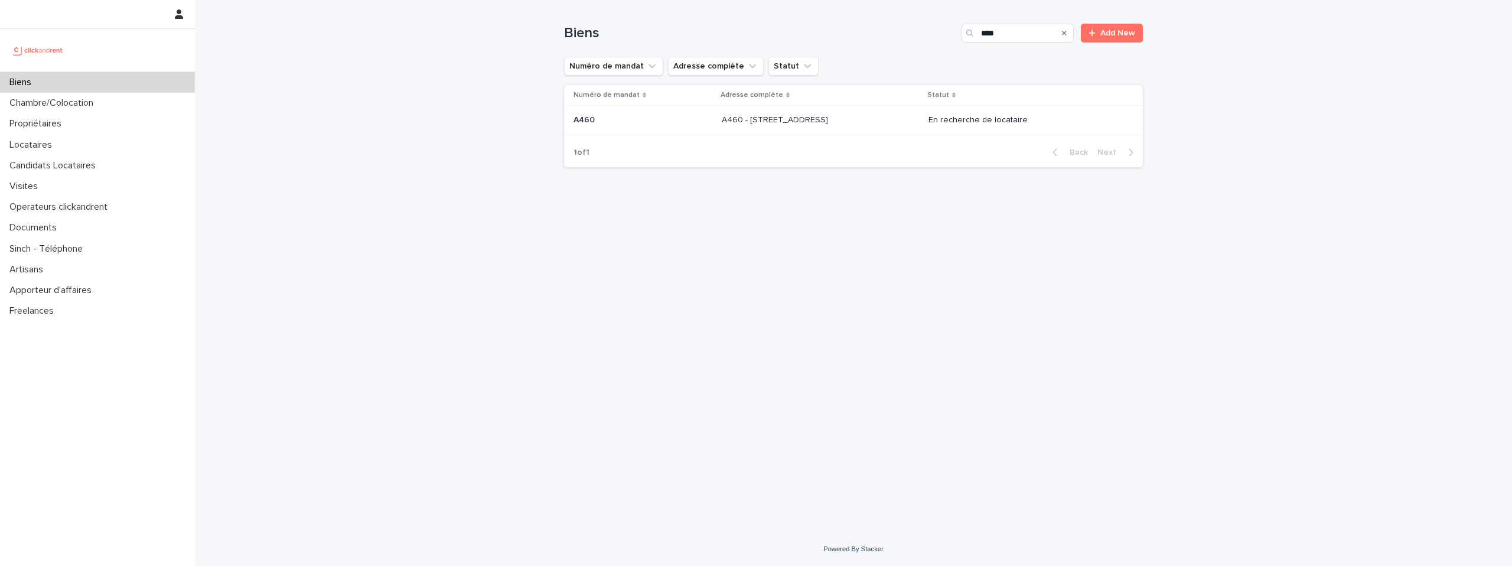
click at [830, 121] on p "A460 - [STREET_ADDRESS]" at bounding box center [776, 119] width 109 height 12
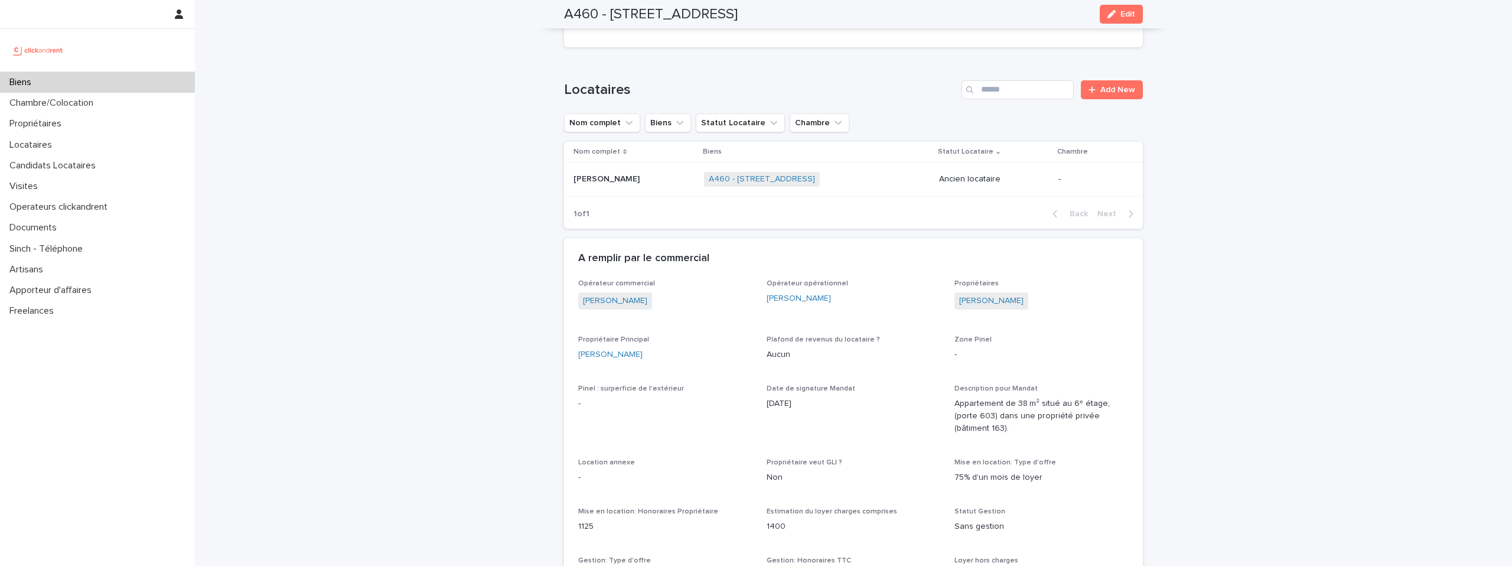
scroll to position [555, 0]
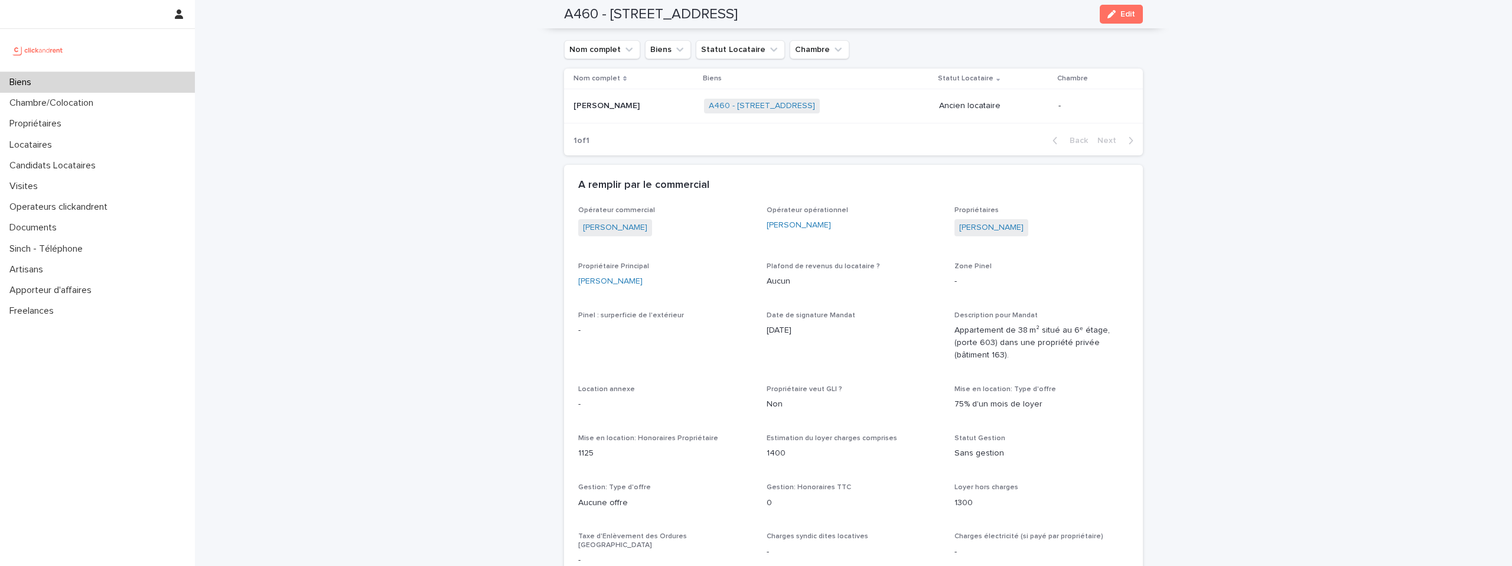
click at [658, 100] on div "[PERSON_NAME]" at bounding box center [634, 105] width 121 height 19
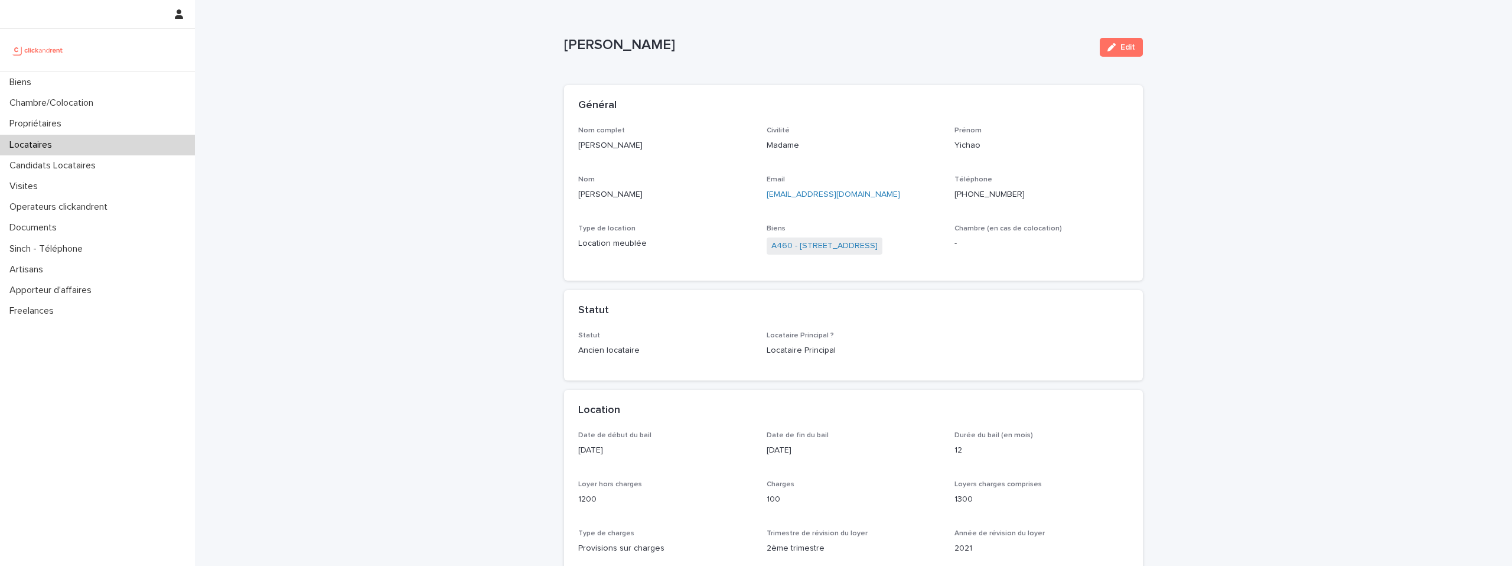
click at [40, 146] on p "Locataires" at bounding box center [33, 144] width 57 height 11
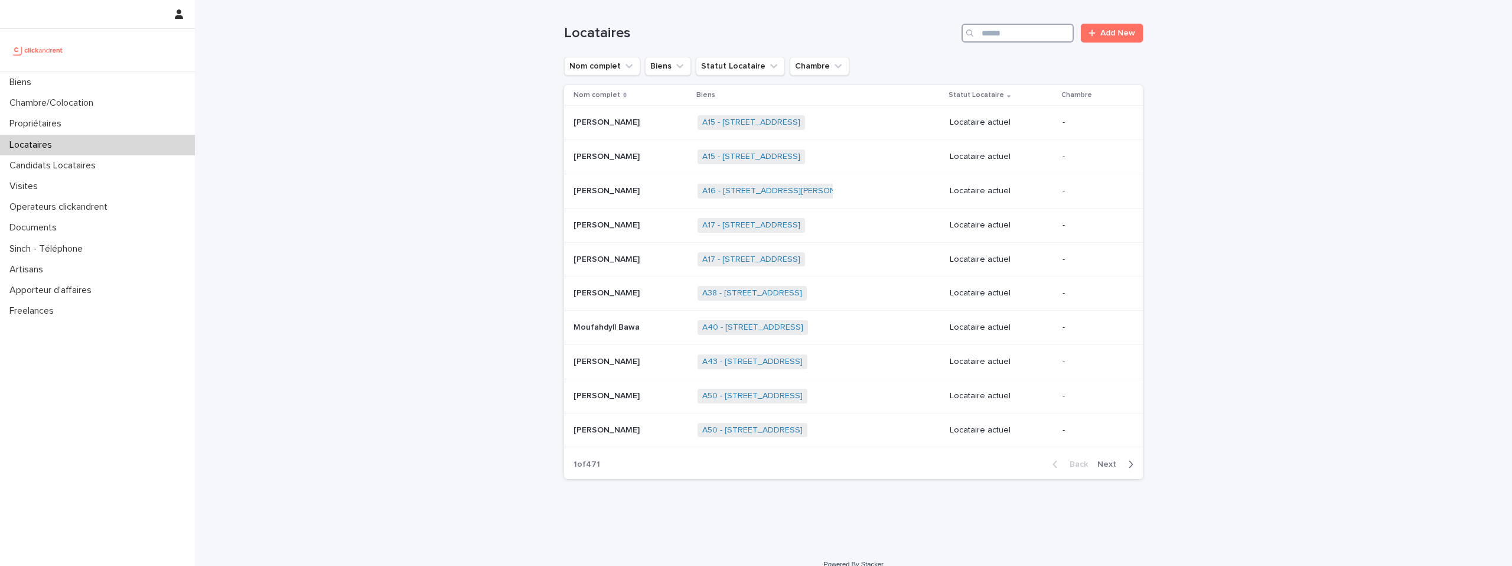
click at [1021, 27] on input "Search" at bounding box center [1018, 33] width 112 height 19
paste input "**********"
type input "**********"
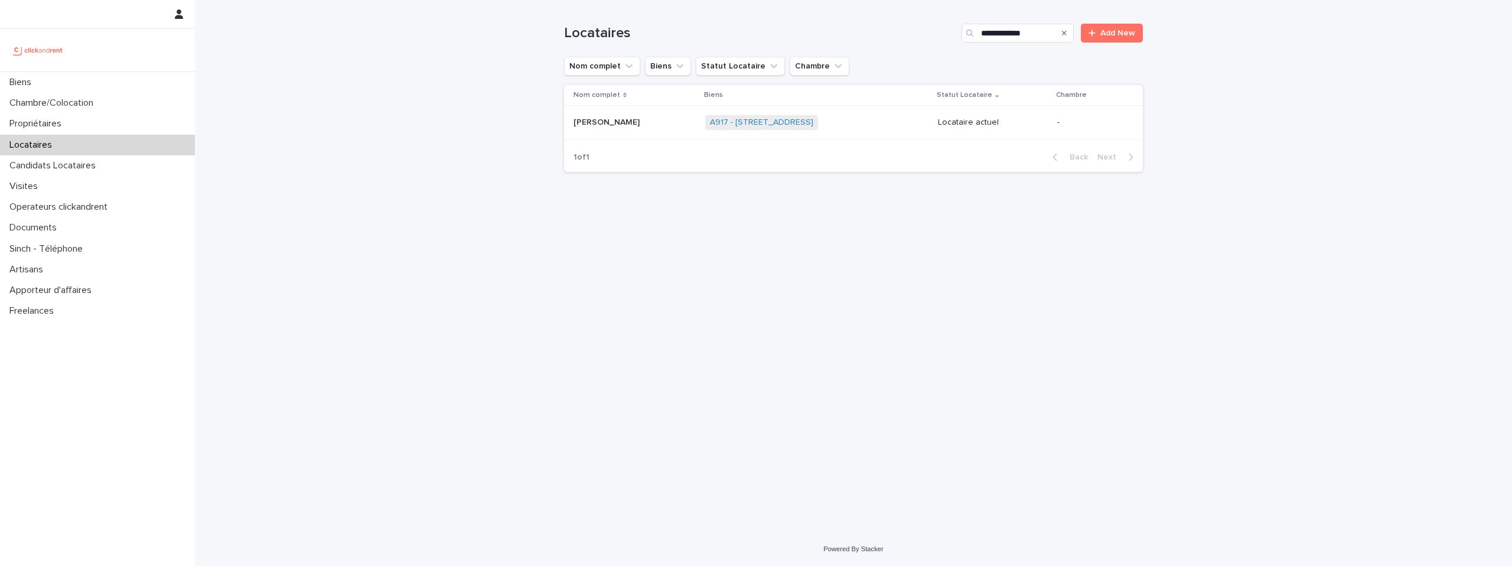
click at [612, 119] on p "Yaël Guilloux" at bounding box center [608, 121] width 69 height 12
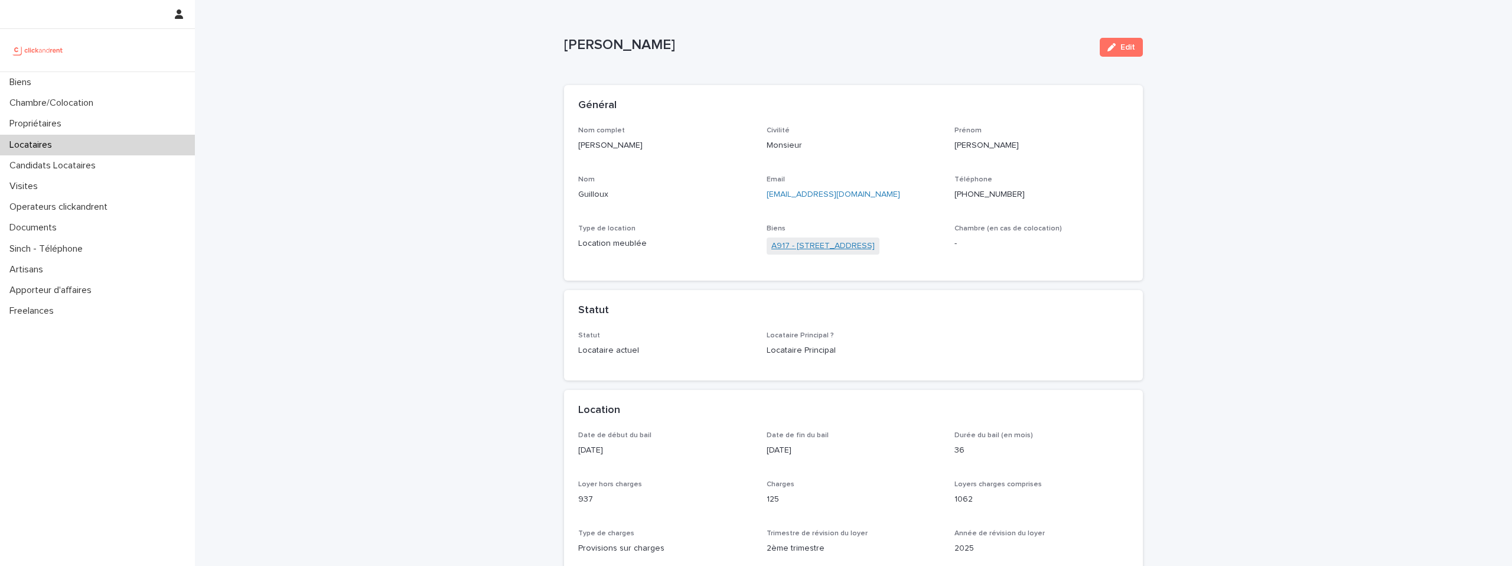
click at [811, 249] on link "A917 - 89 Rue de Crimée, Paris 75019" at bounding box center [822, 246] width 103 height 12
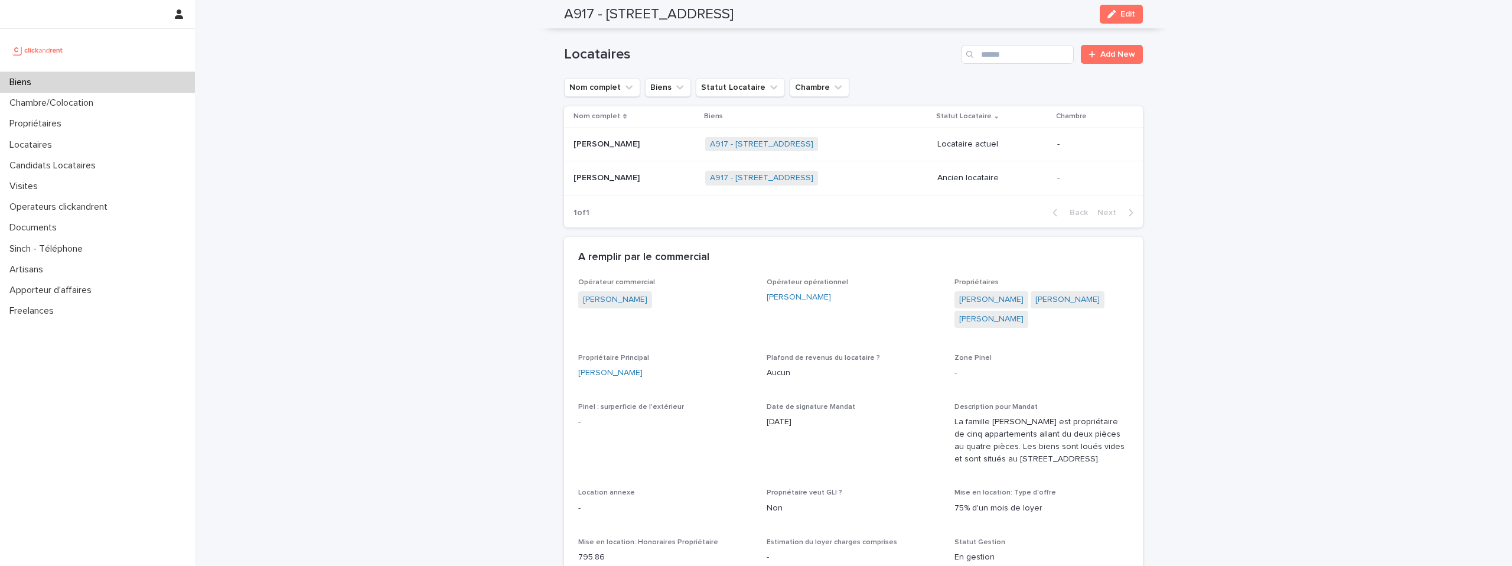
scroll to position [427, 0]
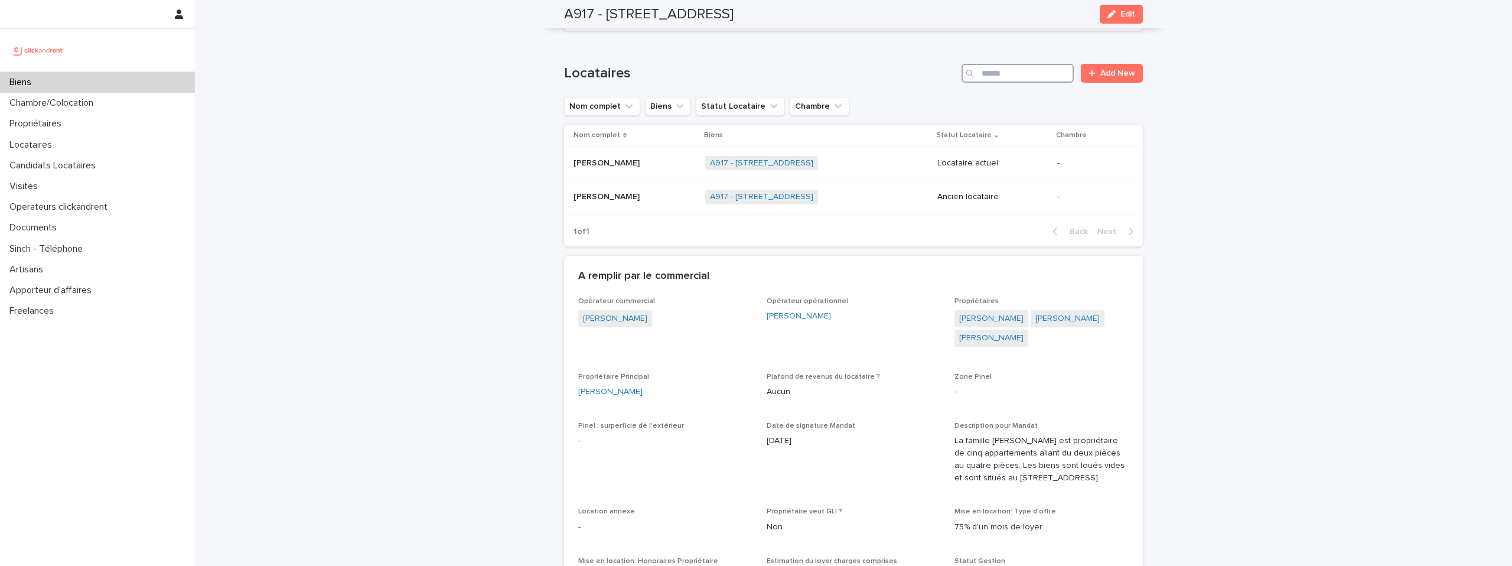
click at [1021, 64] on input "Search" at bounding box center [1018, 73] width 112 height 19
paste input "**********"
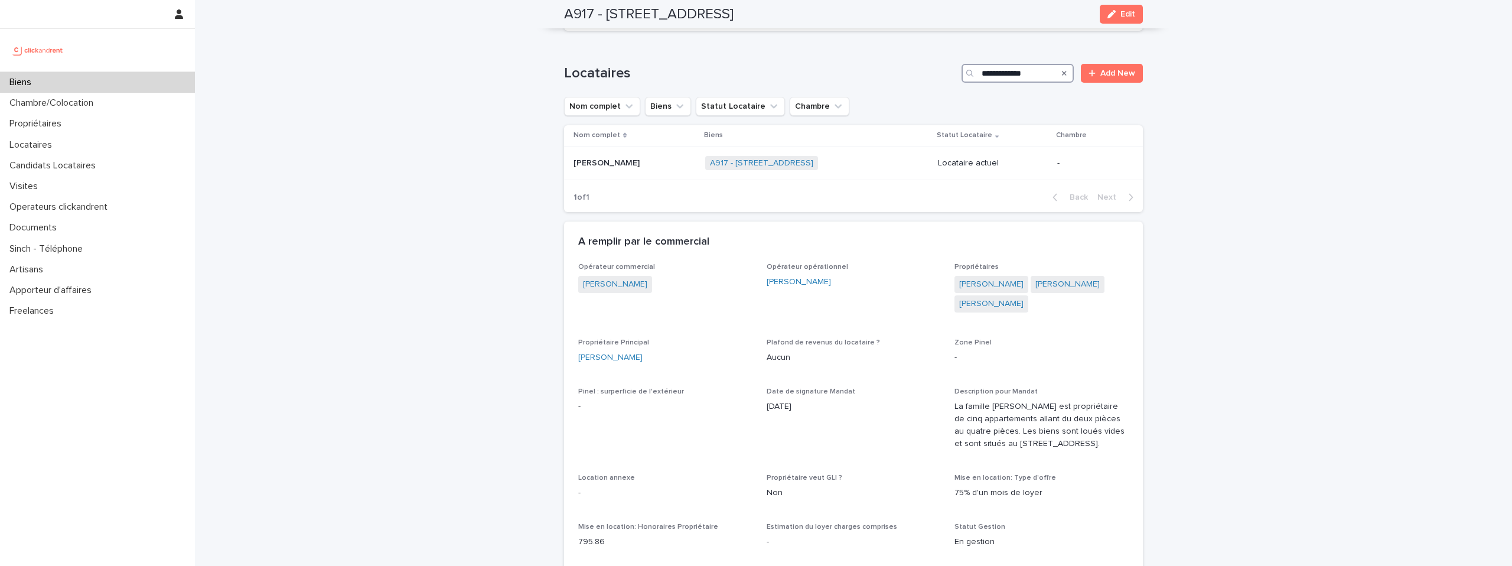
type input "**********"
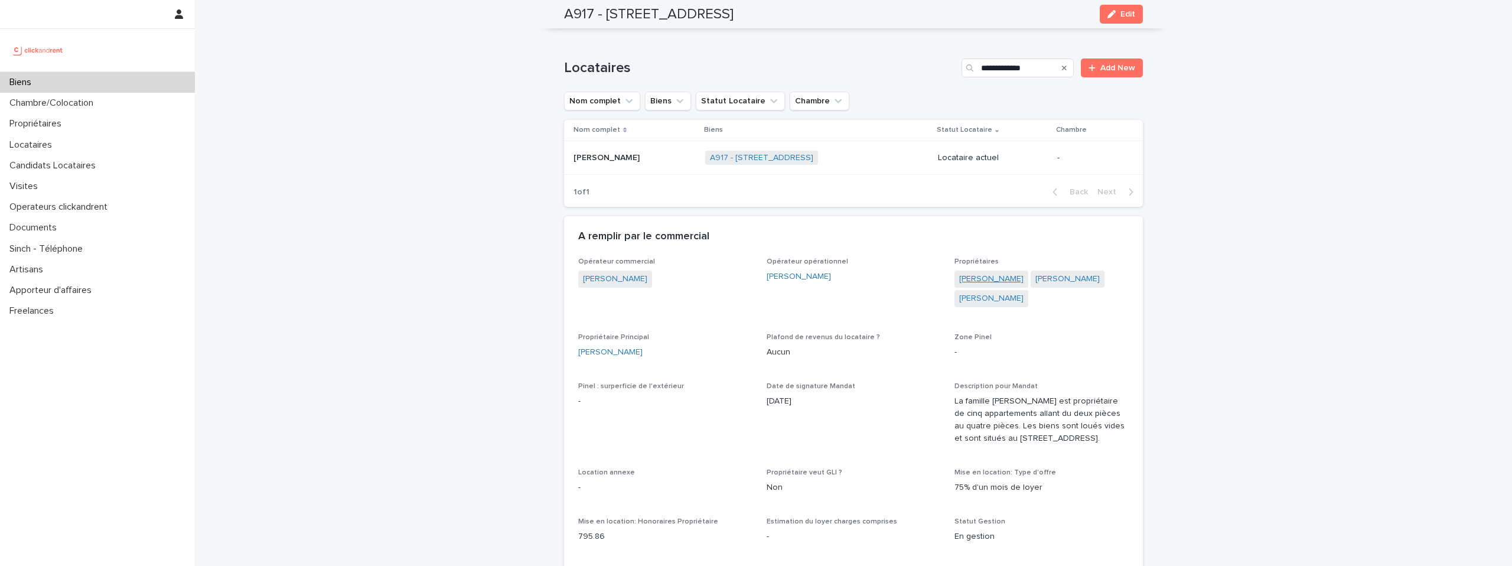
click at [1007, 273] on link "Jean-Baptiste Guillaumat" at bounding box center [991, 279] width 64 height 12
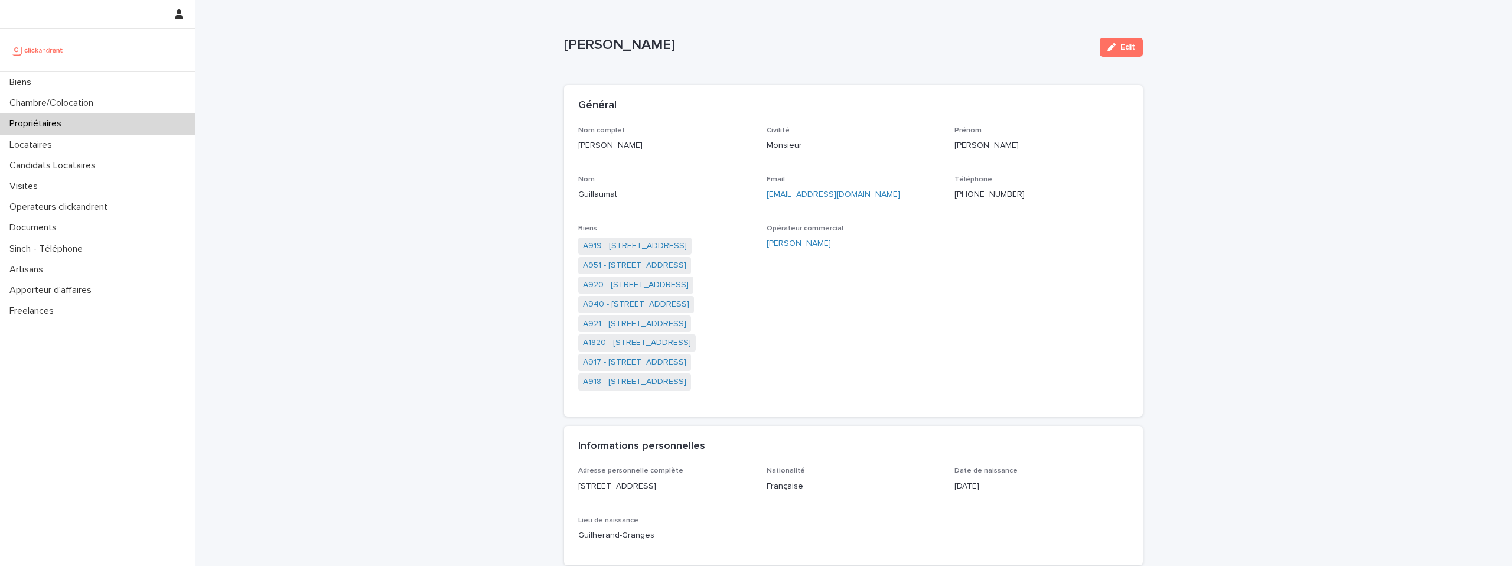
click at [993, 198] on p "+33637904133" at bounding box center [1041, 194] width 174 height 12
copy p "+33637904133"
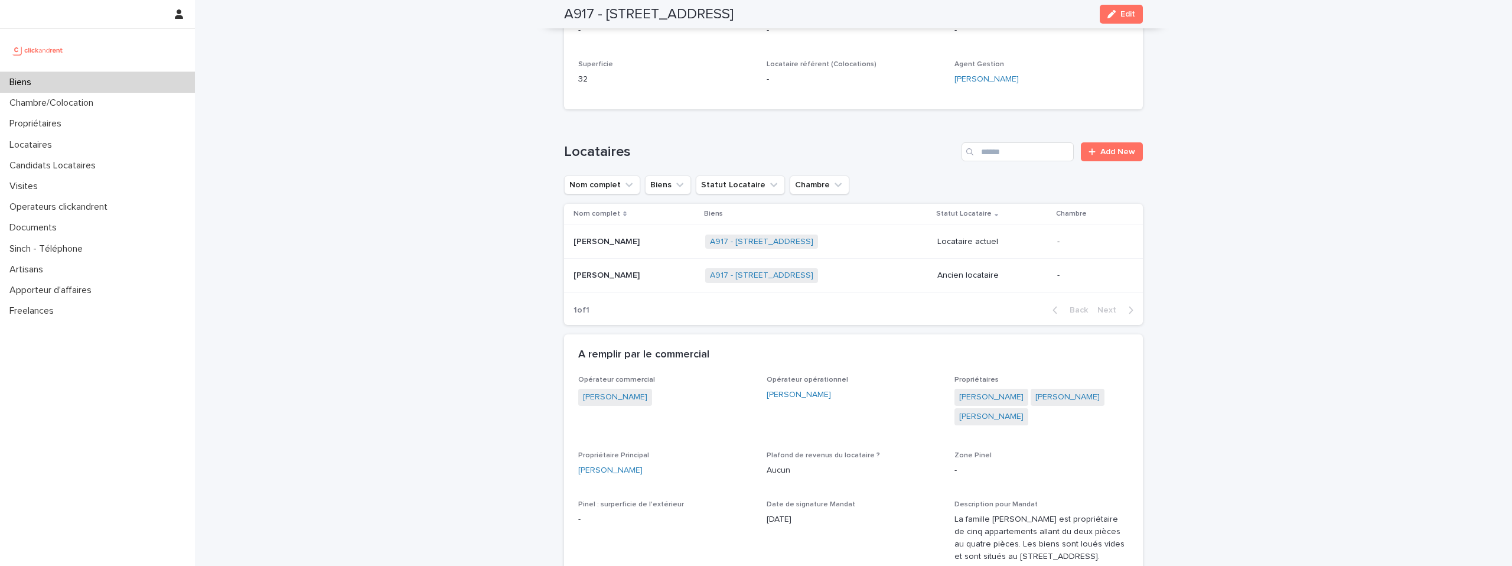
scroll to position [464, 0]
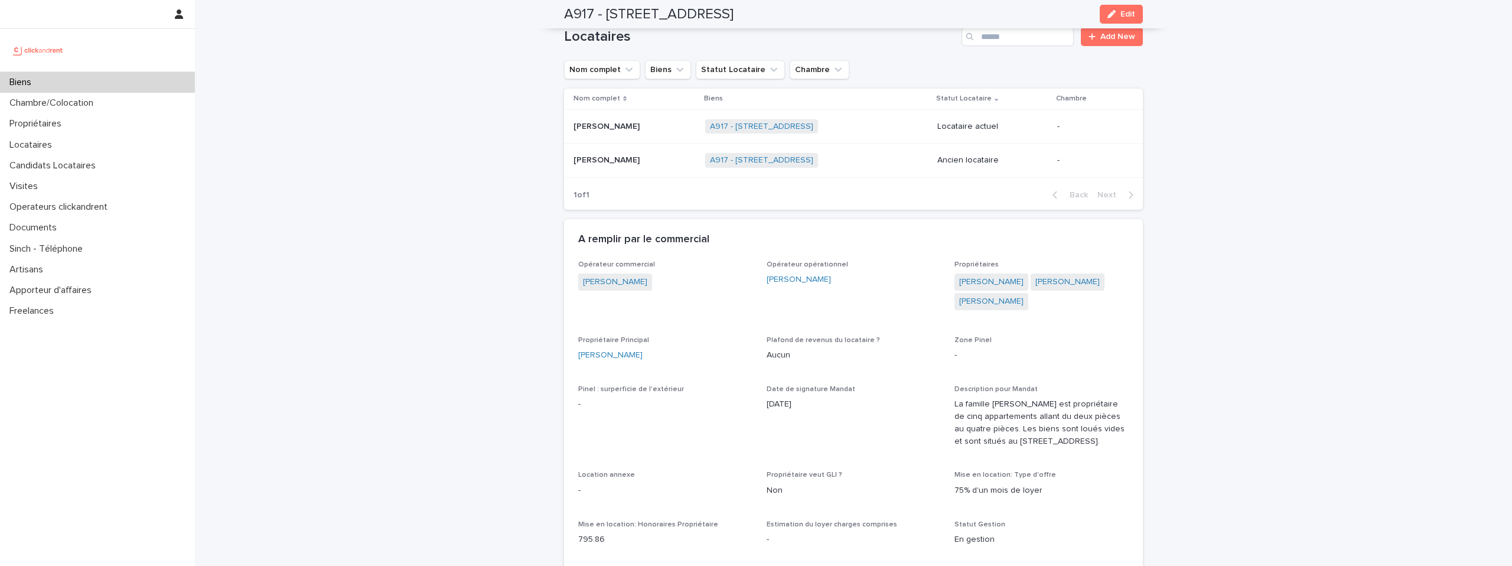
click at [647, 122] on p at bounding box center [635, 127] width 122 height 10
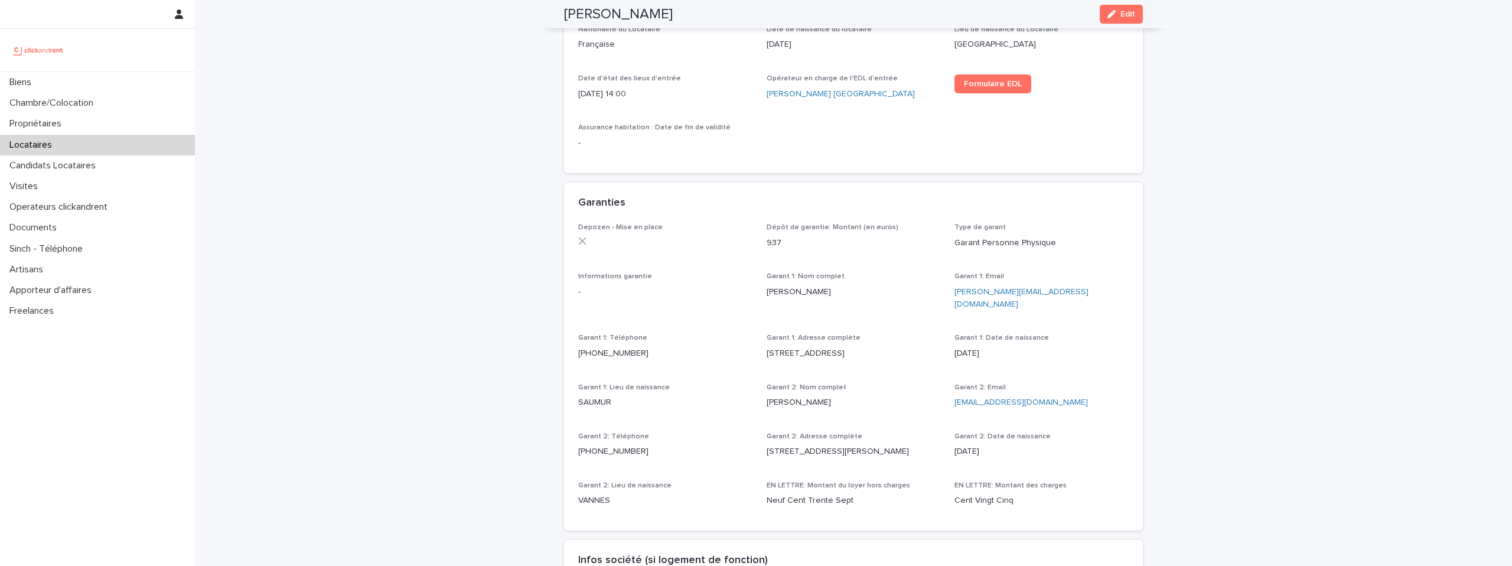
scroll to position [414, 0]
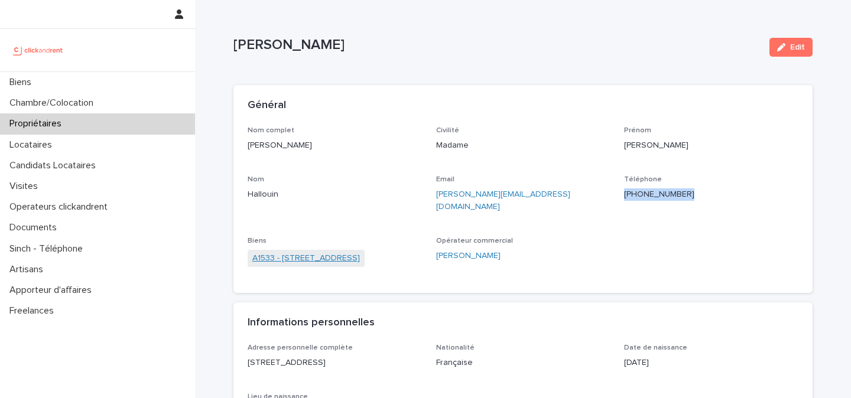
click at [355, 252] on link "A1533 - 34 Avenue du Maréchal Juin, Merignac 33700" at bounding box center [305, 258] width 107 height 12
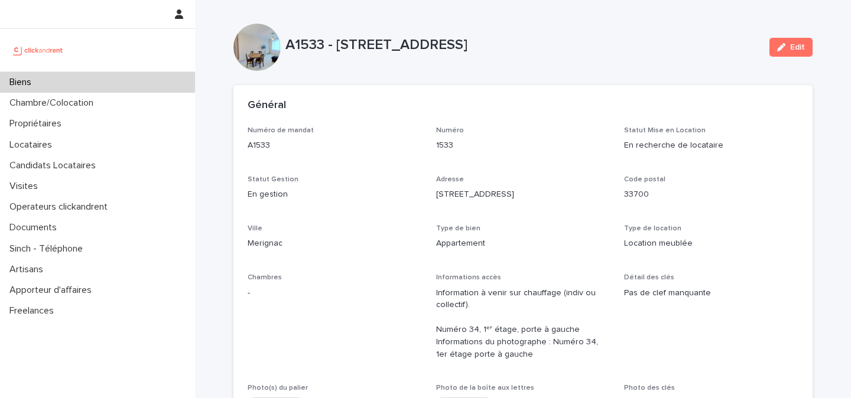
click at [461, 44] on p "A1533 - 34 Avenue du Maréchal Juin, Merignac 33700" at bounding box center [522, 45] width 474 height 17
copy div "A1533 - 34 Avenue du Maréchal Juin, Merignac 33700 Edit Sorry, there was an err…"
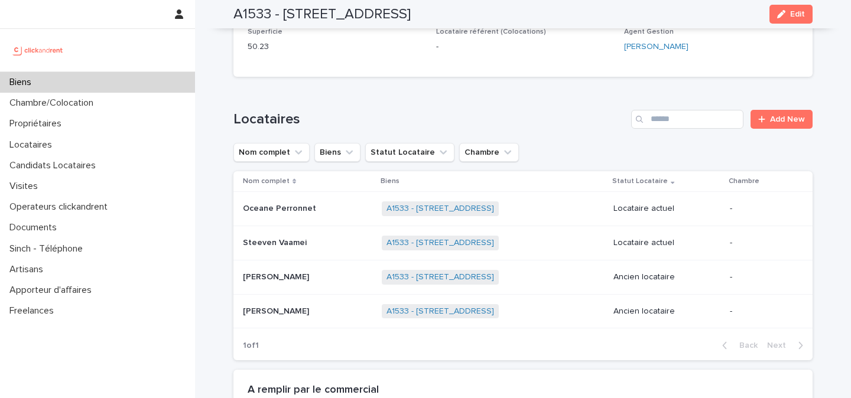
scroll to position [474, 0]
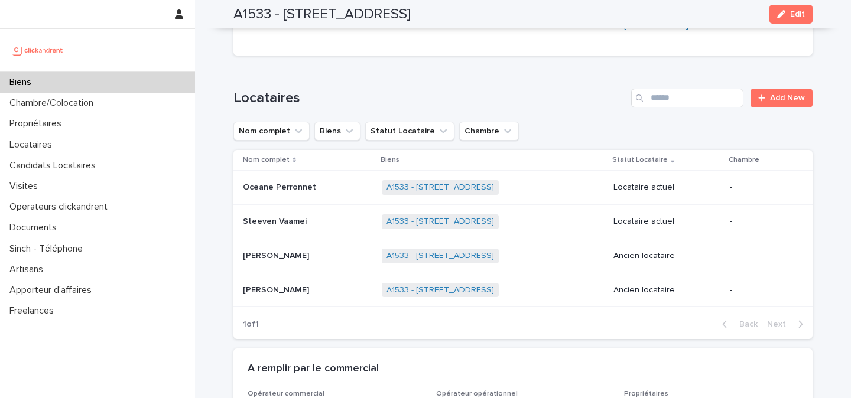
click at [326, 195] on div "Oceane Perronnet Oceane Perronnet" at bounding box center [307, 187] width 129 height 19
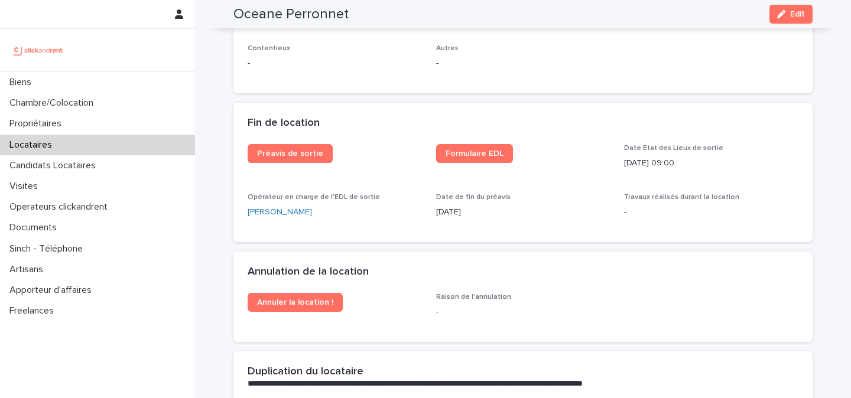
scroll to position [1486, 0]
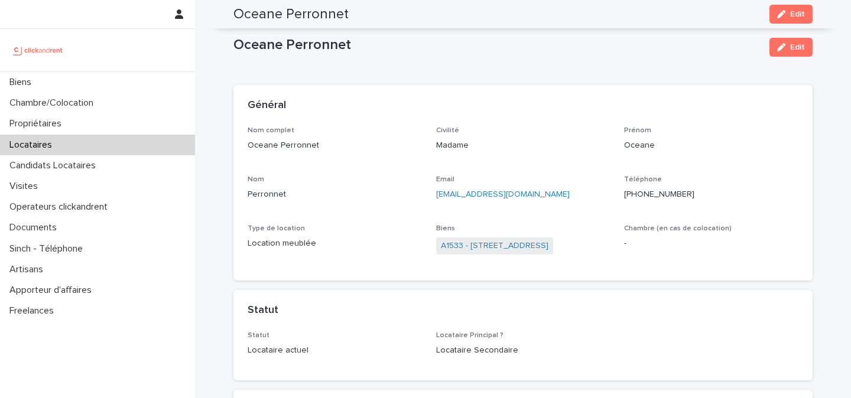
scroll to position [1486, 0]
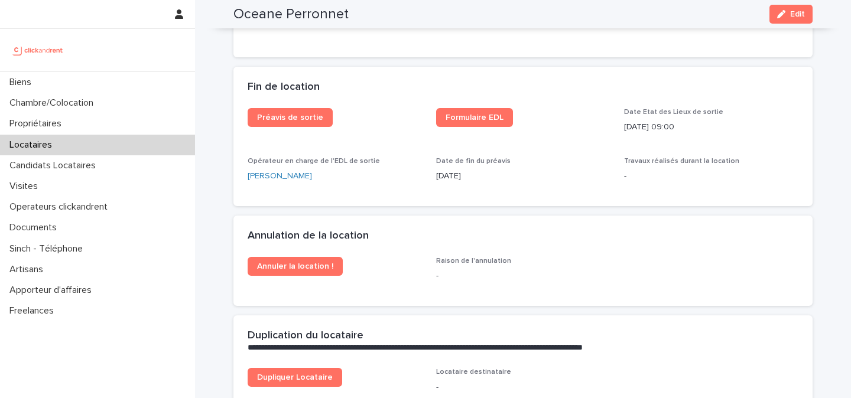
click at [56, 46] on img at bounding box center [37, 50] width 57 height 24
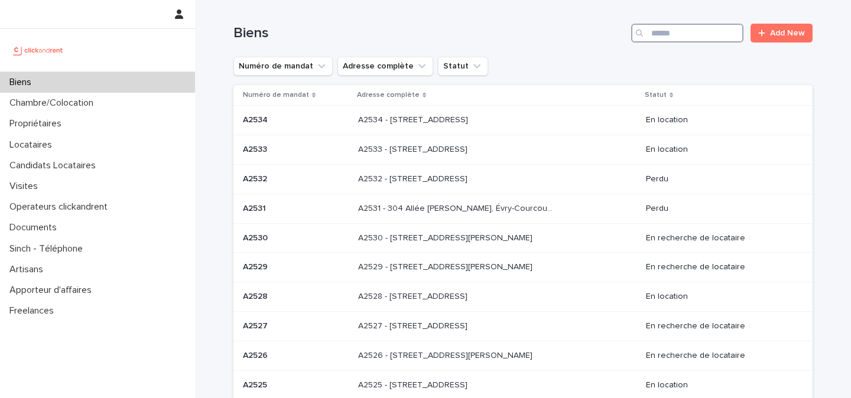
click at [711, 34] on input "Search" at bounding box center [687, 33] width 112 height 19
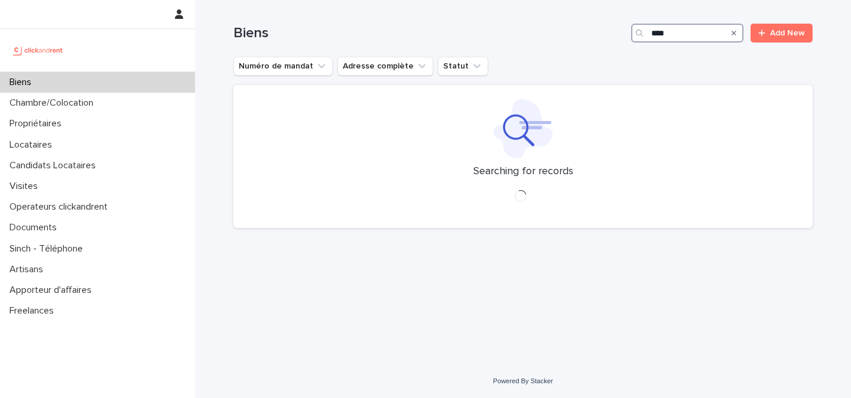
type input "****"
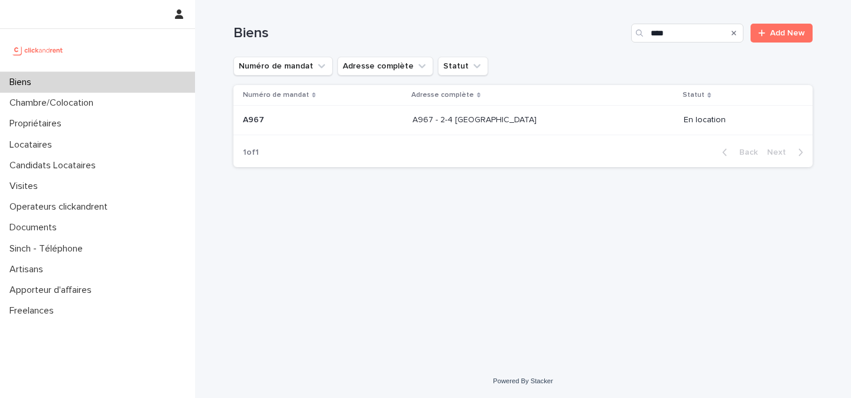
click at [513, 118] on p "A967 - 2-4 [GEOGRAPHIC_DATA]" at bounding box center [475, 119] width 126 height 12
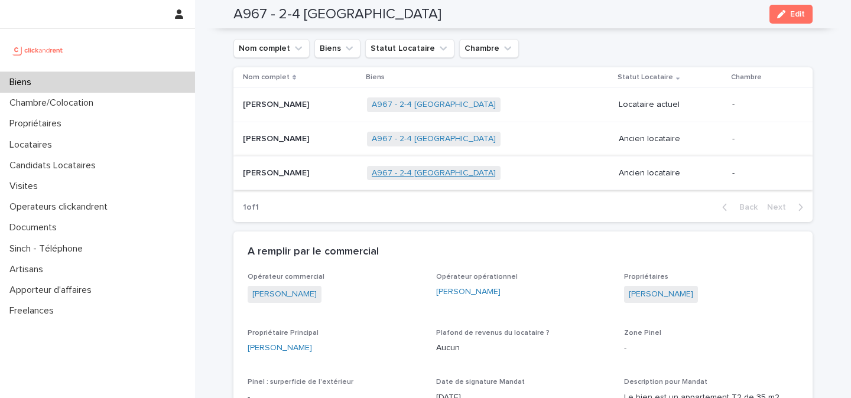
scroll to position [502, 0]
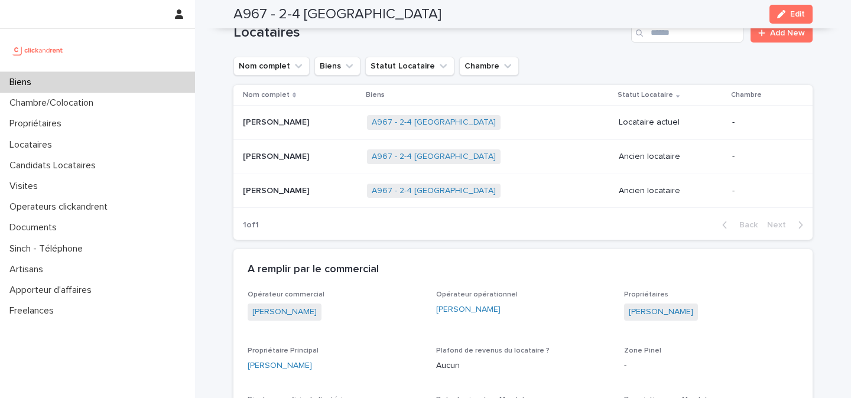
click at [309, 129] on div "[PERSON_NAME]" at bounding box center [300, 122] width 115 height 19
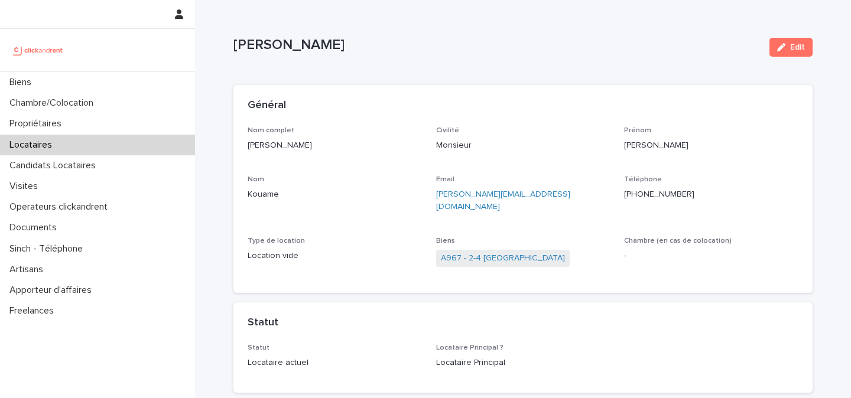
click at [655, 197] on p "[PHONE_NUMBER]" at bounding box center [711, 194] width 174 height 12
copy p "[PHONE_NUMBER]"
click at [462, 252] on link "A967 - 2-4 [GEOGRAPHIC_DATA]" at bounding box center [503, 258] width 124 height 12
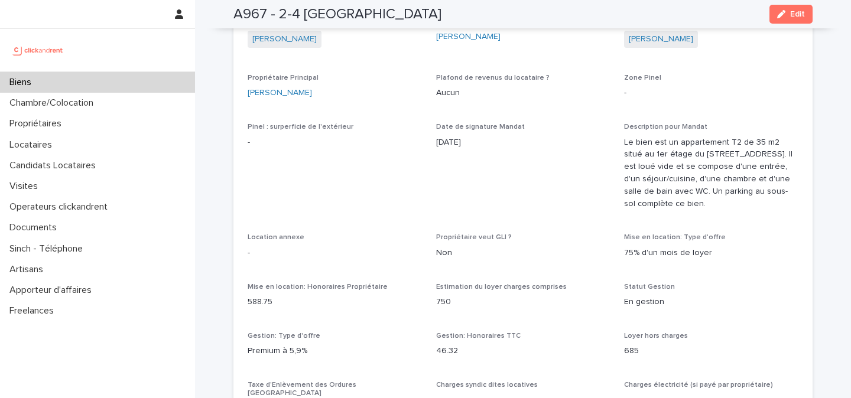
scroll to position [785, 0]
